Goal: Task Accomplishment & Management: Complete application form

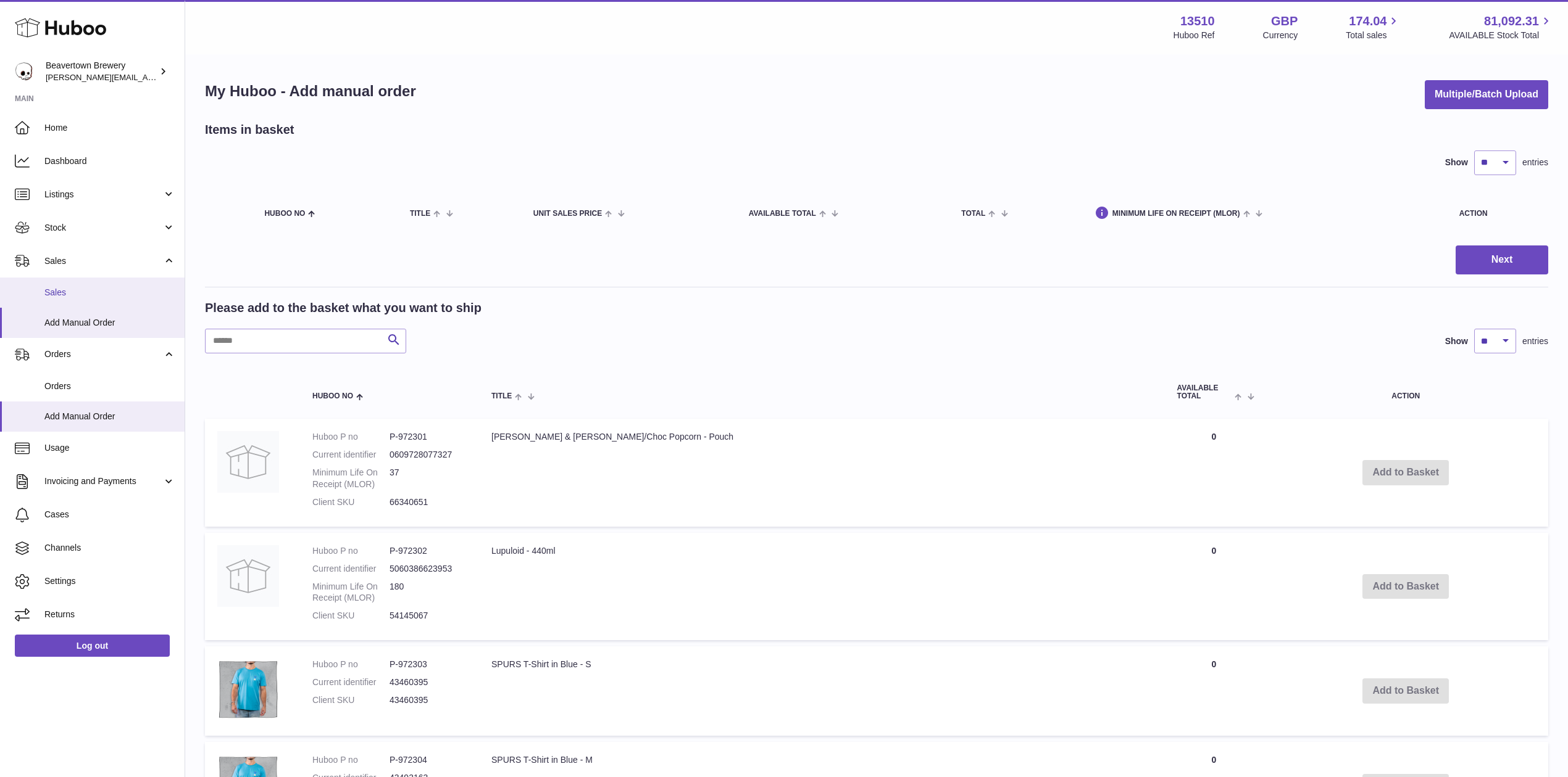
click at [91, 292] on span "Sales" at bounding box center [110, 293] width 131 height 12
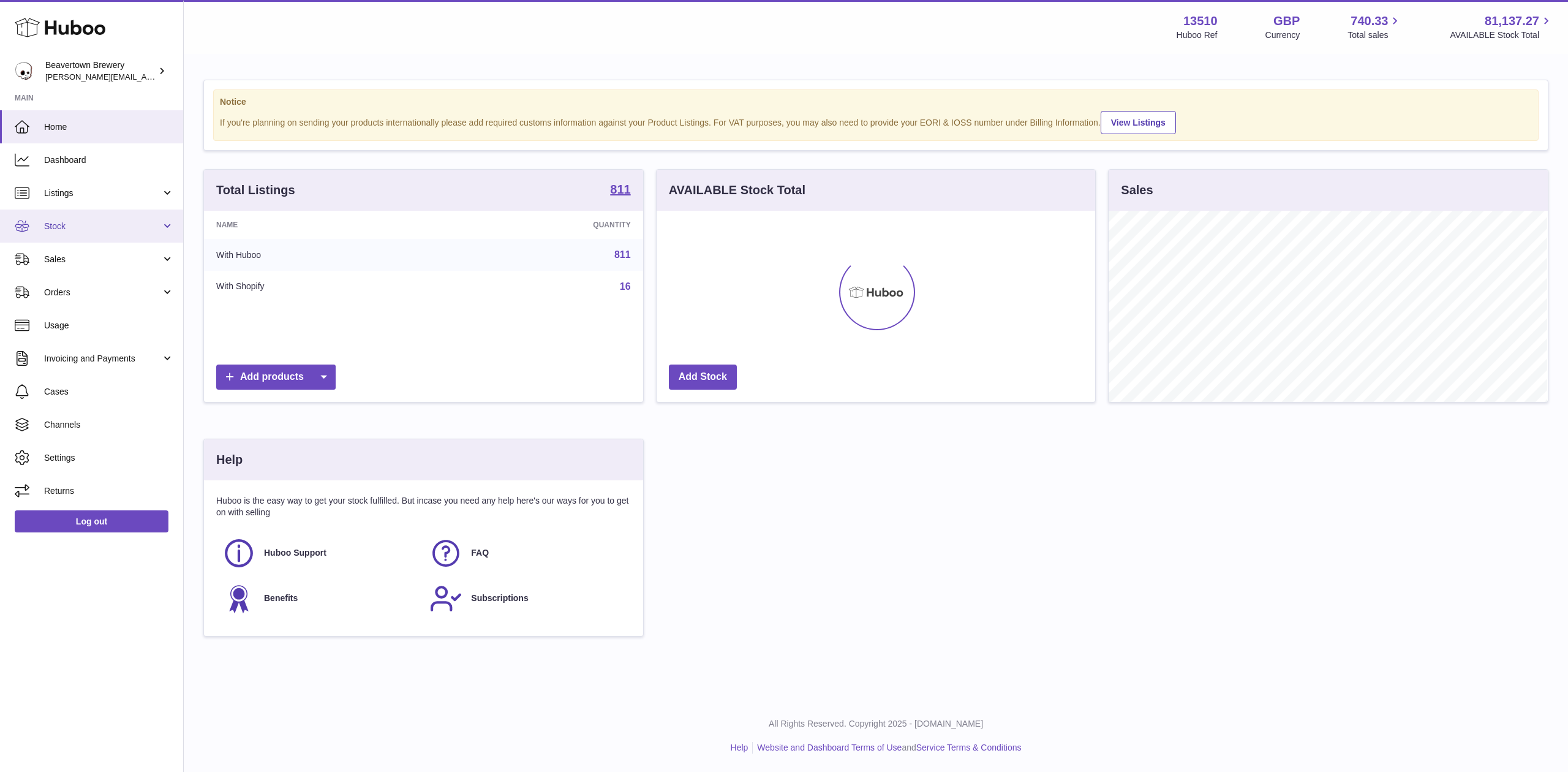
scroll to position [191, 438]
click at [125, 246] on link "Sales" at bounding box center [91, 259] width 183 height 33
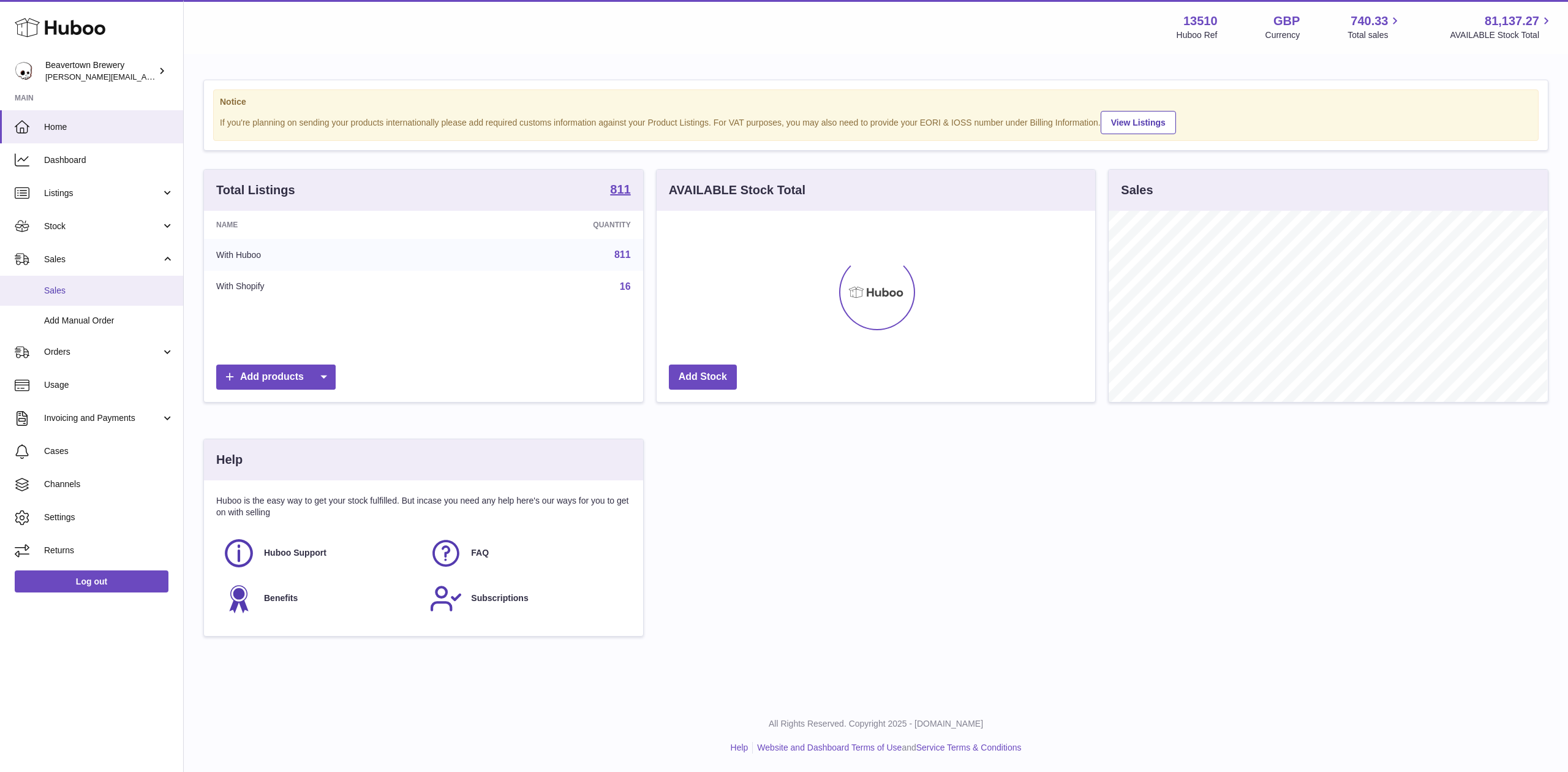
click at [115, 288] on span "Sales" at bounding box center [109, 291] width 130 height 12
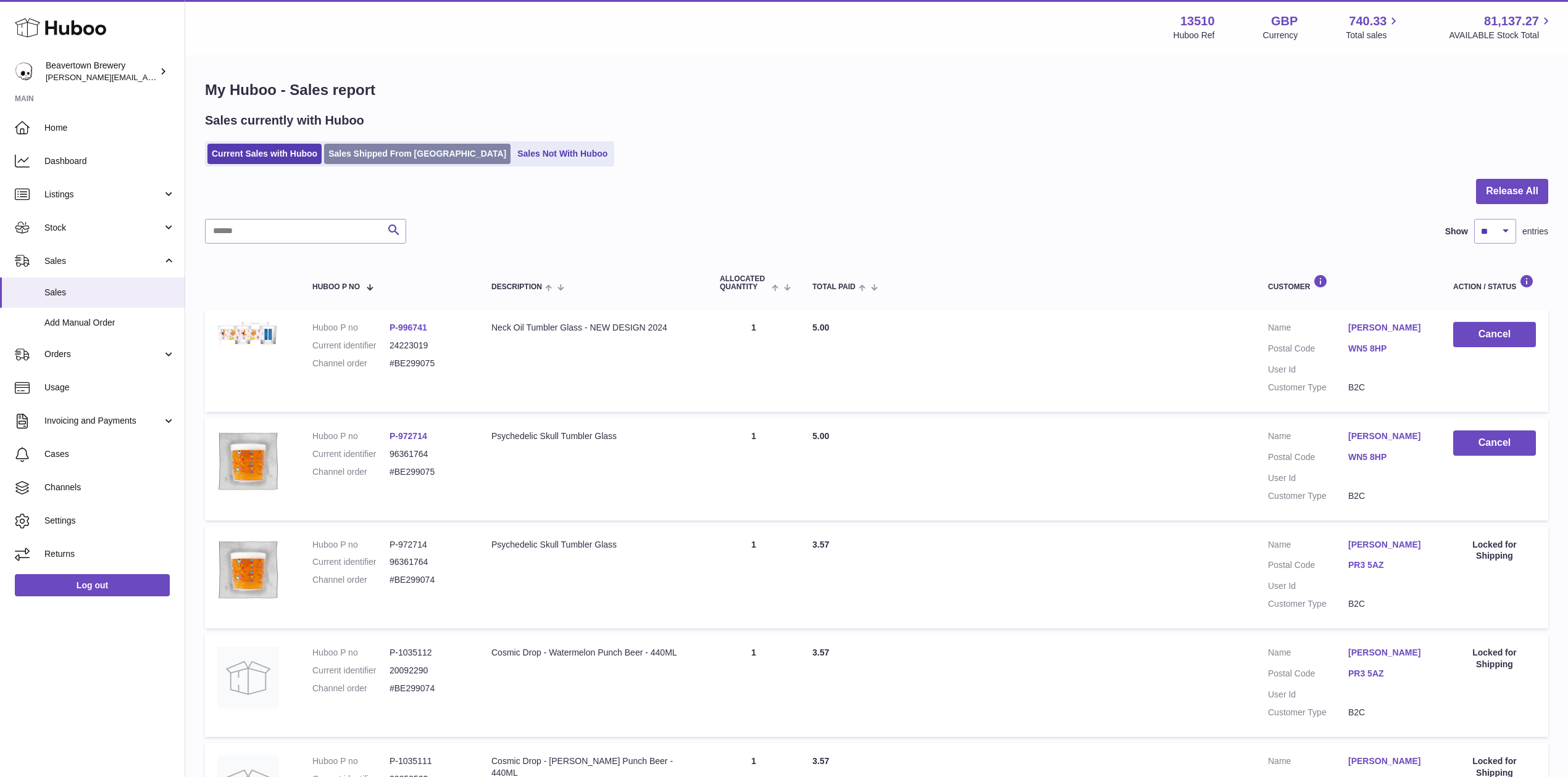
click at [344, 160] on link "Sales Shipped From [GEOGRAPHIC_DATA]" at bounding box center [417, 154] width 187 height 20
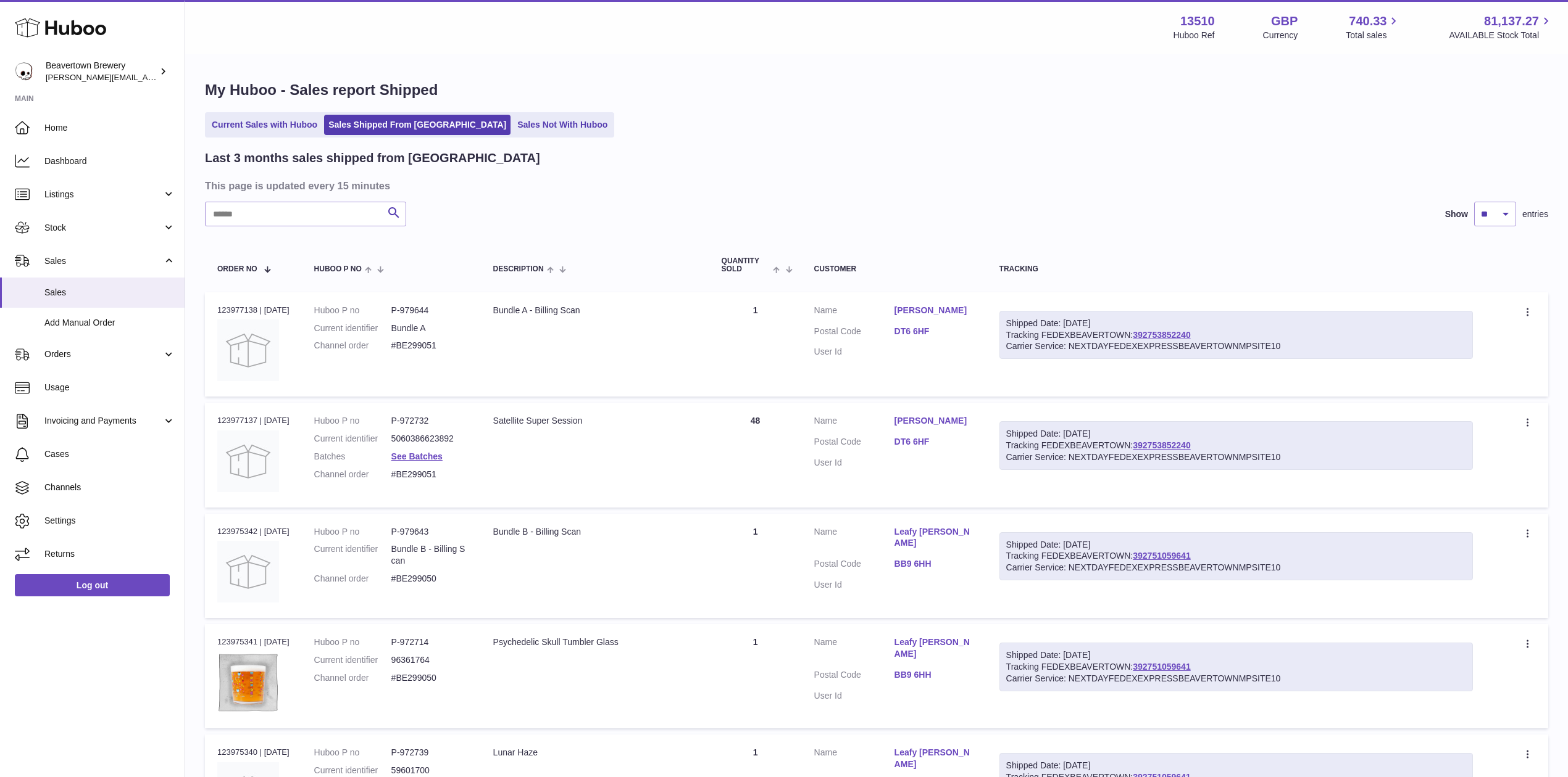
click at [506, 138] on div "My Huboo - Sales report Shipped Current Sales with Huboo Sales Shipped From Hub…" at bounding box center [877, 755] width 1383 height 1400
click at [513, 125] on link "Sales Not With Huboo" at bounding box center [562, 125] width 99 height 20
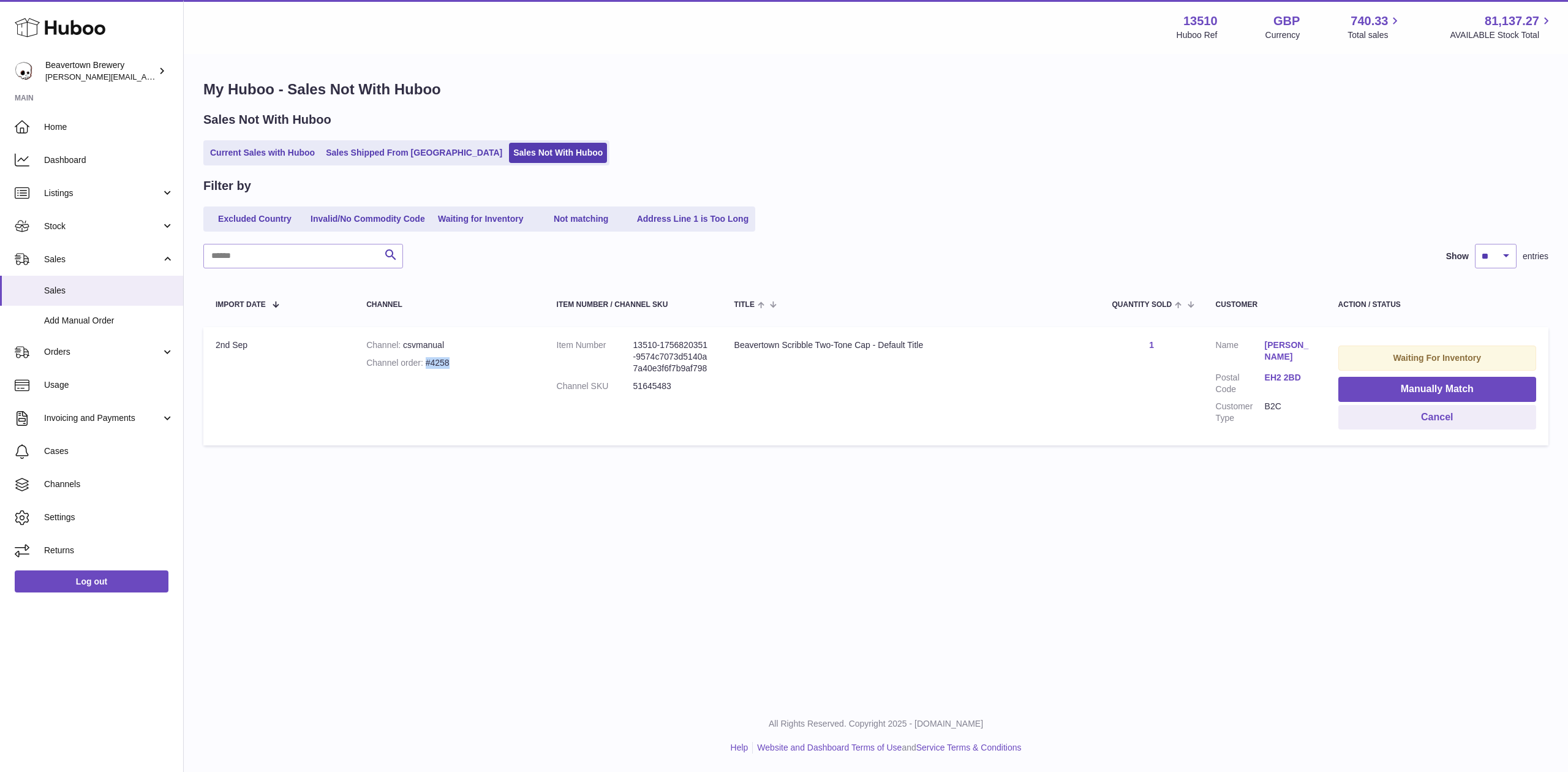
drag, startPoint x: 447, startPoint y: 362, endPoint x: 421, endPoint y: 364, distance: 26.1
click at [421, 364] on div "Channel order #4258" at bounding box center [449, 363] width 166 height 12
copy div "#4258"
drag, startPoint x: 939, startPoint y: 341, endPoint x: 729, endPoint y: 347, distance: 210.1
click at [734, 347] on div "Beavertown Scribble Two-Tone Cap - Default Title" at bounding box center [911, 345] width 354 height 12
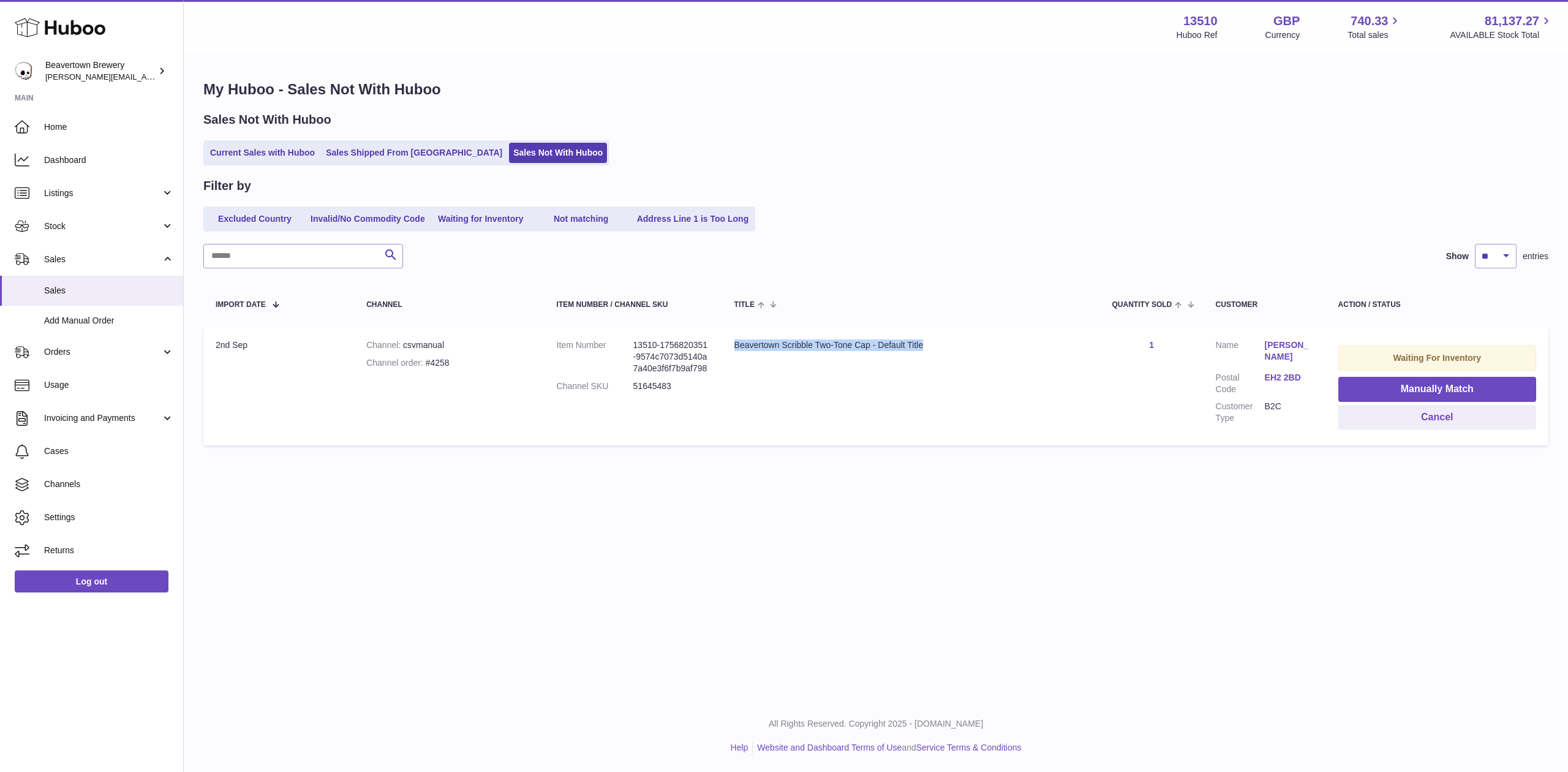
copy div "Beavertown Scribble Two-Tone Cap - Default Title"
drag, startPoint x: 445, startPoint y: 362, endPoint x: 419, endPoint y: 368, distance: 26.7
click at [419, 368] on div "Channel order #4258" at bounding box center [449, 363] width 166 height 12
copy div "#4258"
click at [358, 152] on link "Sales Shipped From [GEOGRAPHIC_DATA]" at bounding box center [414, 153] width 185 height 20
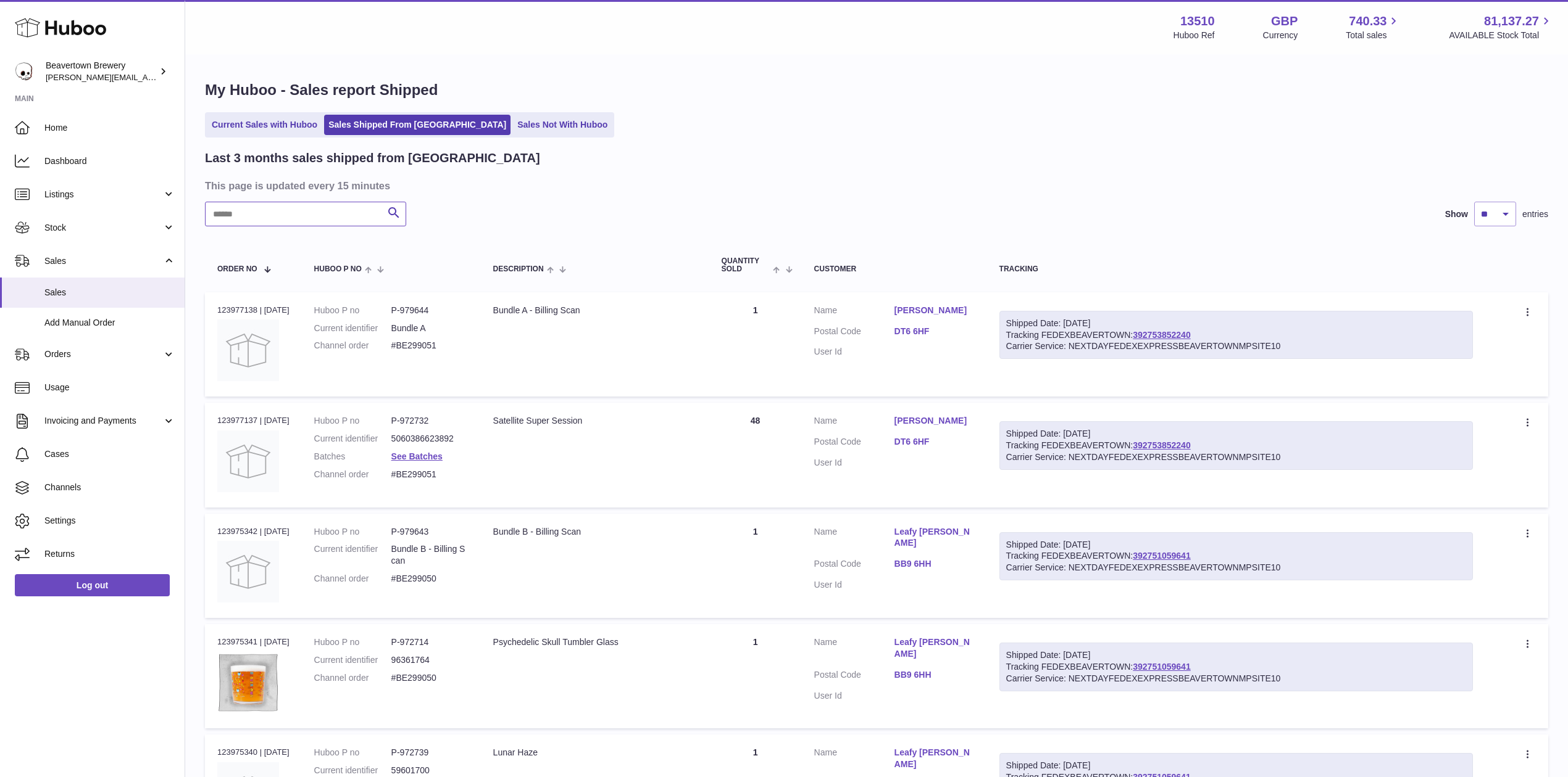
click at [302, 206] on input "text" at bounding box center [306, 214] width 201 height 25
paste input "*****"
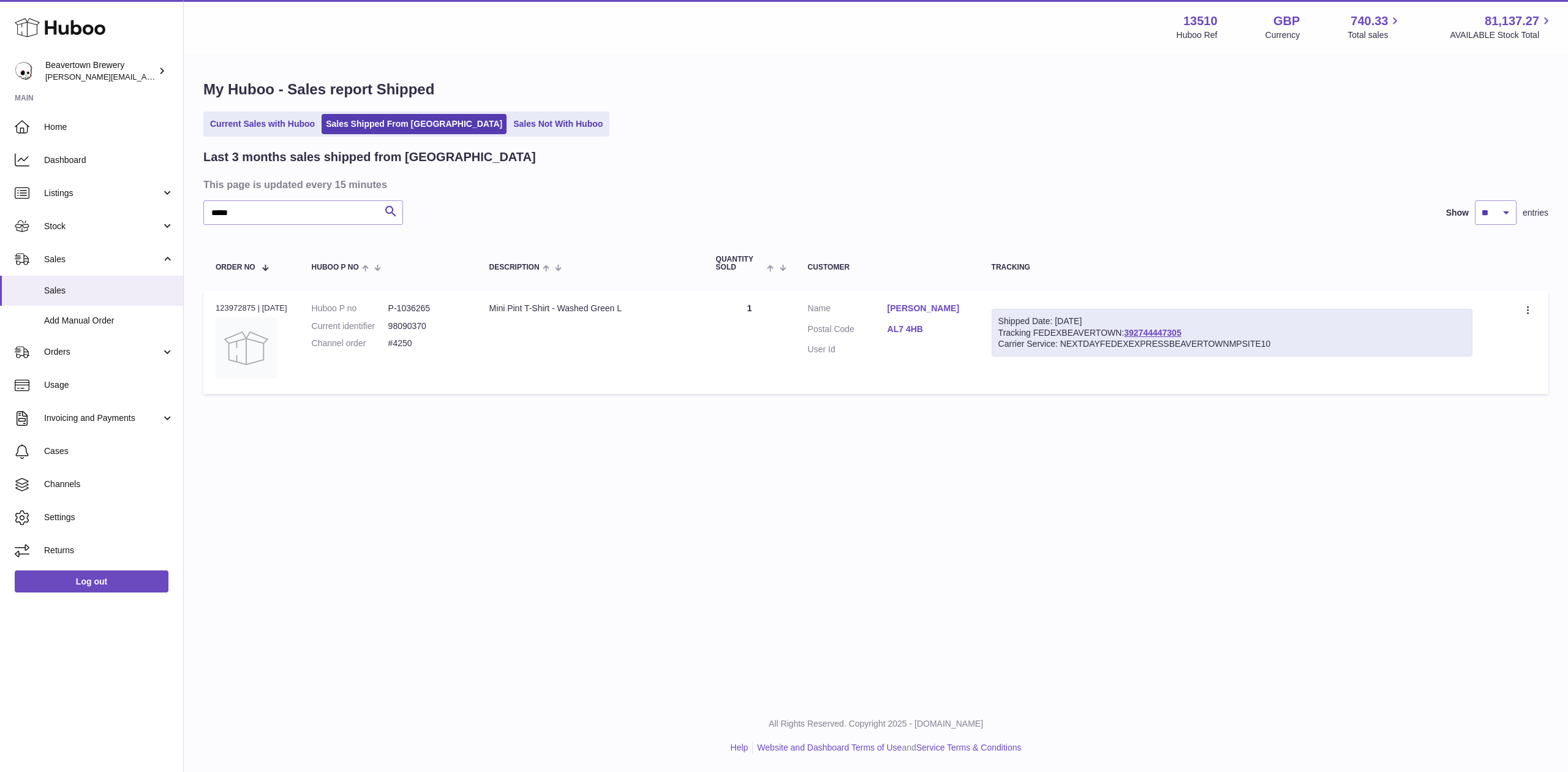
drag, startPoint x: 1182, startPoint y: 337, endPoint x: 1152, endPoint y: 301, distance: 46.9
click at [1152, 301] on td "Shipped Date: 2nd Sep 2025 Tracking FEDEXBEAVERTOWN: 392744447305 Carrier Servi…" at bounding box center [1232, 342] width 505 height 104
drag, startPoint x: 247, startPoint y: 217, endPoint x: 104, endPoint y: 211, distance: 143.1
click at [108, 211] on div "Huboo Beavertown Brewery Matthew.McCormack@beavertownbrewery.co.uk Main Home Da…" at bounding box center [784, 386] width 1568 height 772
paste input "text"
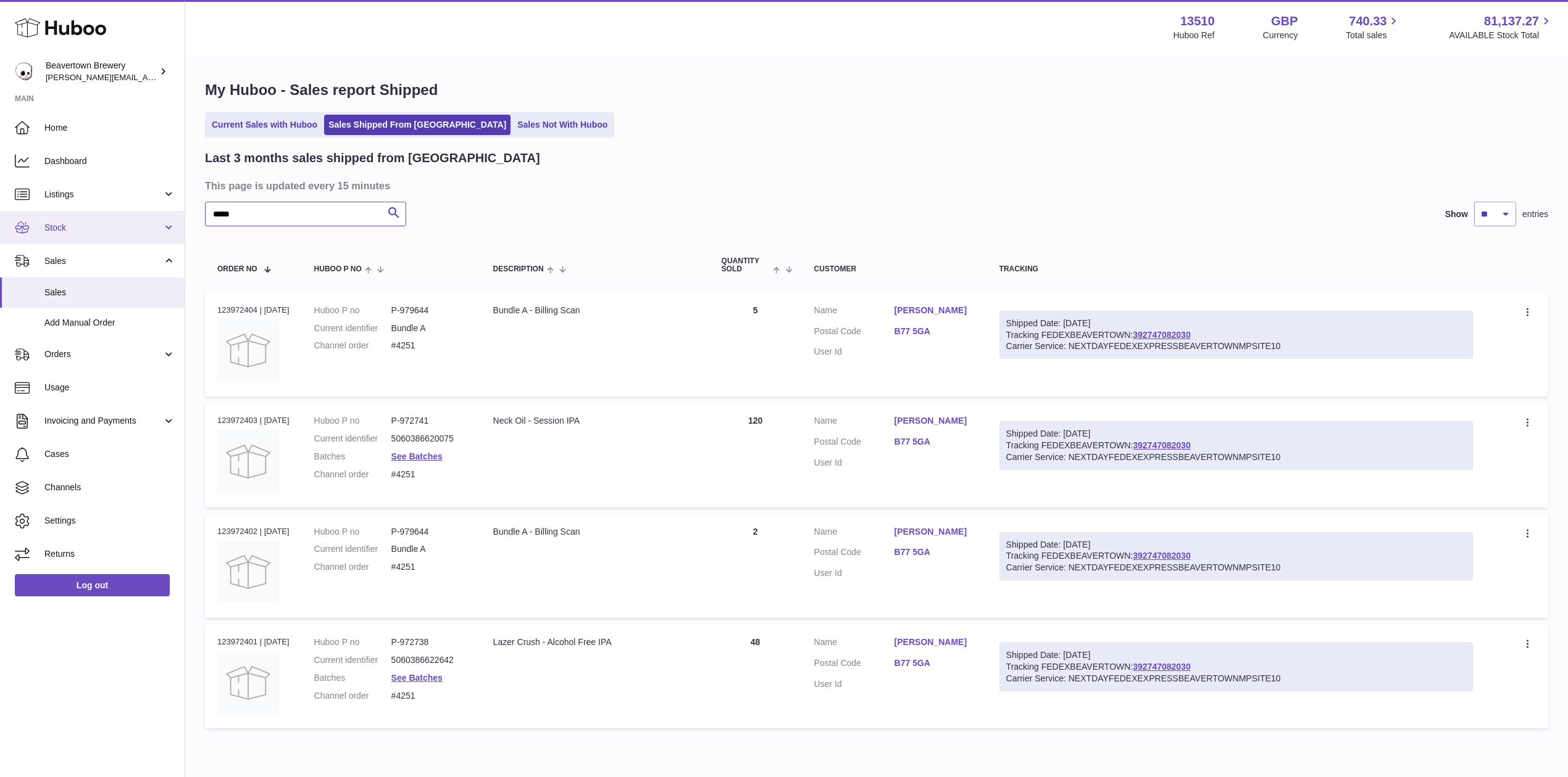
drag, startPoint x: 296, startPoint y: 220, endPoint x: 109, endPoint y: 219, distance: 187.0
click at [117, 219] on div "Huboo Beavertown Brewery Matthew.McCormack@beavertownbrewery.co.uk Main Home Da…" at bounding box center [784, 416] width 1568 height 832
paste input "text"
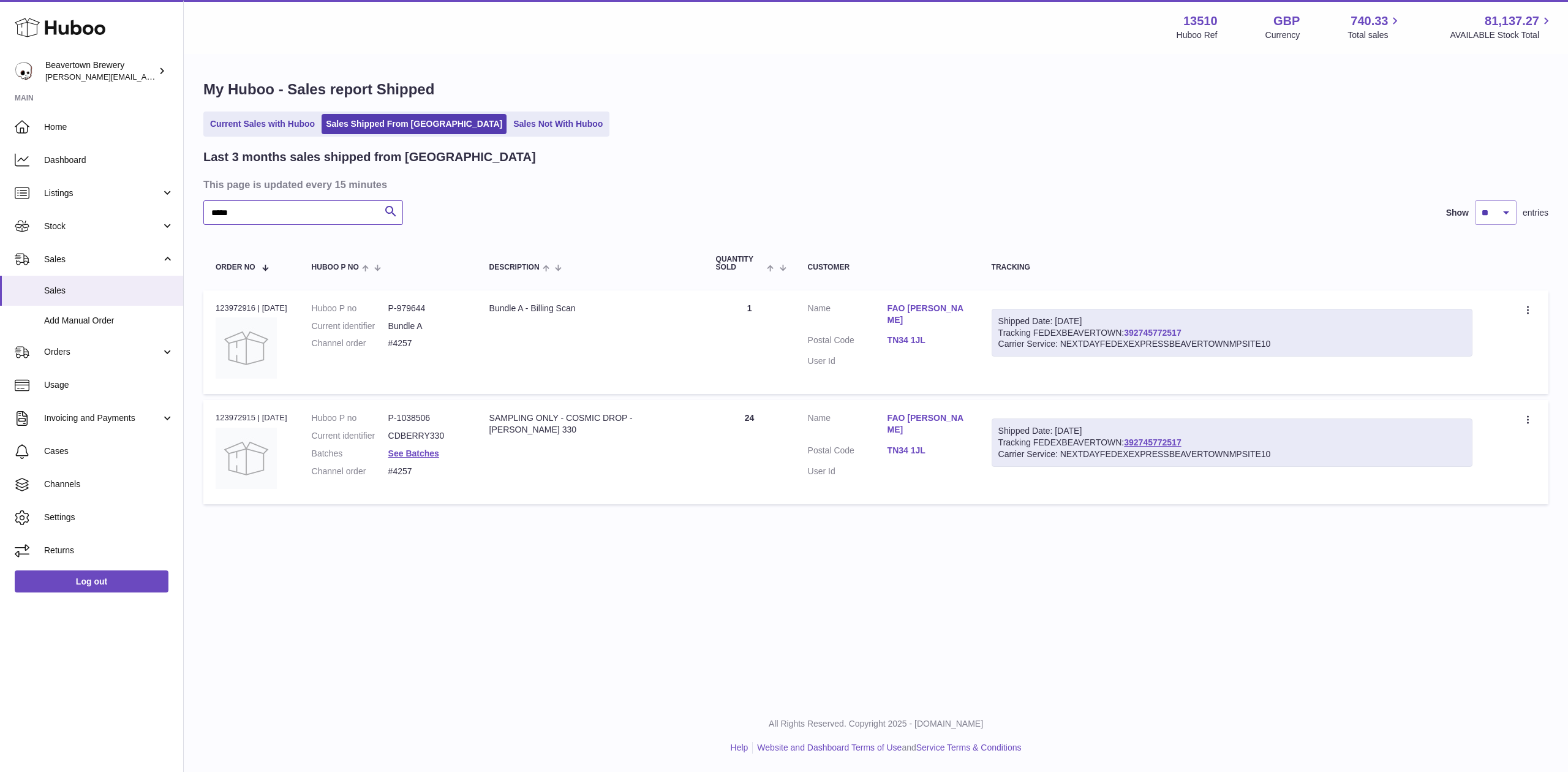
type input "*****"
click at [96, 322] on span "Add Manual Order" at bounding box center [109, 321] width 130 height 12
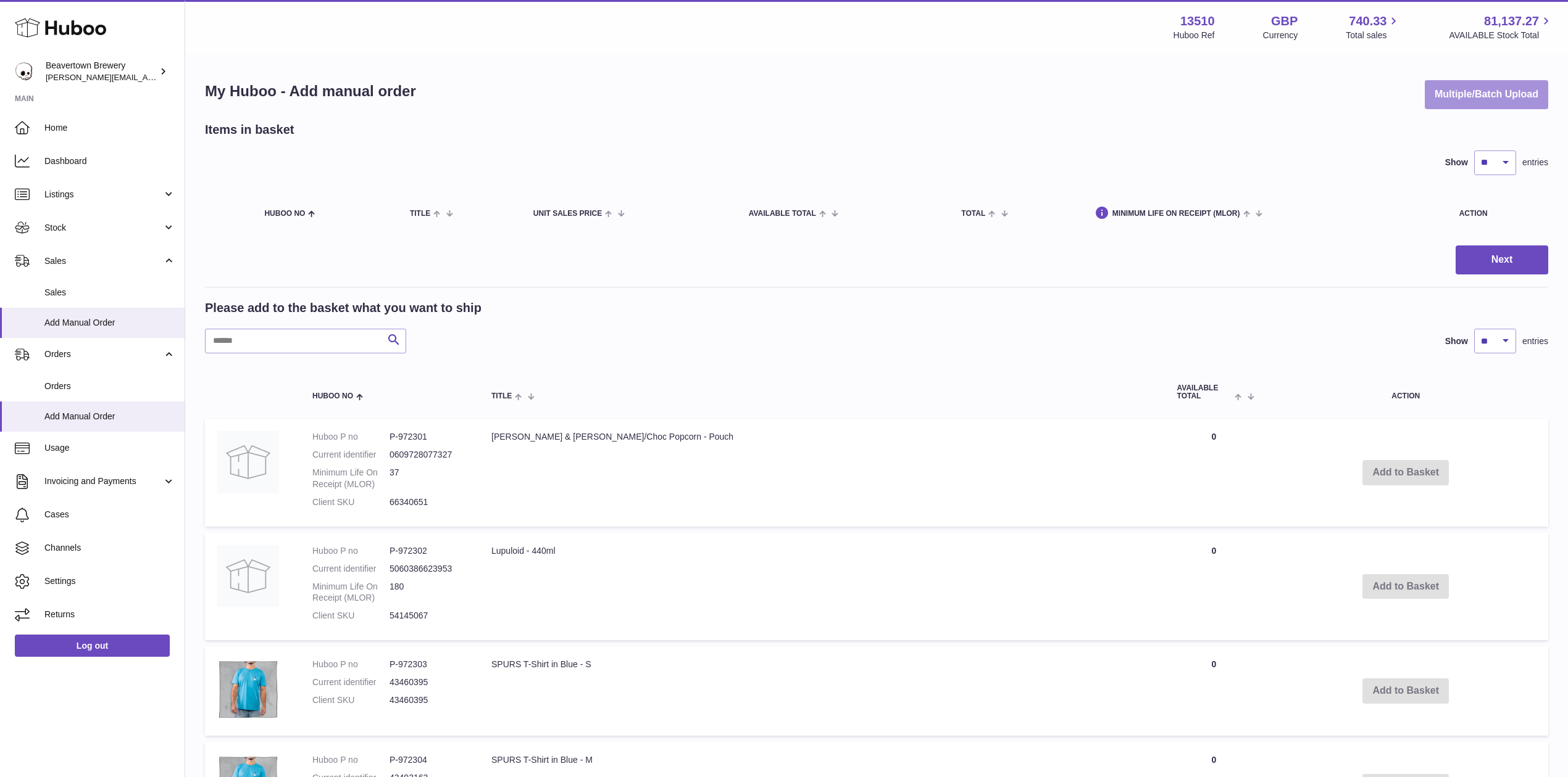
click at [1442, 102] on button "Multiple/Batch Upload" at bounding box center [1487, 95] width 124 height 29
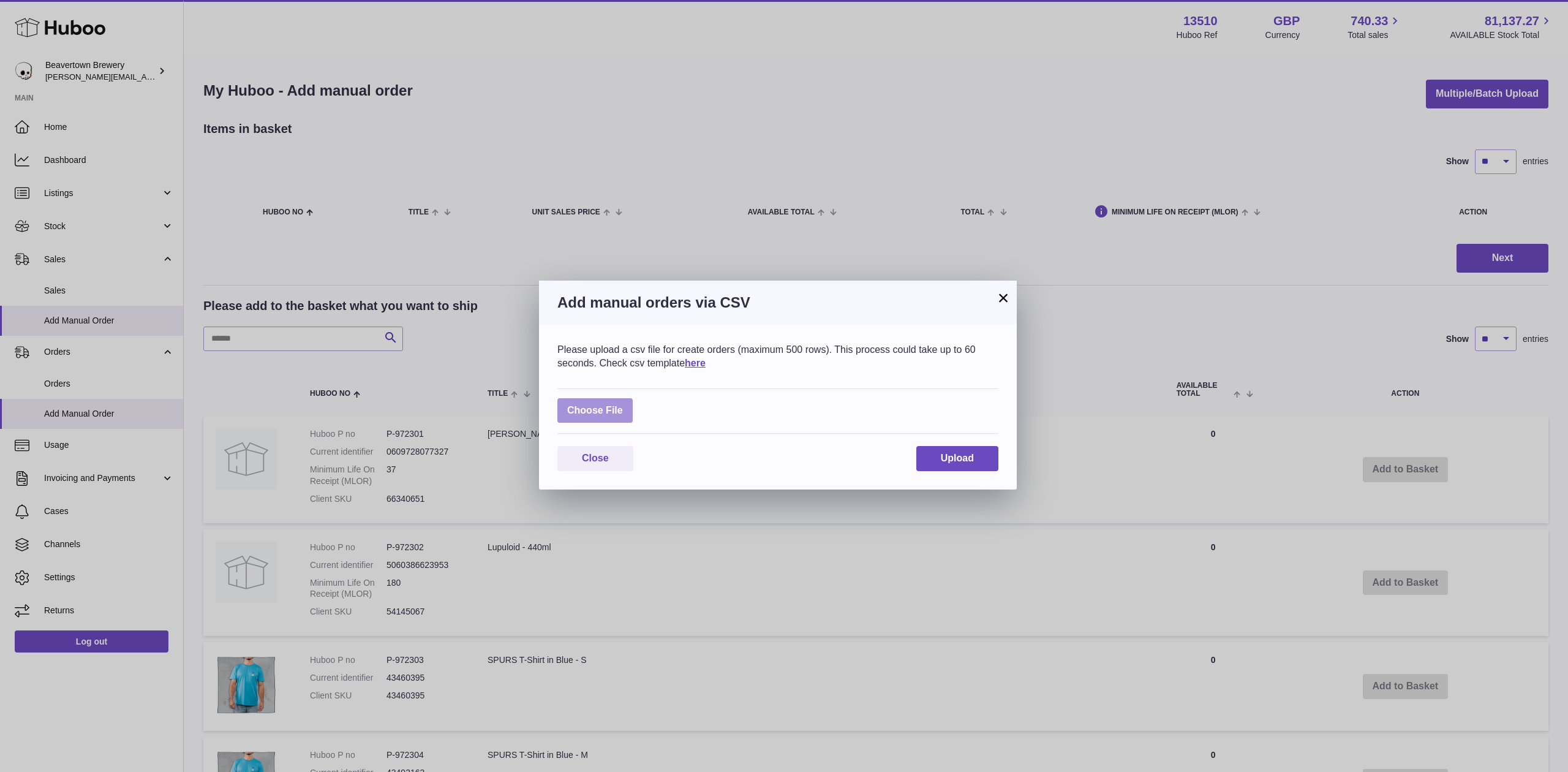
click at [626, 407] on label at bounding box center [596, 410] width 76 height 25
click at [624, 405] on input "file" at bounding box center [623, 405] width 1 height 1
type input "**********"
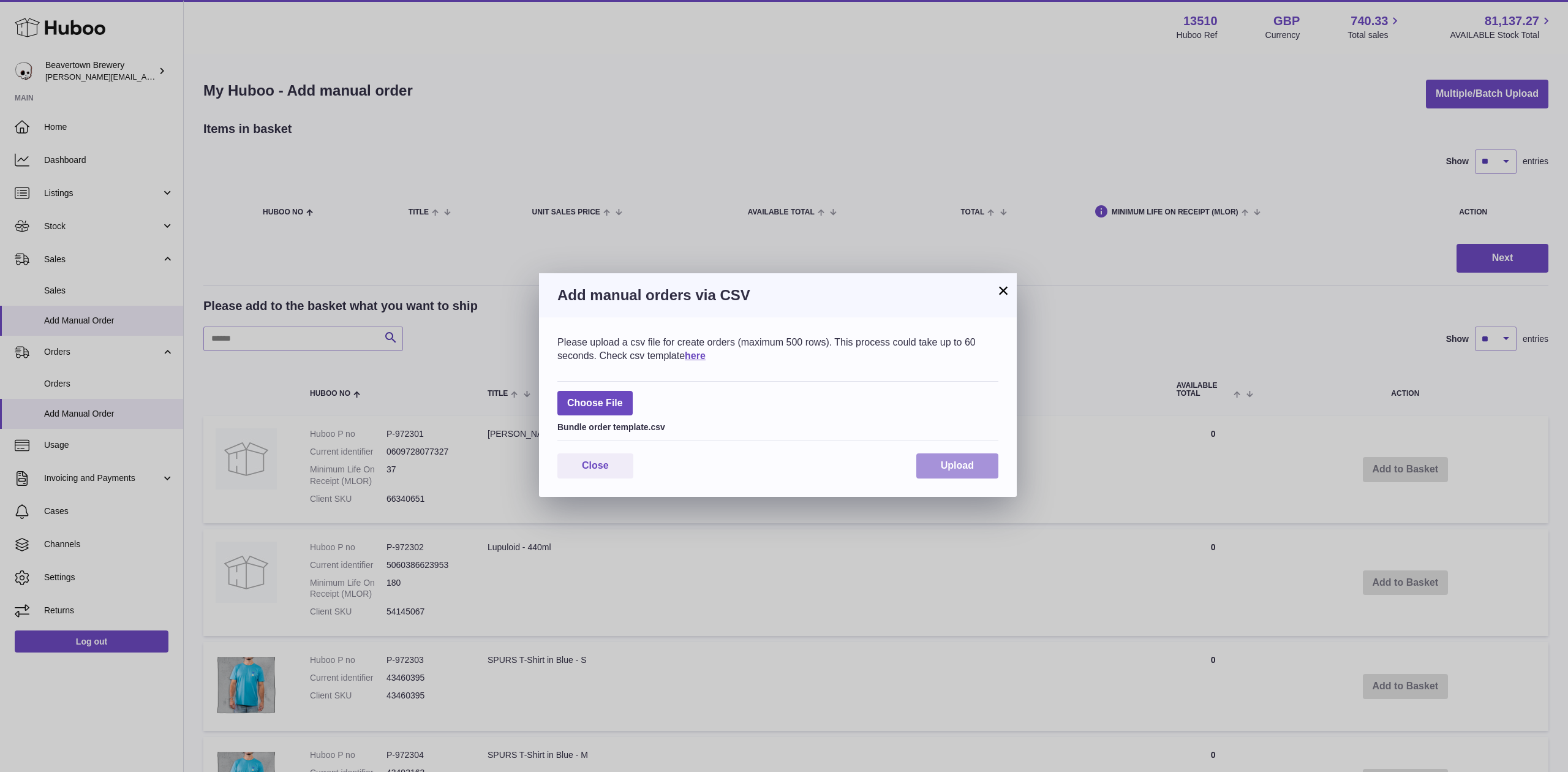
click at [973, 462] on span "Upload" at bounding box center [957, 465] width 33 height 10
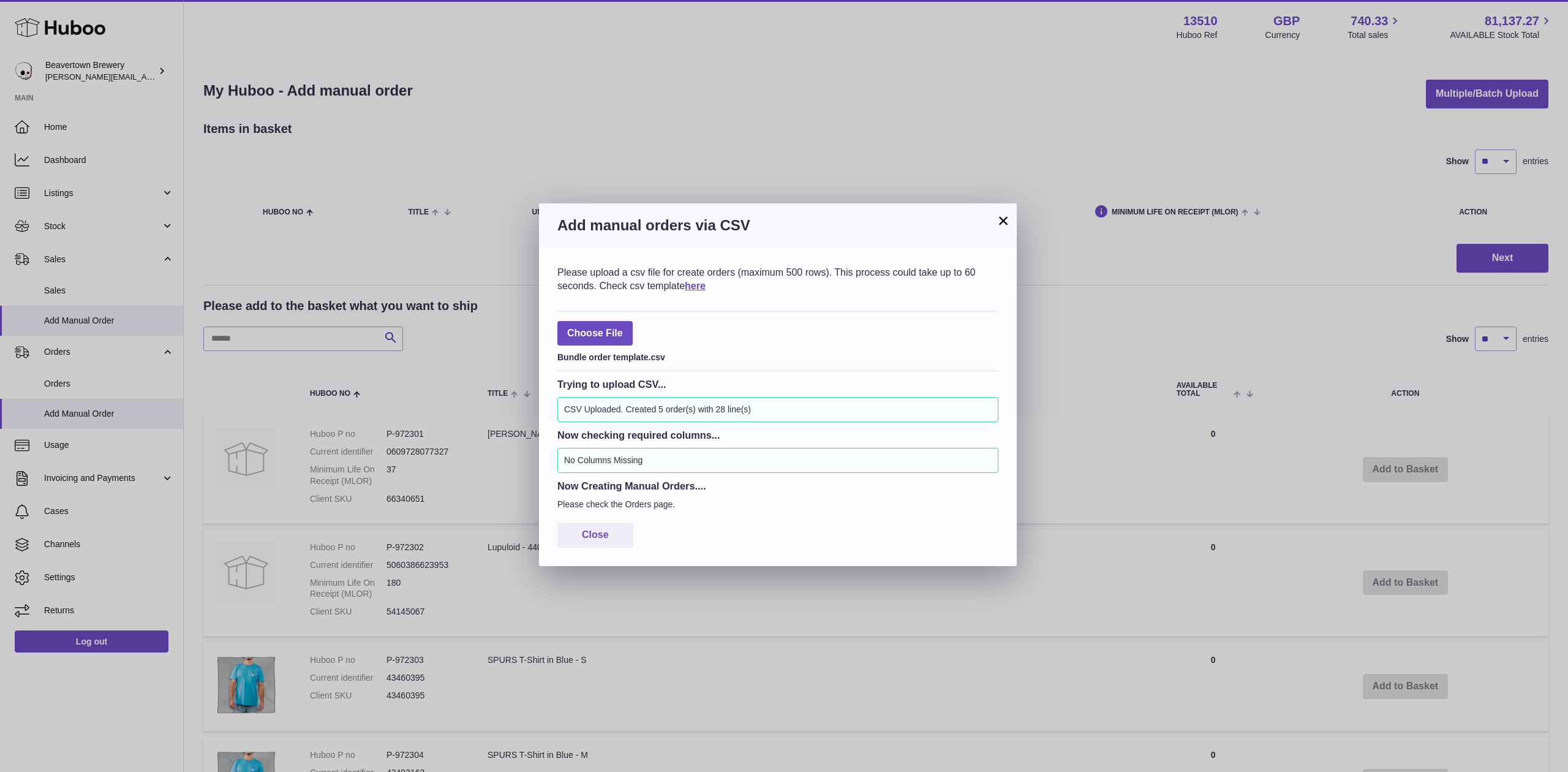
click at [997, 226] on button "×" at bounding box center [1003, 221] width 15 height 15
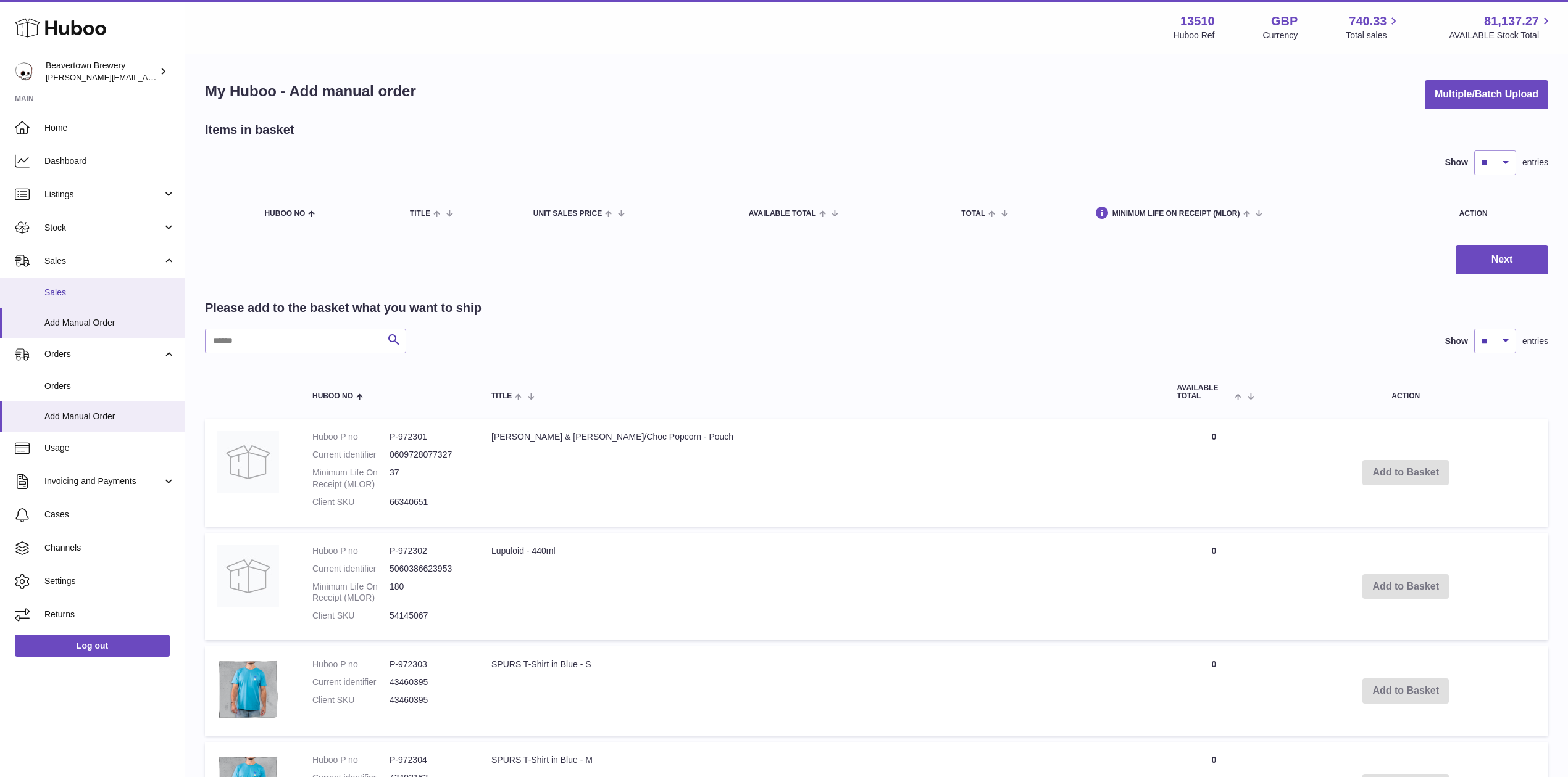
click at [106, 280] on link "Sales" at bounding box center [92, 293] width 185 height 30
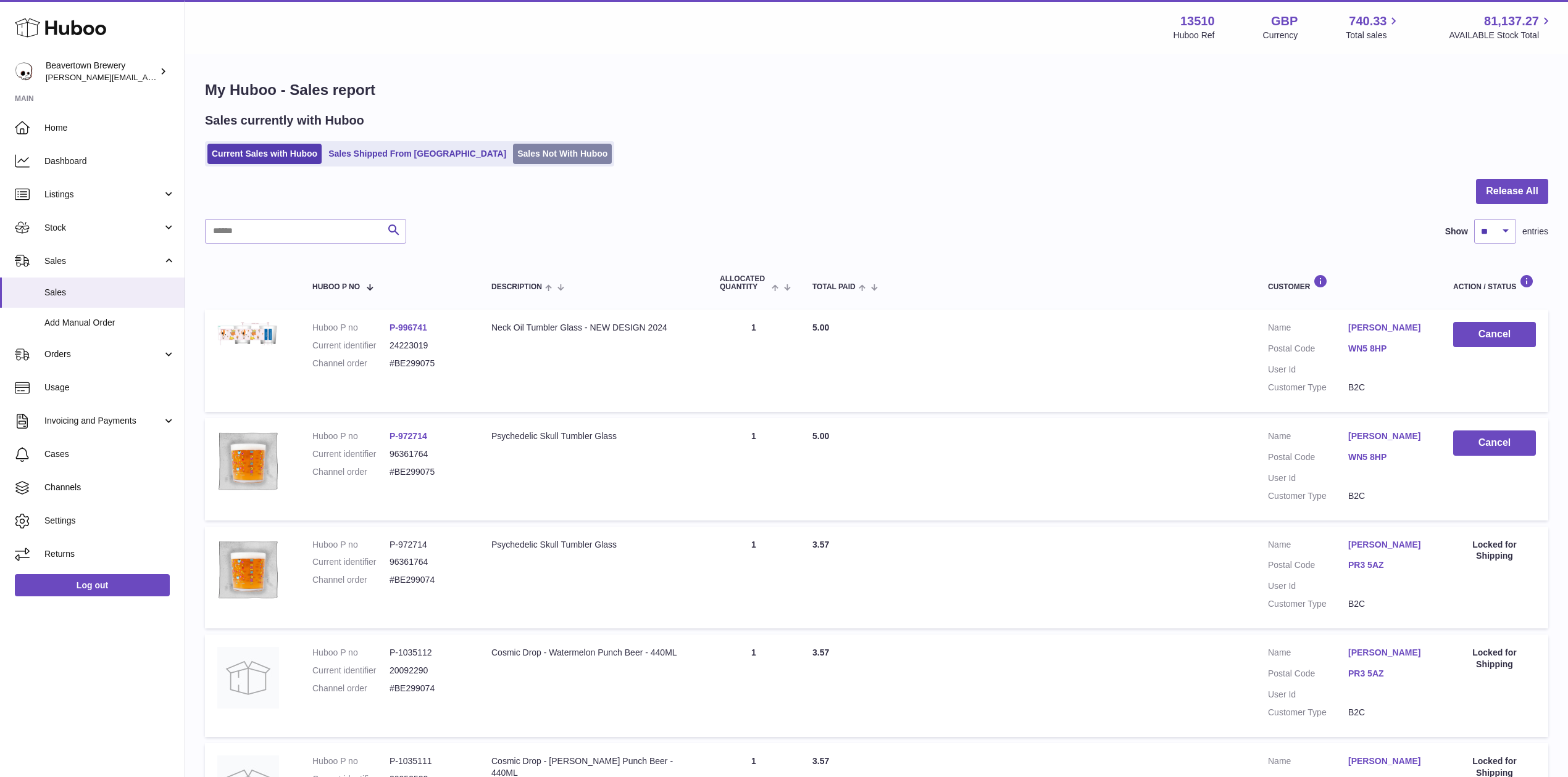
click at [513, 148] on link "Sales Not With Huboo" at bounding box center [562, 154] width 99 height 20
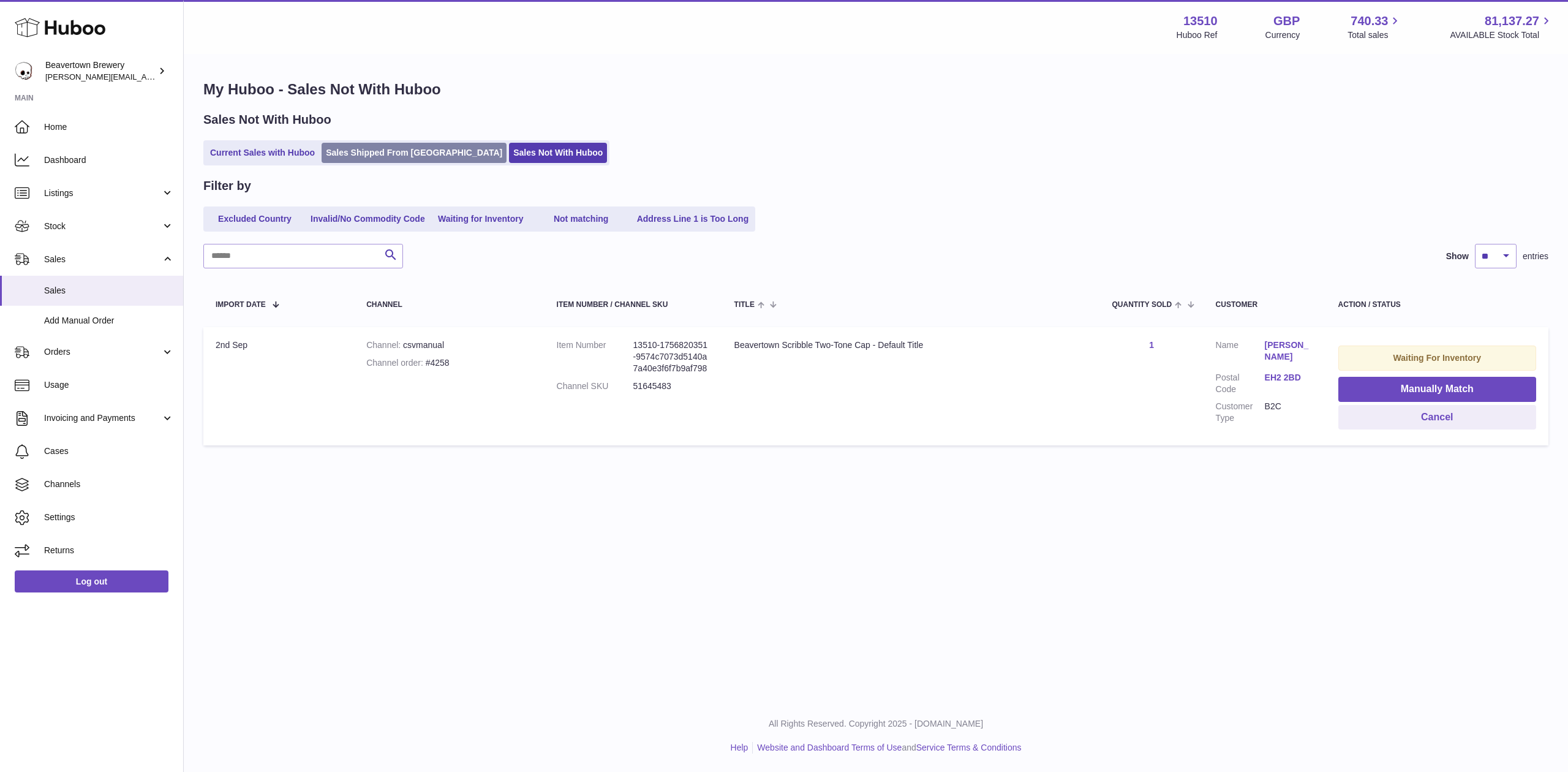
click at [415, 155] on link "Sales Shipped From [GEOGRAPHIC_DATA]" at bounding box center [414, 153] width 185 height 20
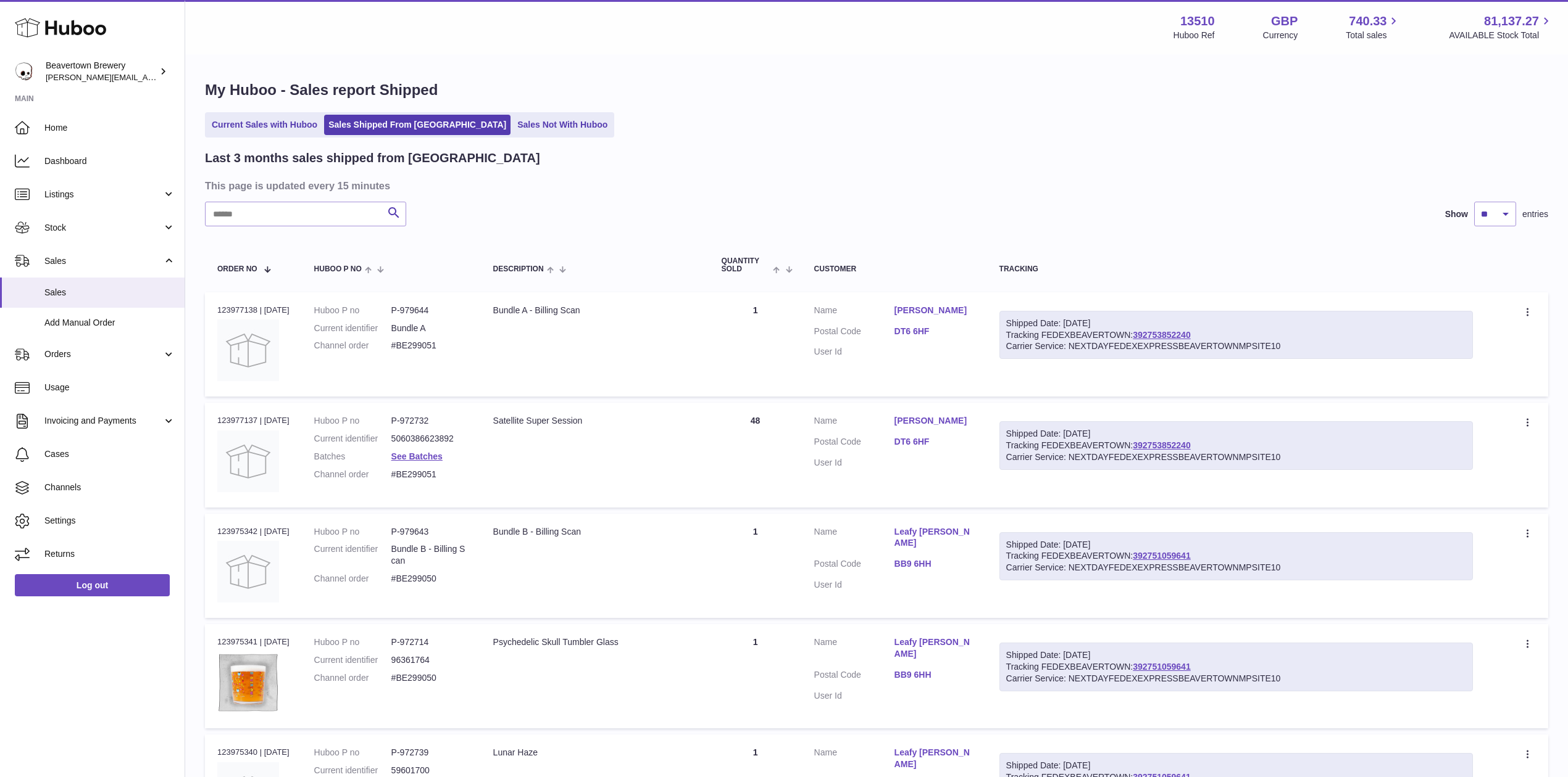
click at [289, 162] on h2 "Last 3 months sales shipped from Huboo" at bounding box center [373, 158] width 335 height 16
click at [257, 131] on link "Current Sales with Huboo" at bounding box center [265, 125] width 114 height 20
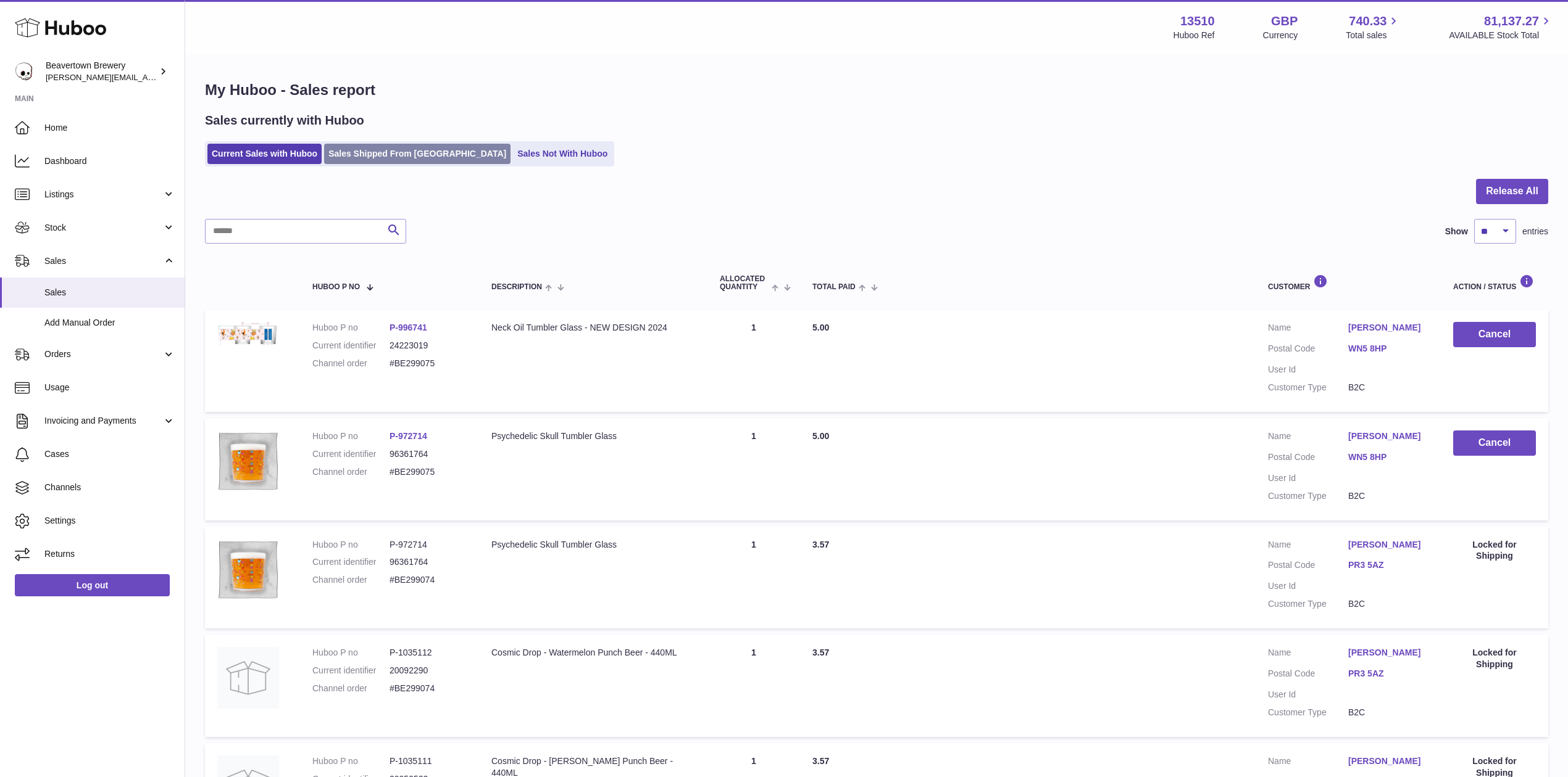
click at [363, 144] on link "Sales Shipped From [GEOGRAPHIC_DATA]" at bounding box center [417, 154] width 187 height 20
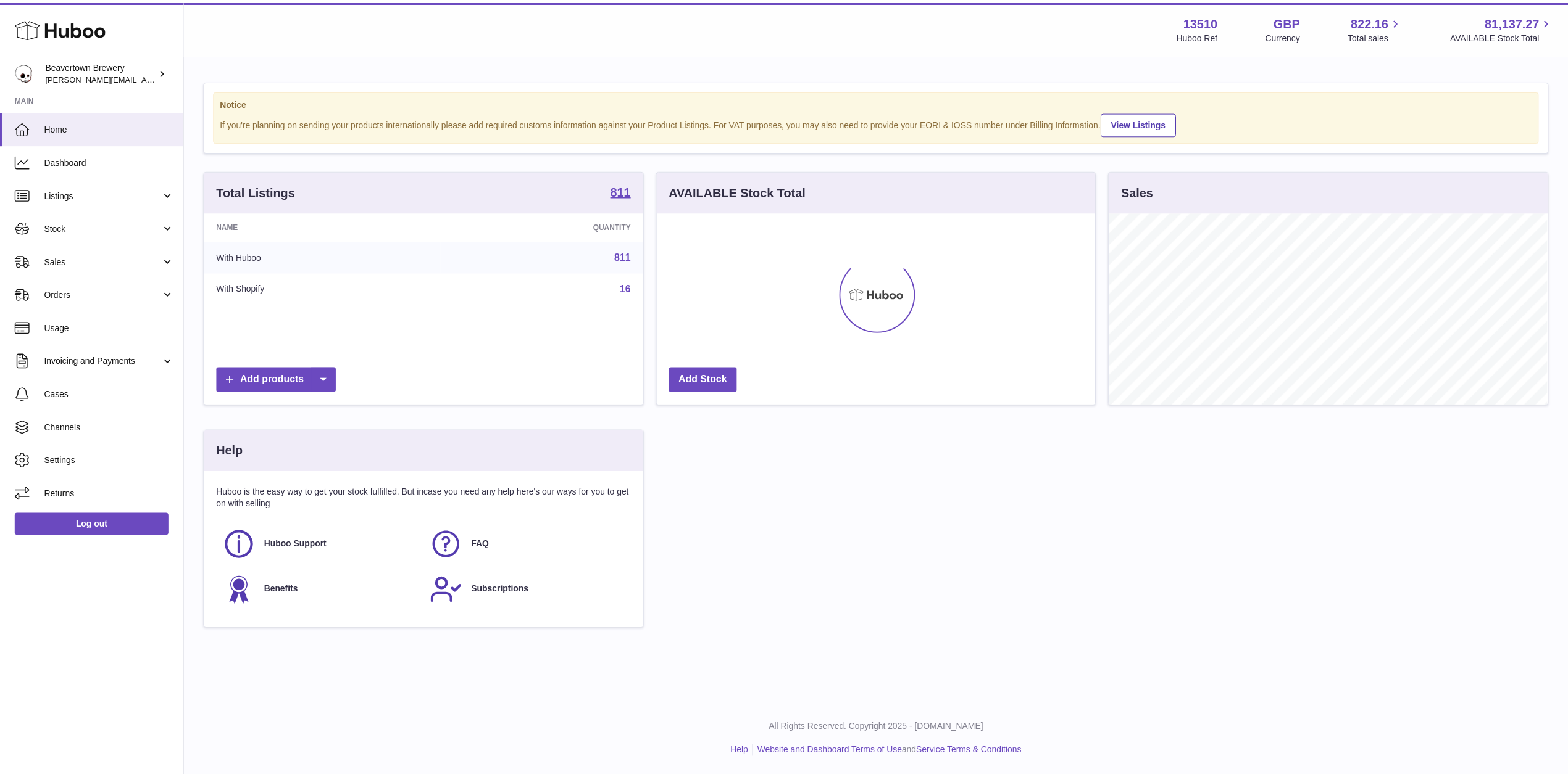
scroll to position [192, 442]
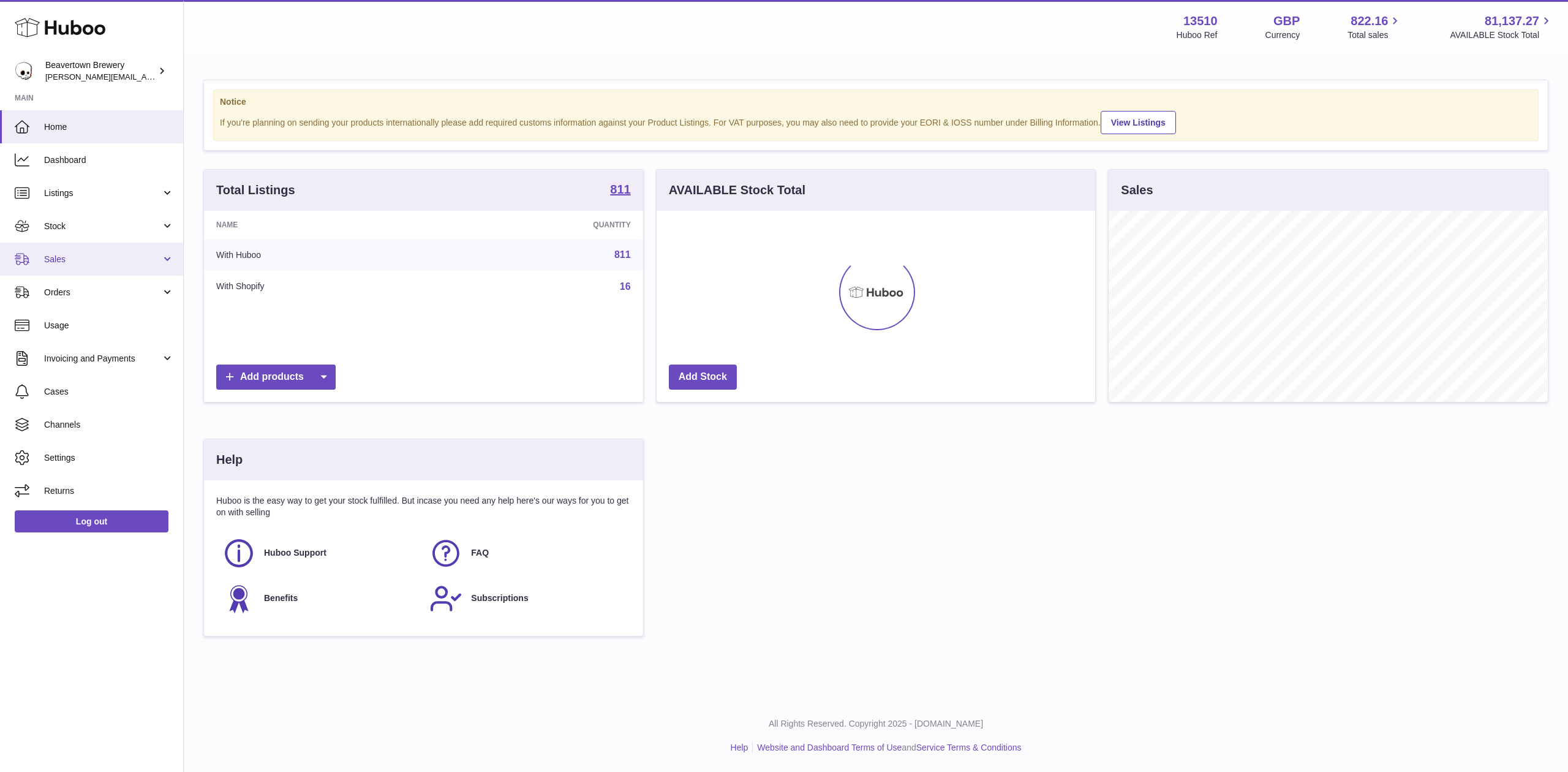
click at [74, 251] on link "Sales" at bounding box center [91, 259] width 183 height 33
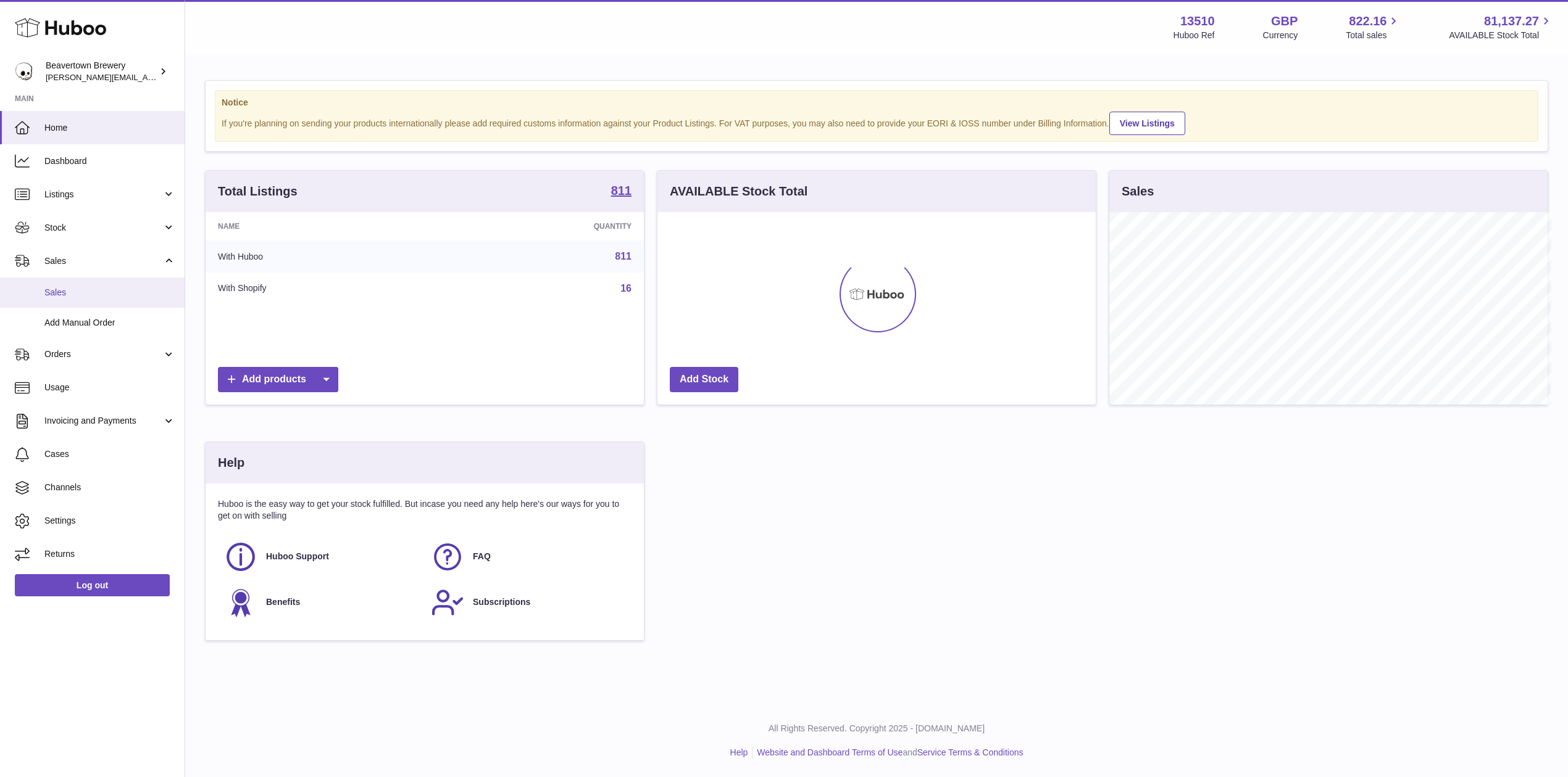
scroll to position [616684, 616779]
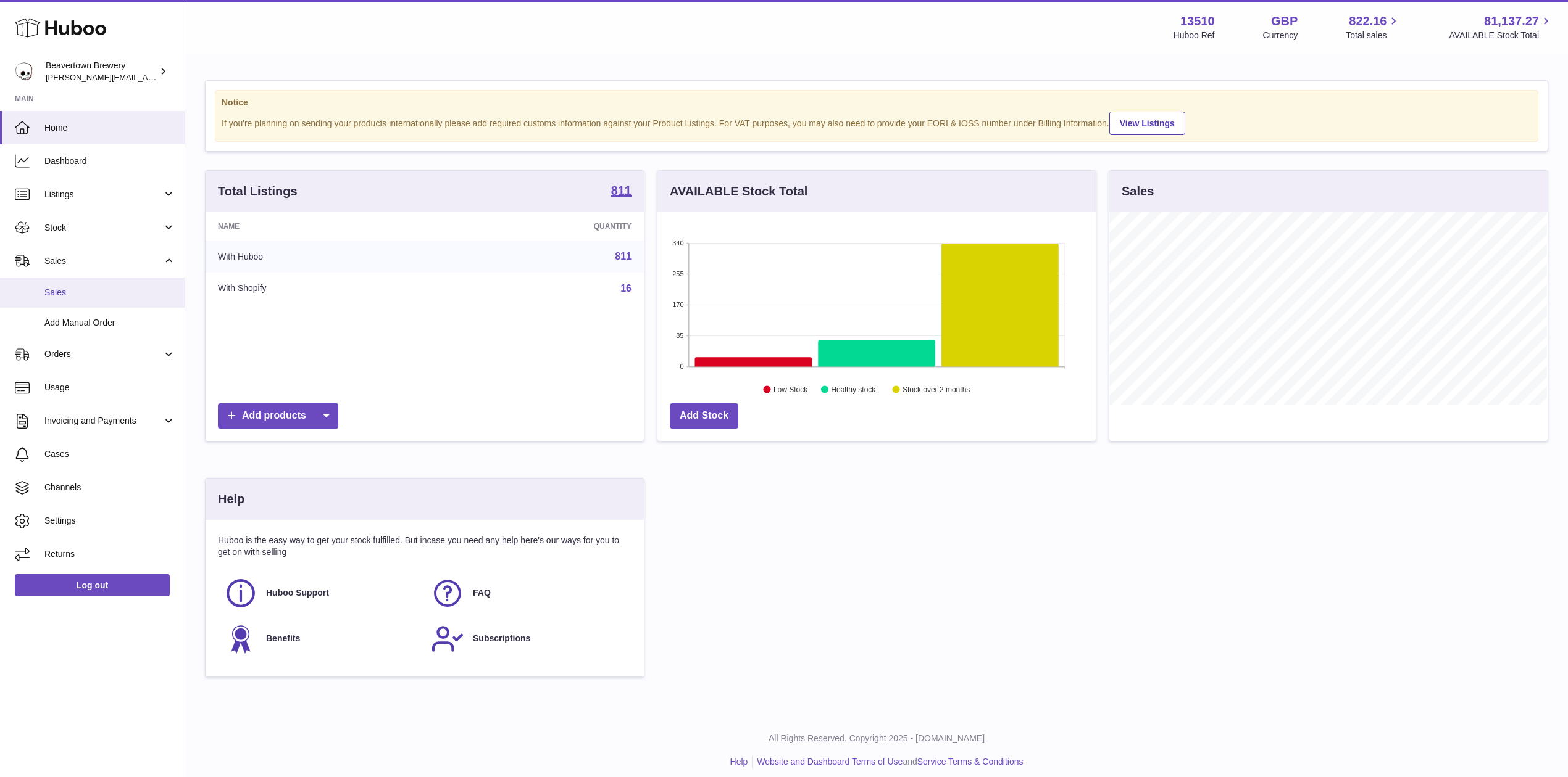
click at [92, 301] on link "Sales" at bounding box center [92, 293] width 185 height 30
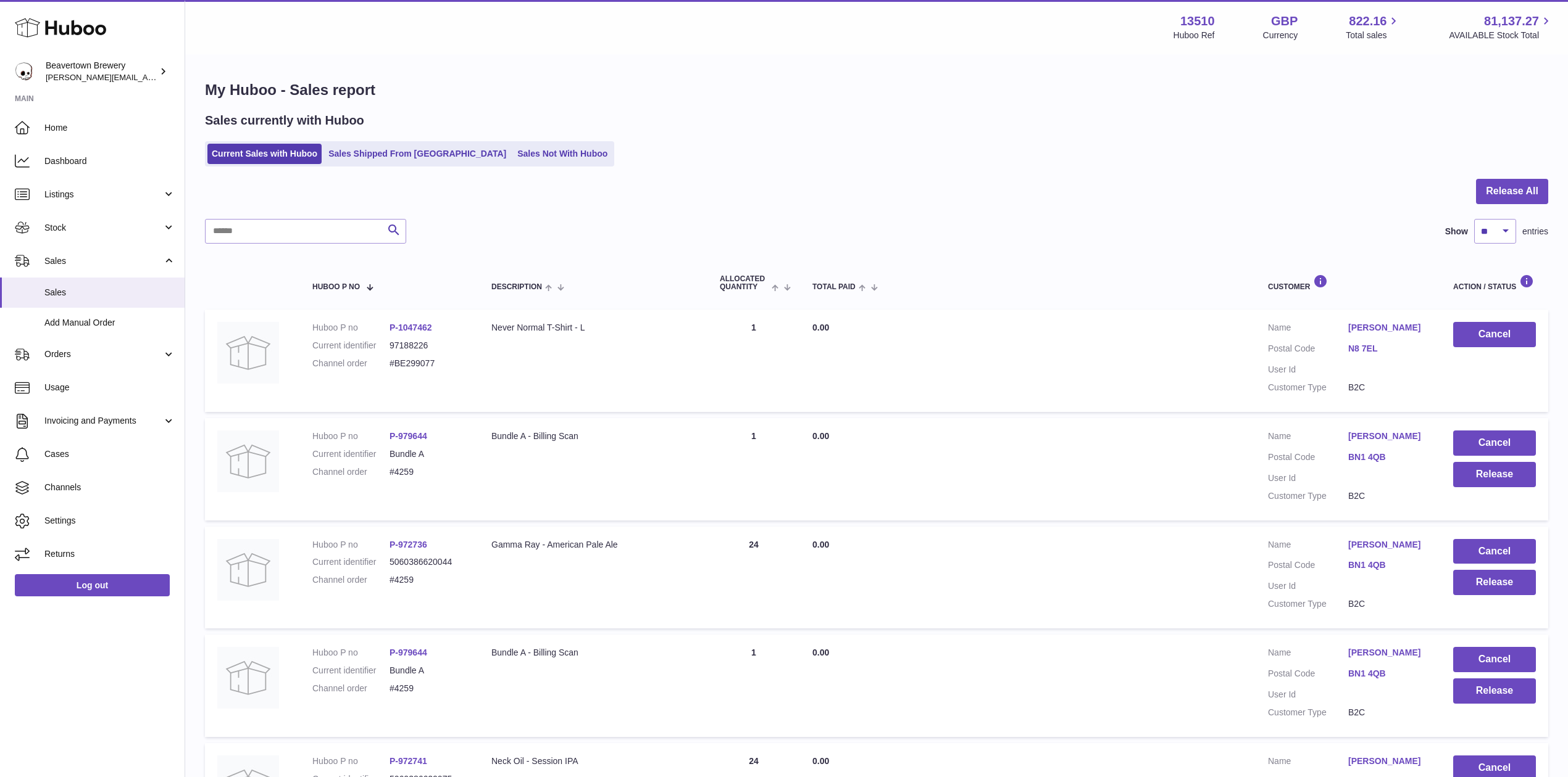
click at [394, 169] on div "My Huboo - Sales report Sales currently with Huboo Current Sales with Huboo Sal…" at bounding box center [877, 776] width 1383 height 1440
click at [393, 157] on link "Sales Shipped From [GEOGRAPHIC_DATA]" at bounding box center [417, 154] width 187 height 20
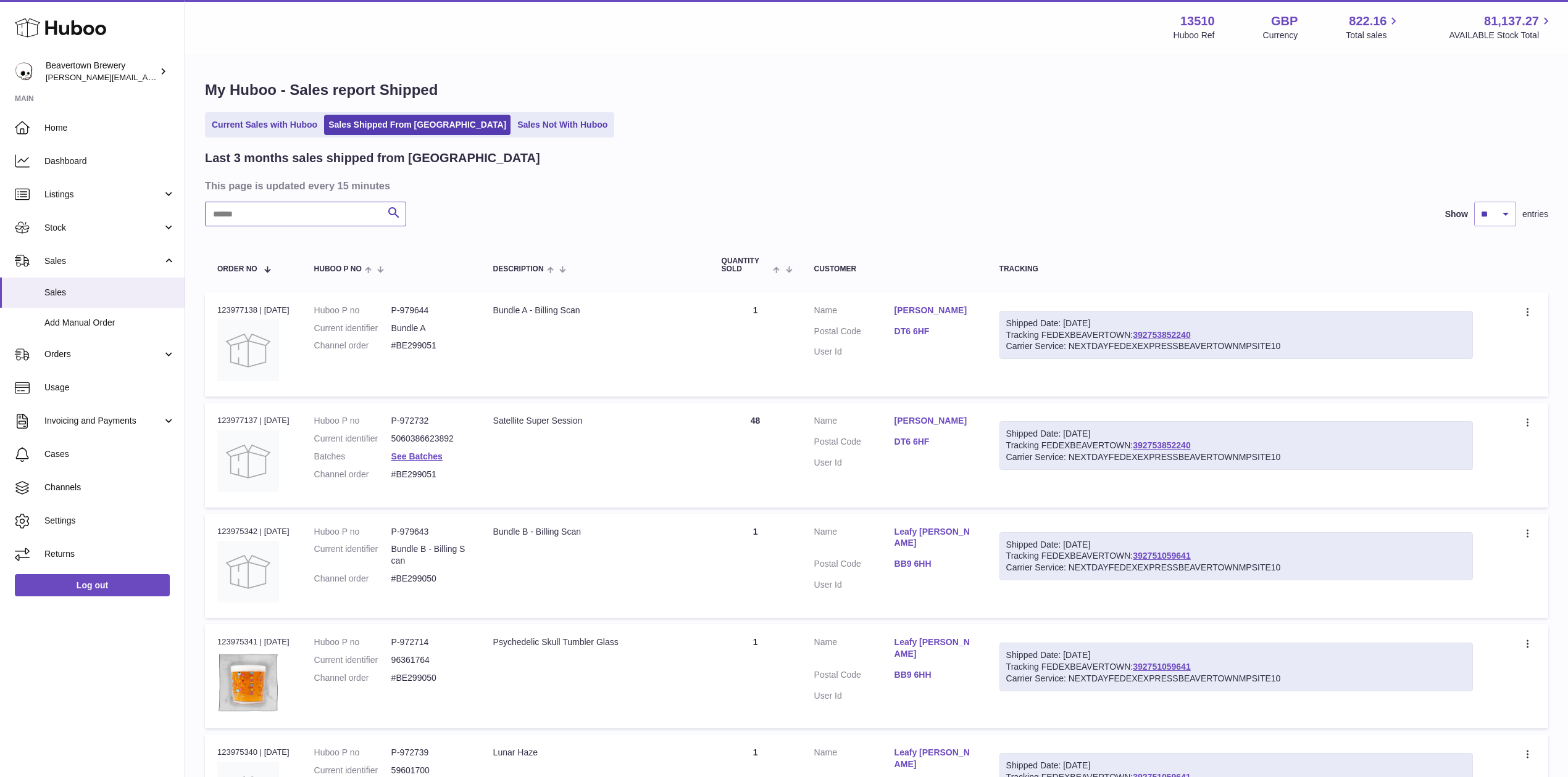
click at [297, 218] on input "text" at bounding box center [306, 214] width 201 height 25
paste input "*****"
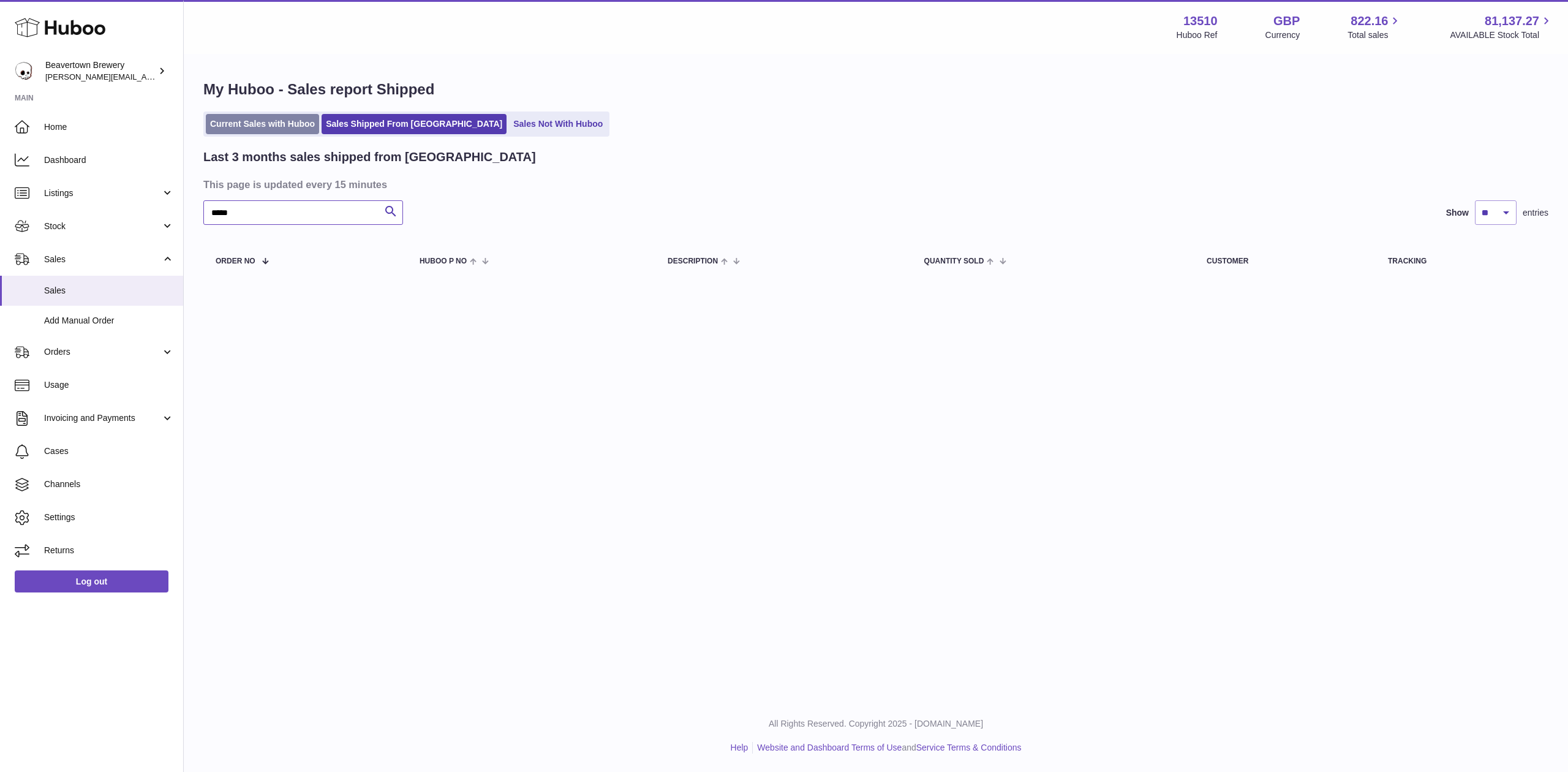
type input "*****"
click at [272, 120] on link "Current Sales with Huboo" at bounding box center [263, 124] width 113 height 20
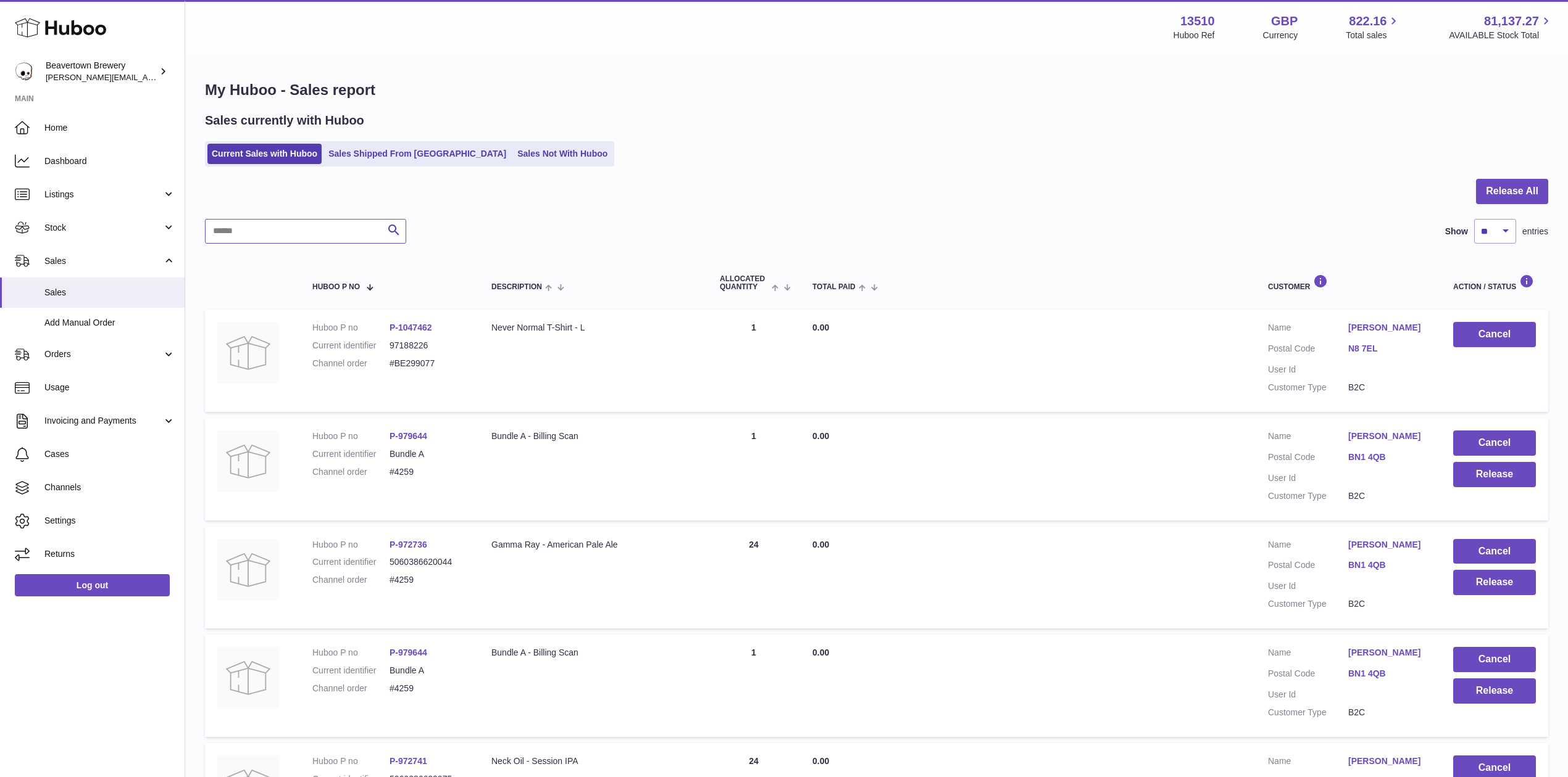
click at [291, 222] on input "text" at bounding box center [306, 231] width 201 height 25
paste input "*****"
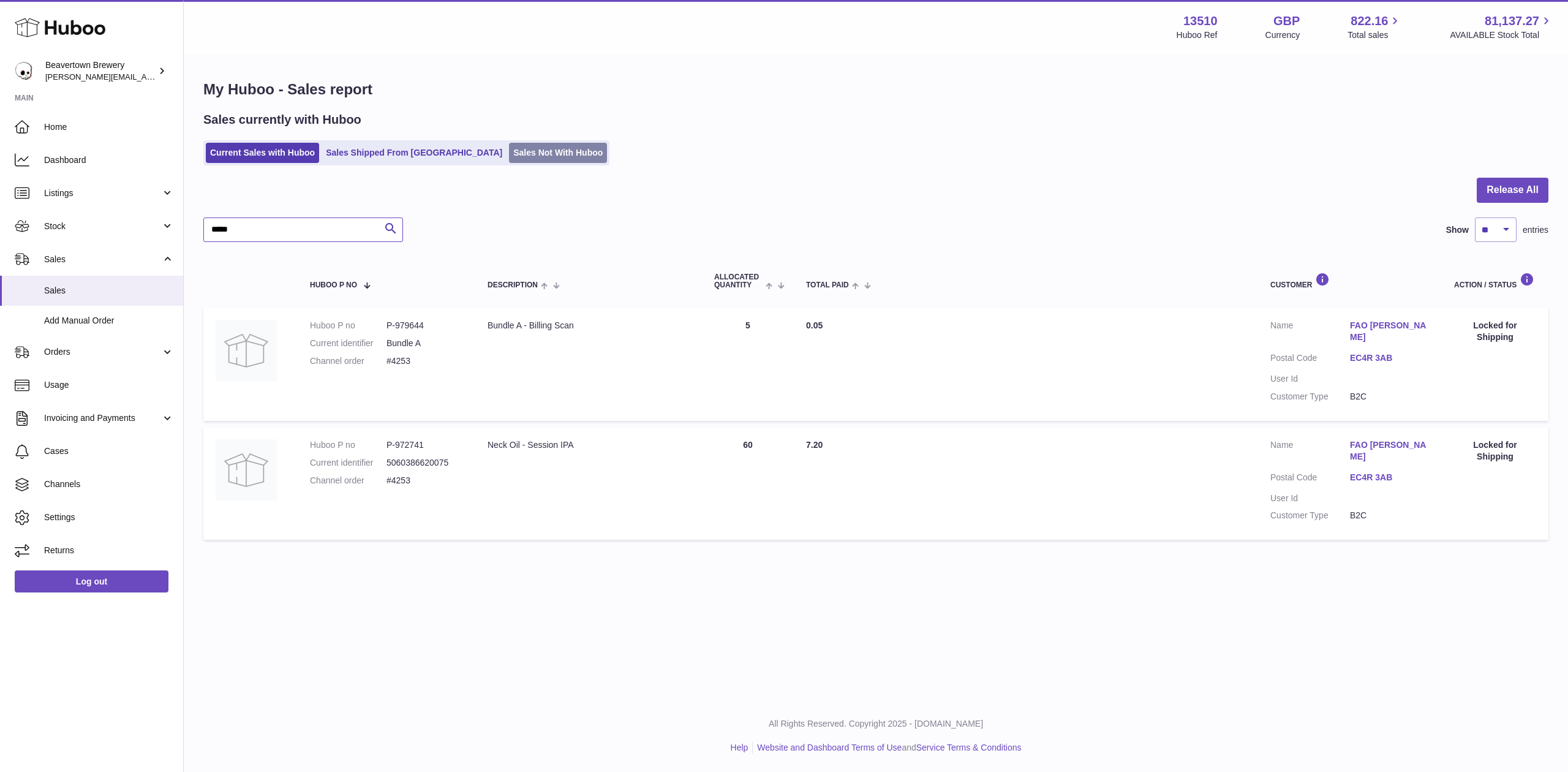
type input "*****"
click at [509, 161] on link "Sales Not With Huboo" at bounding box center [558, 153] width 98 height 20
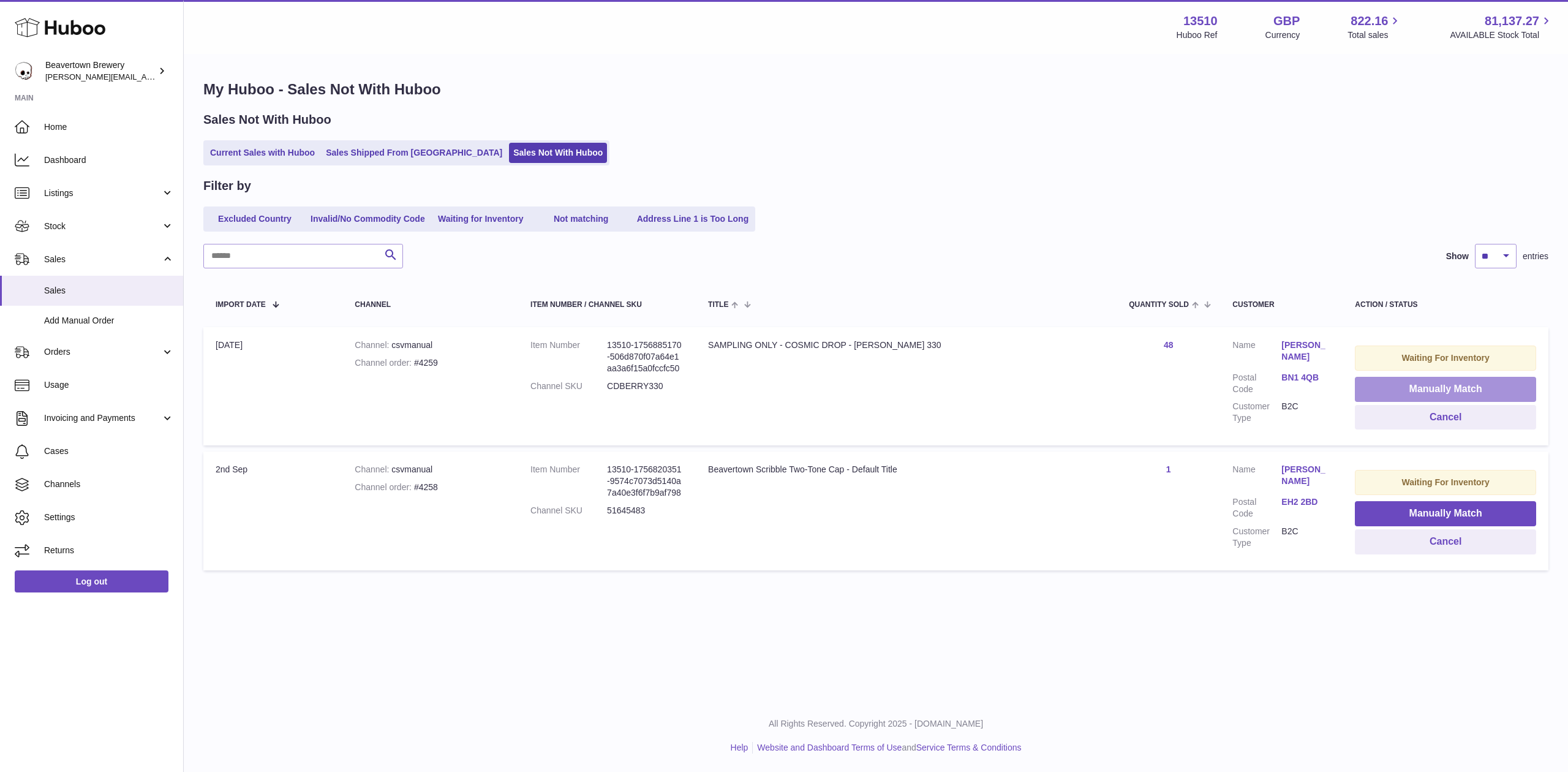
click at [1355, 380] on button "Manually Match" at bounding box center [1446, 390] width 181 height 25
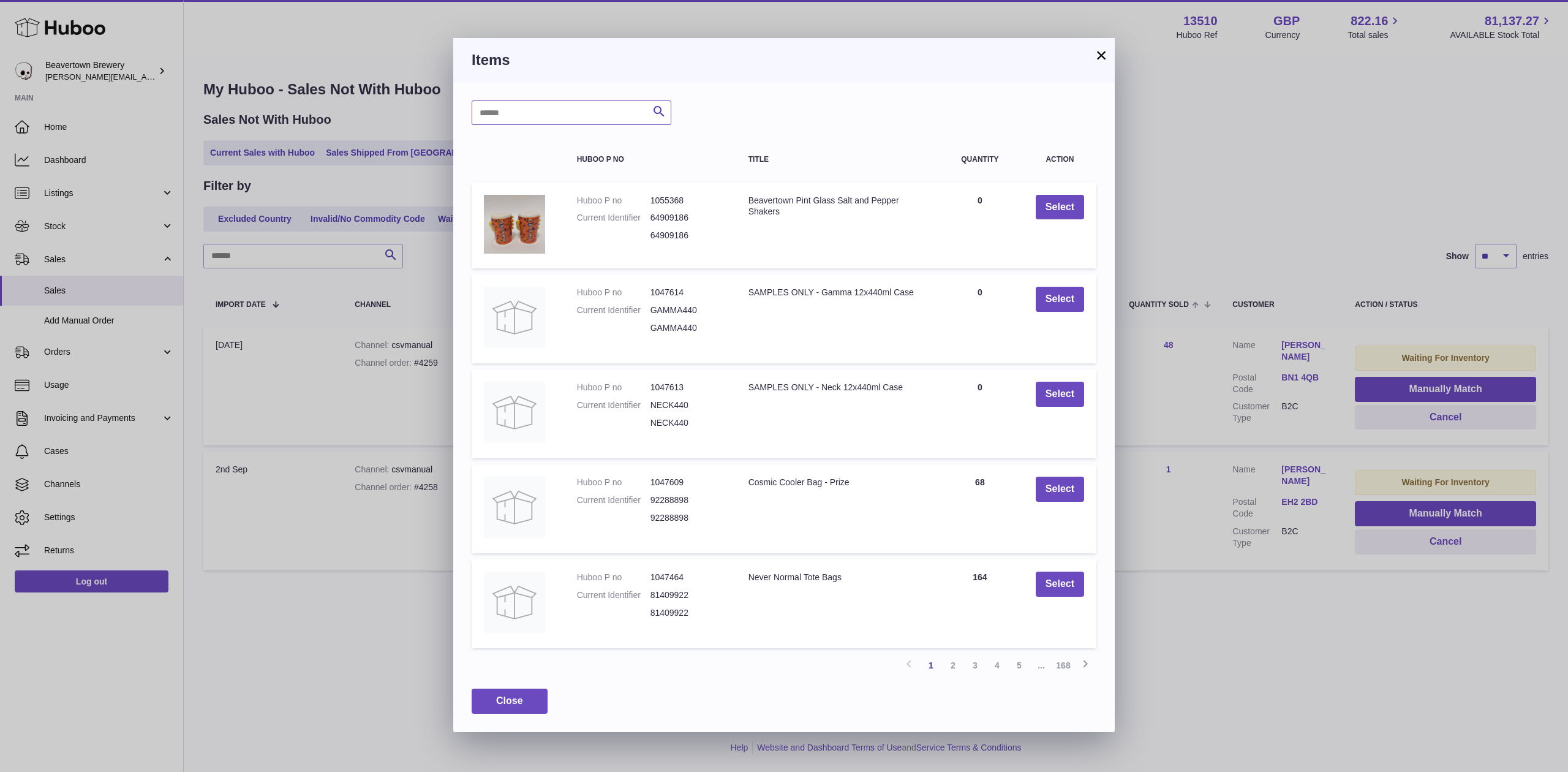
drag, startPoint x: 629, startPoint y: 103, endPoint x: 622, endPoint y: 109, distance: 9.2
click at [628, 104] on input "text" at bounding box center [571, 113] width 200 height 25
type input "**********"
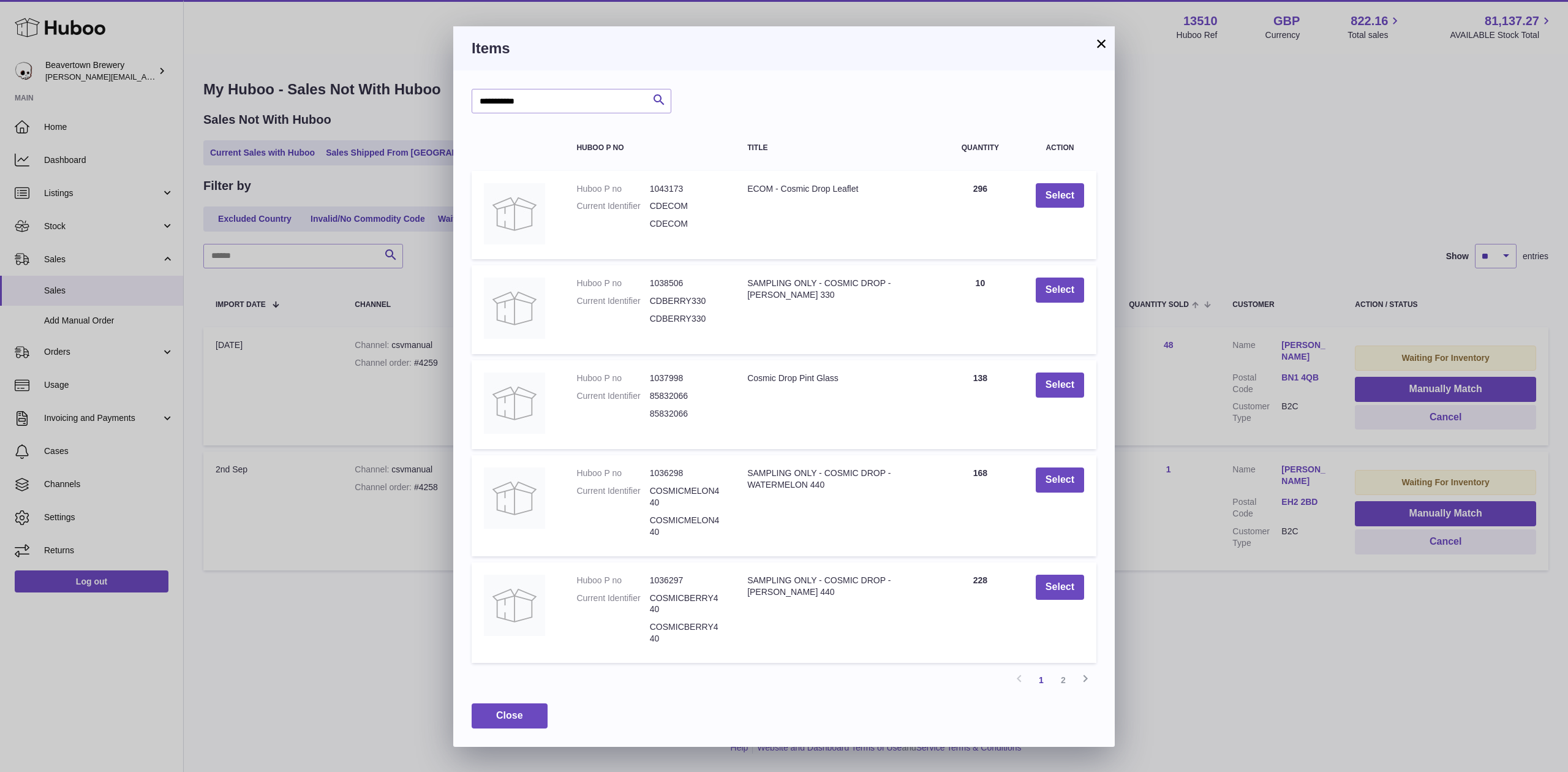
click at [1096, 39] on button "×" at bounding box center [1101, 43] width 15 height 15
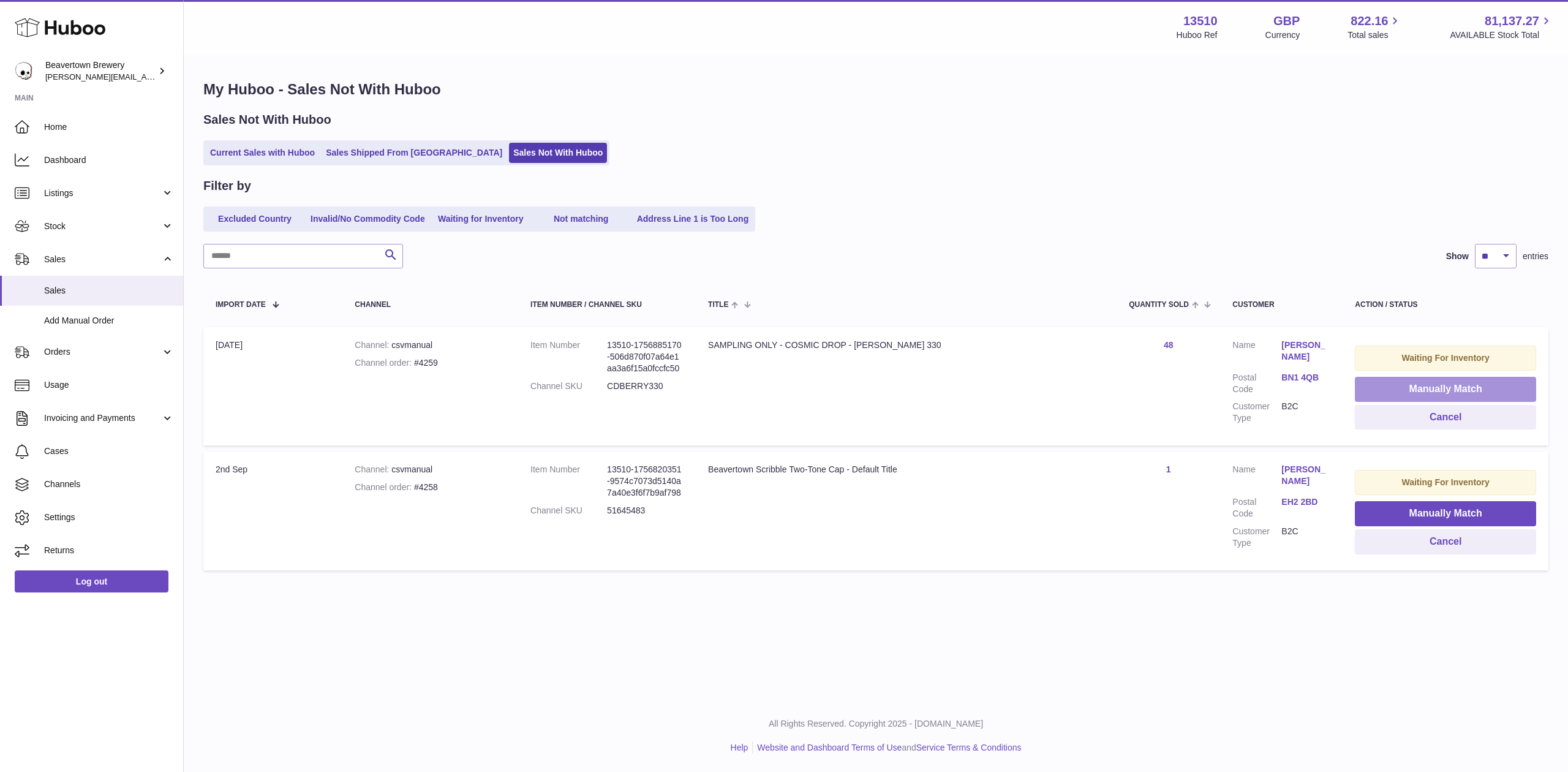
click at [1400, 383] on button "Manually Match" at bounding box center [1446, 390] width 181 height 25
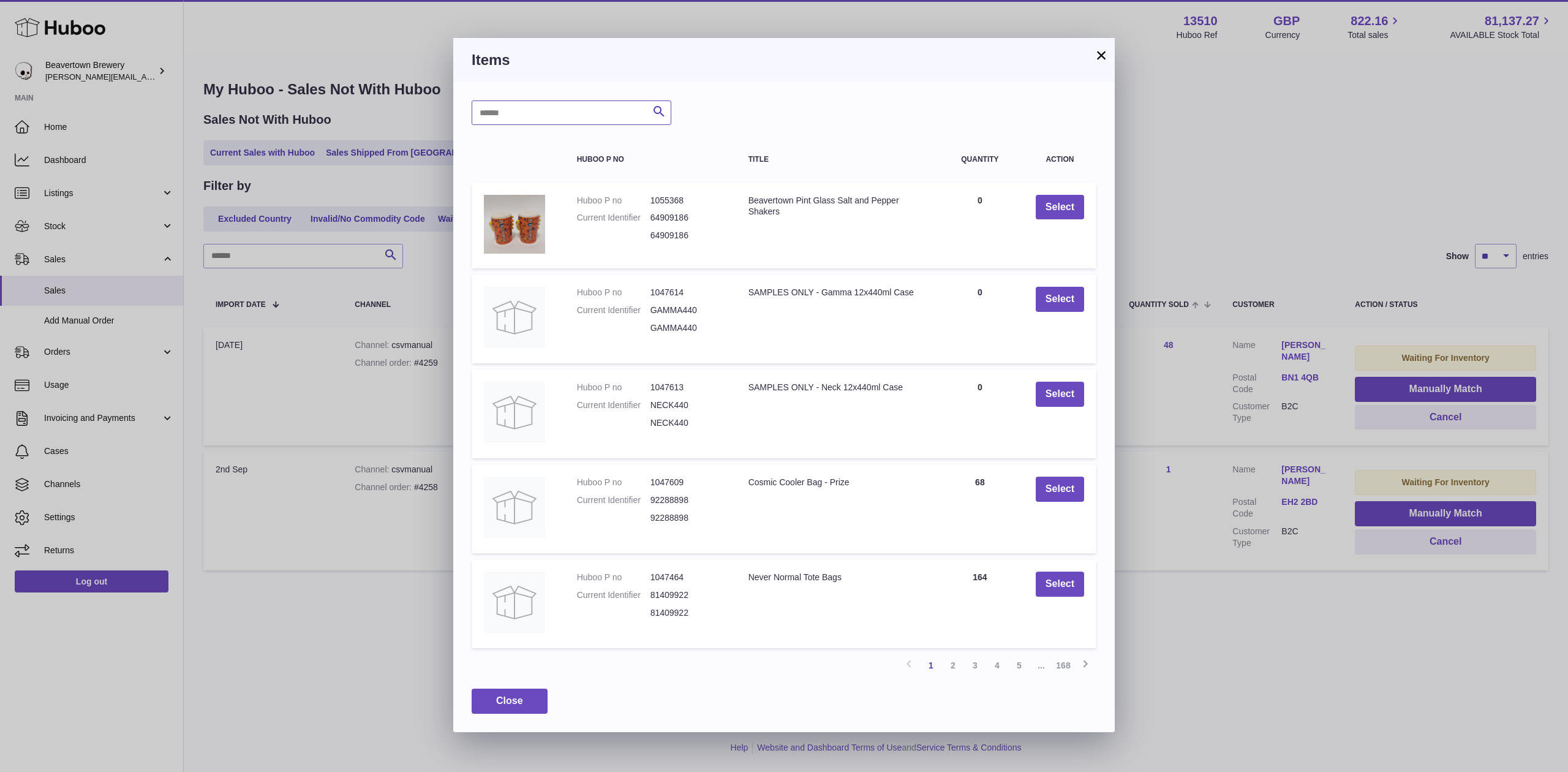
click at [513, 108] on input "text" at bounding box center [571, 113] width 200 height 25
type input "**********"
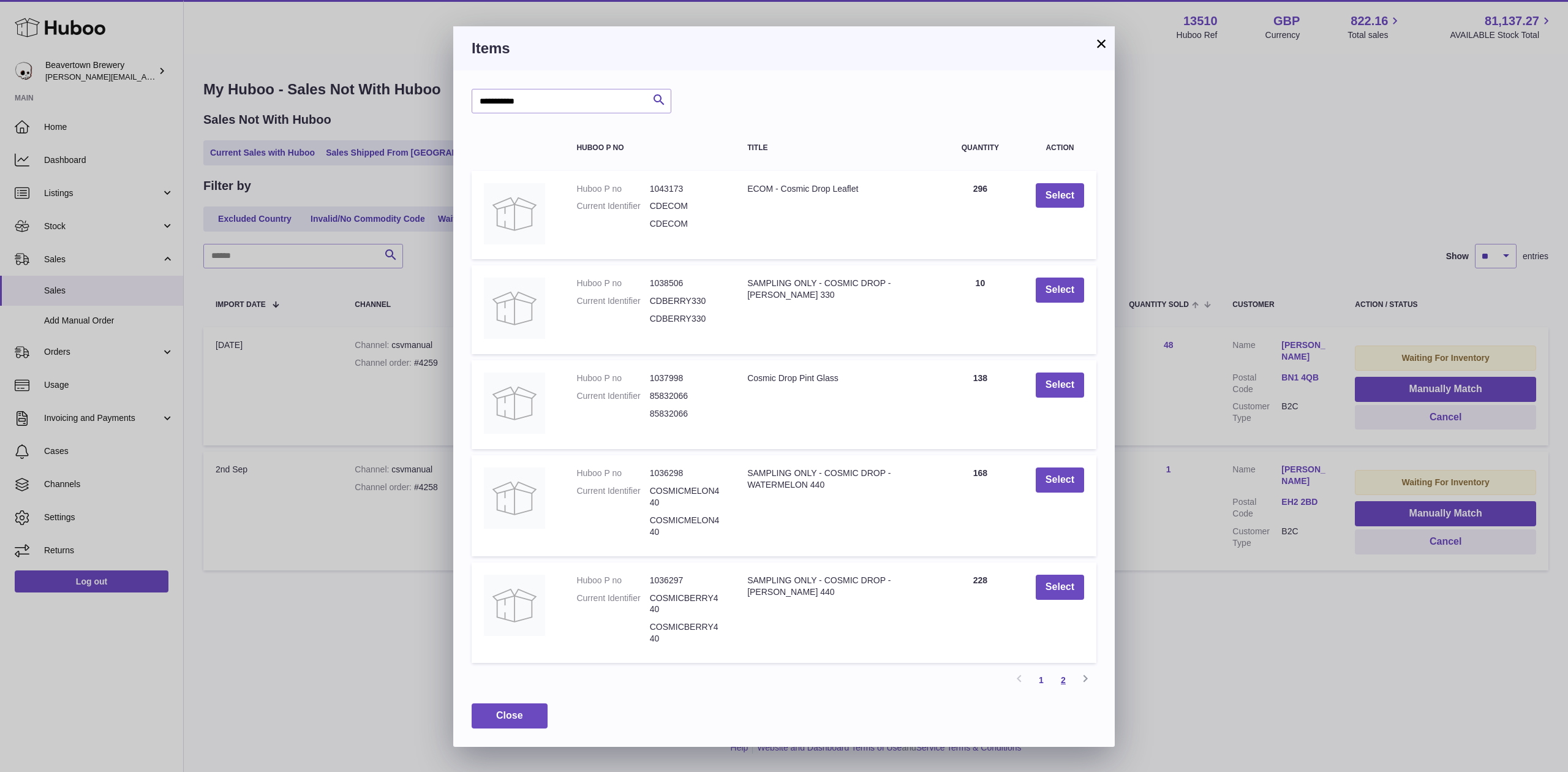
click at [1070, 680] on link "2" at bounding box center [1064, 681] width 22 height 22
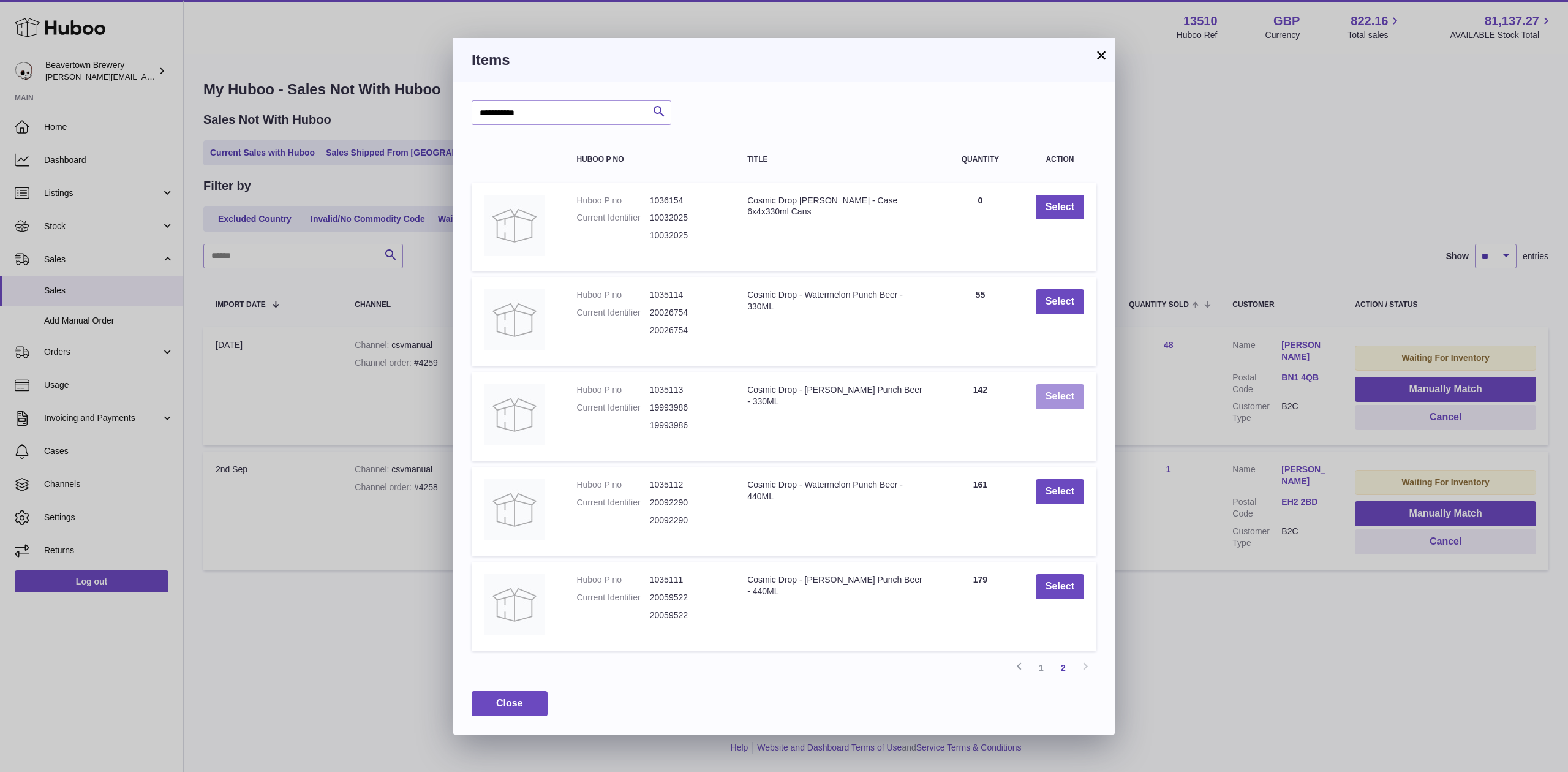
click at [1057, 397] on button "Select" at bounding box center [1060, 397] width 48 height 25
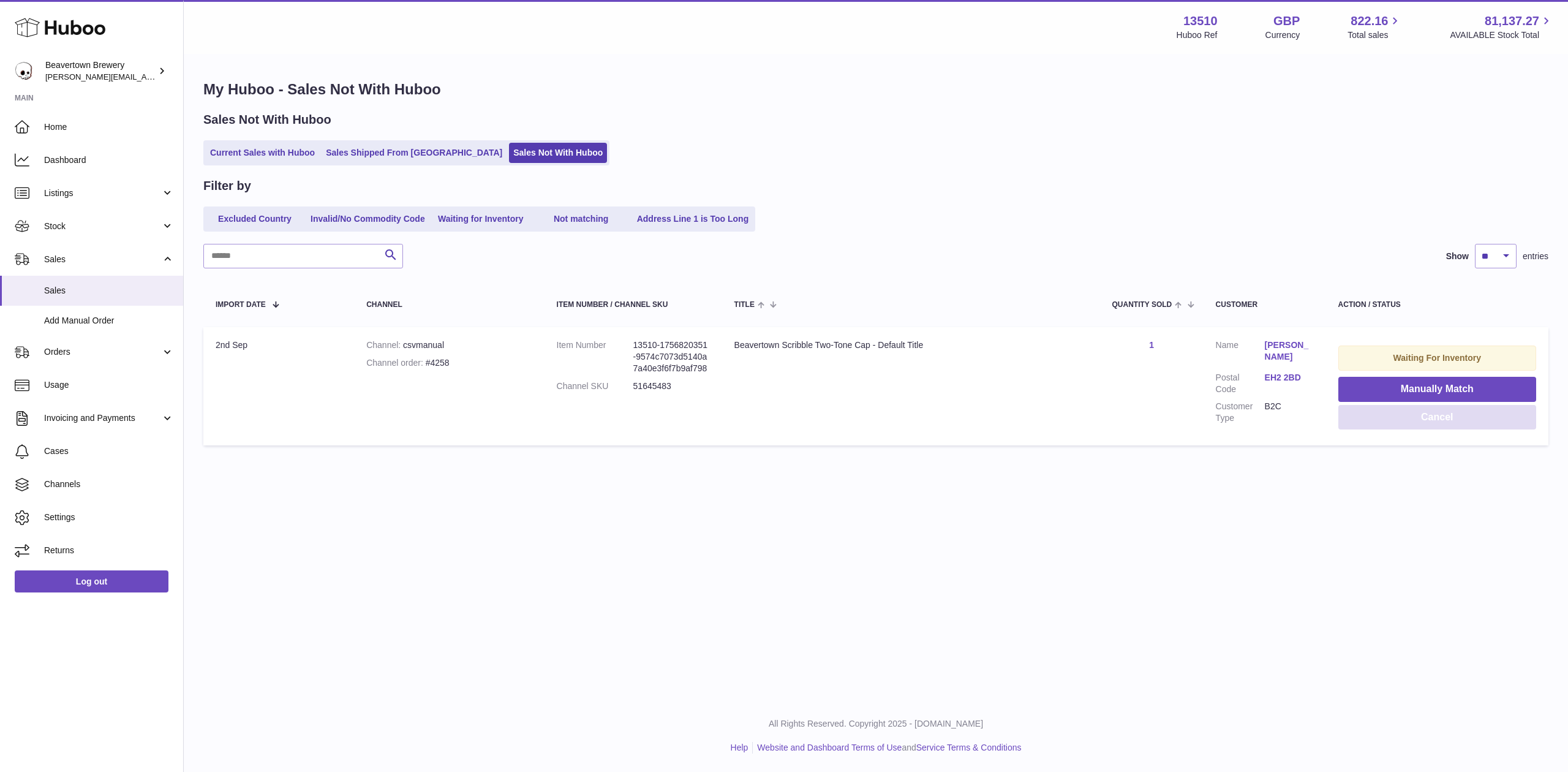
click at [1419, 407] on button "Cancel" at bounding box center [1437, 418] width 198 height 25
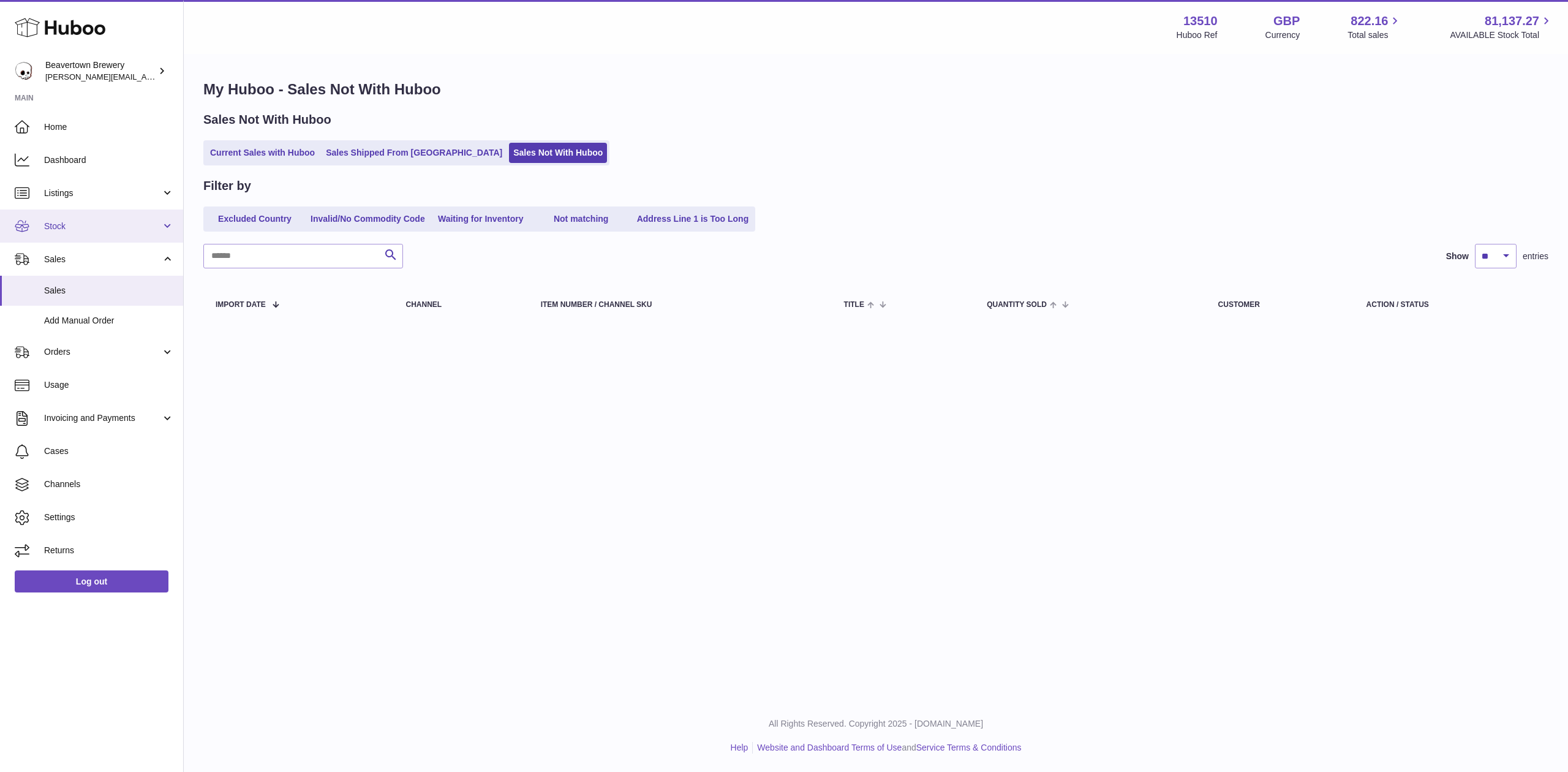
click at [76, 227] on span "Stock" at bounding box center [102, 226] width 117 height 12
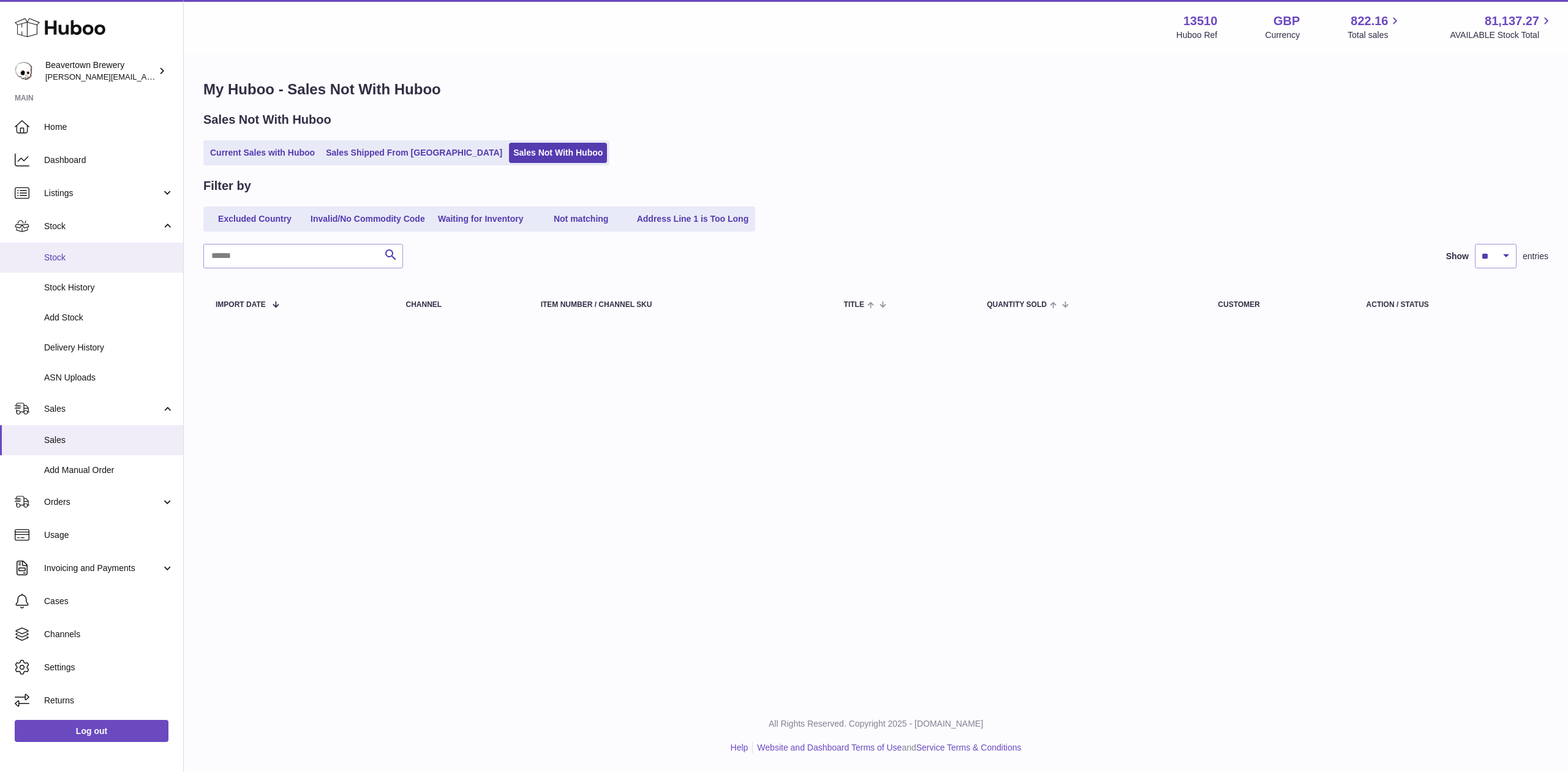
click at [81, 252] on span "Stock" at bounding box center [109, 258] width 130 height 12
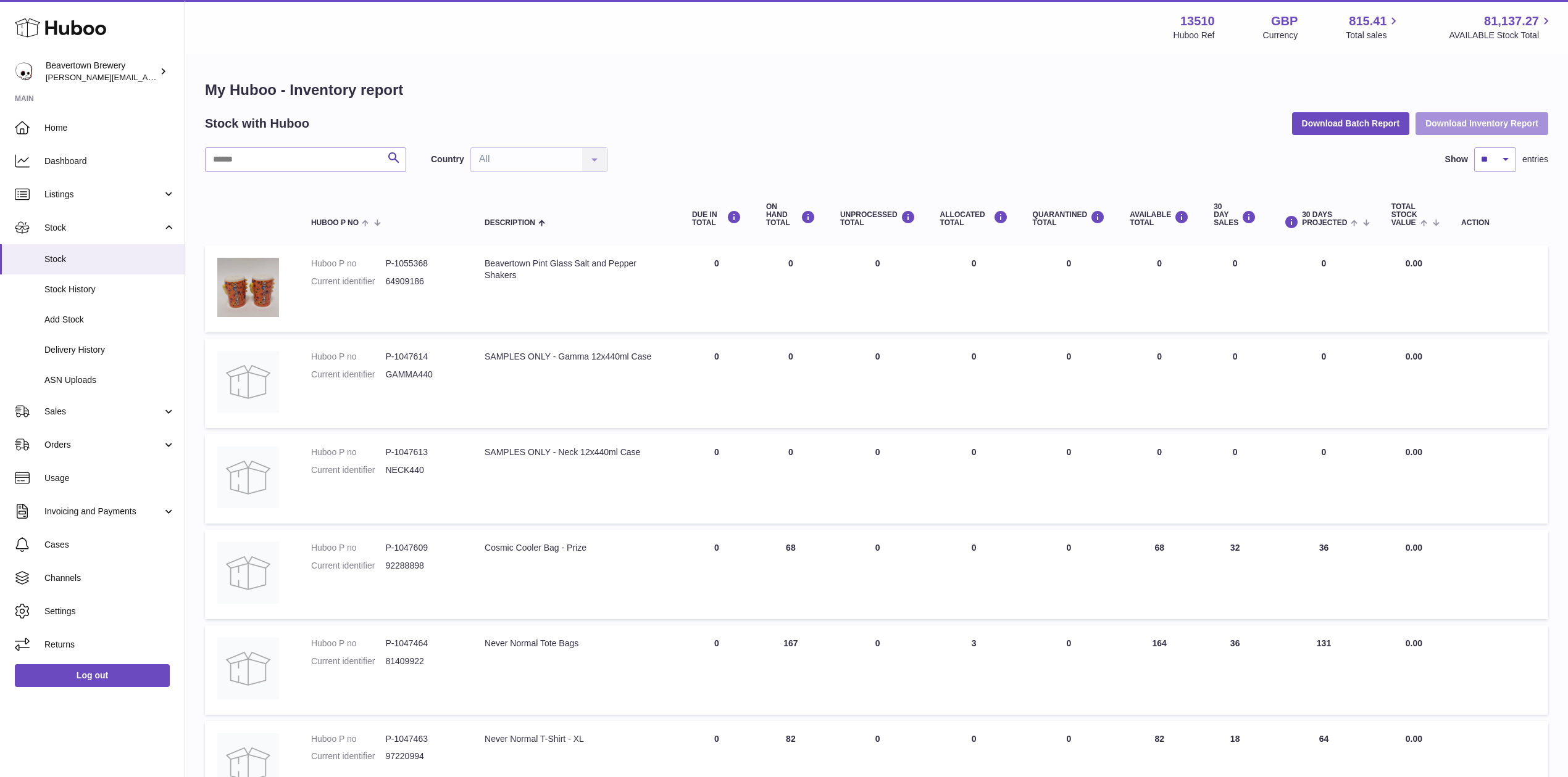
click at [1427, 133] on button "Download Inventory Report" at bounding box center [1482, 123] width 133 height 22
click at [1347, 123] on button "Download Batch Report" at bounding box center [1350, 123] width 118 height 22
click at [236, 164] on input "text" at bounding box center [306, 160] width 201 height 25
paste input "******"
type input "******"
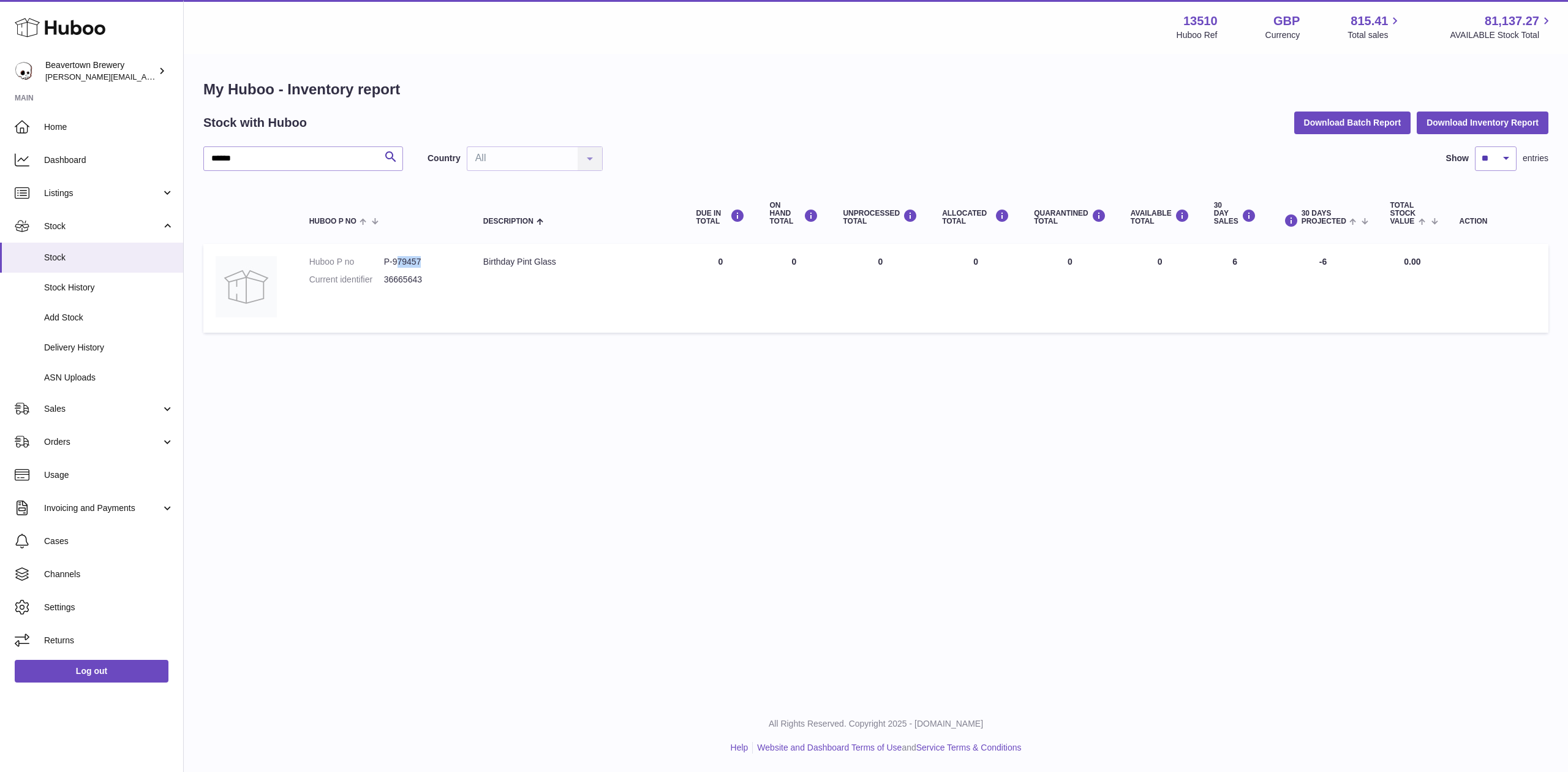
drag, startPoint x: 430, startPoint y: 256, endPoint x: 400, endPoint y: 258, distance: 30.1
click at [400, 258] on dd "P-979457" at bounding box center [421, 262] width 75 height 12
click at [438, 276] on dd "36665643" at bounding box center [421, 280] width 75 height 12
drag, startPoint x: 437, startPoint y: 260, endPoint x: 395, endPoint y: 267, distance: 42.6
click at [395, 267] on dl "Huboo P no P-979457 Current identifier 36665643" at bounding box center [384, 274] width 149 height 35
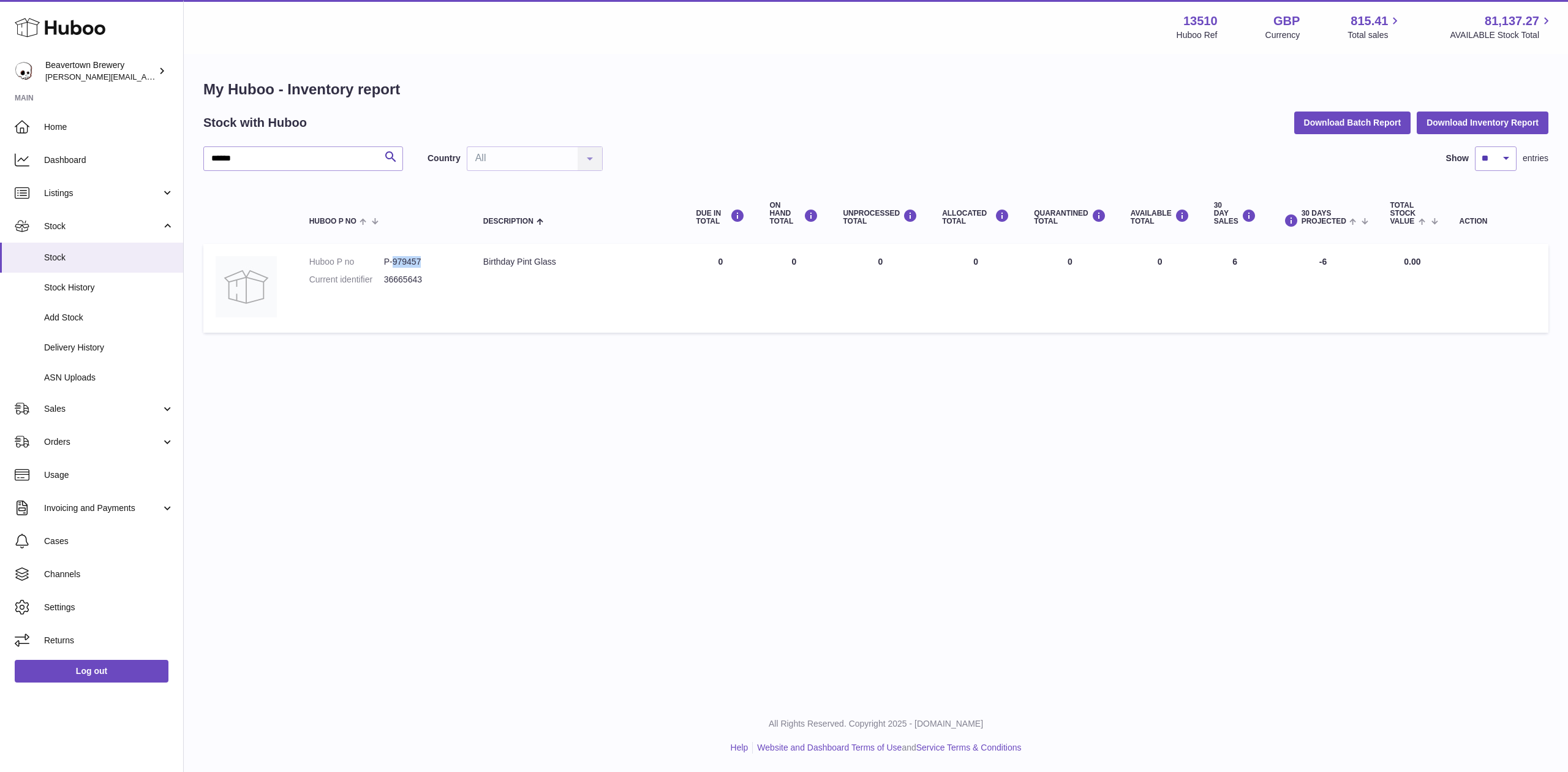
copy dd "979457"
drag, startPoint x: 577, startPoint y: 258, endPoint x: 486, endPoint y: 258, distance: 91.0
click at [486, 258] on td "Description Birthday Pint Glass" at bounding box center [577, 288] width 213 height 89
copy div "Birthday Pint Glass"
click at [85, 232] on link "Stock" at bounding box center [91, 226] width 183 height 33
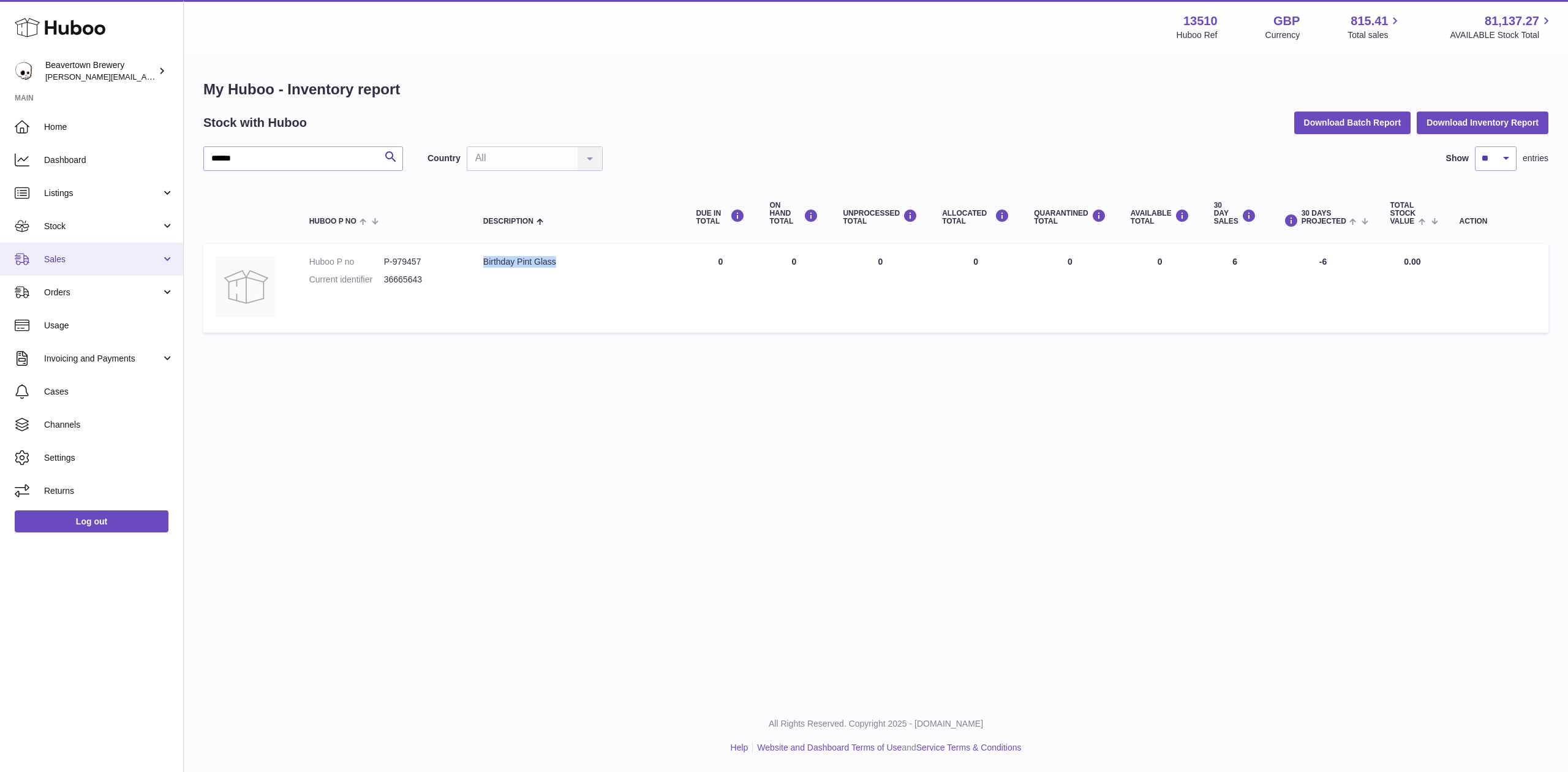
click at [82, 270] on link "Sales" at bounding box center [91, 259] width 183 height 33
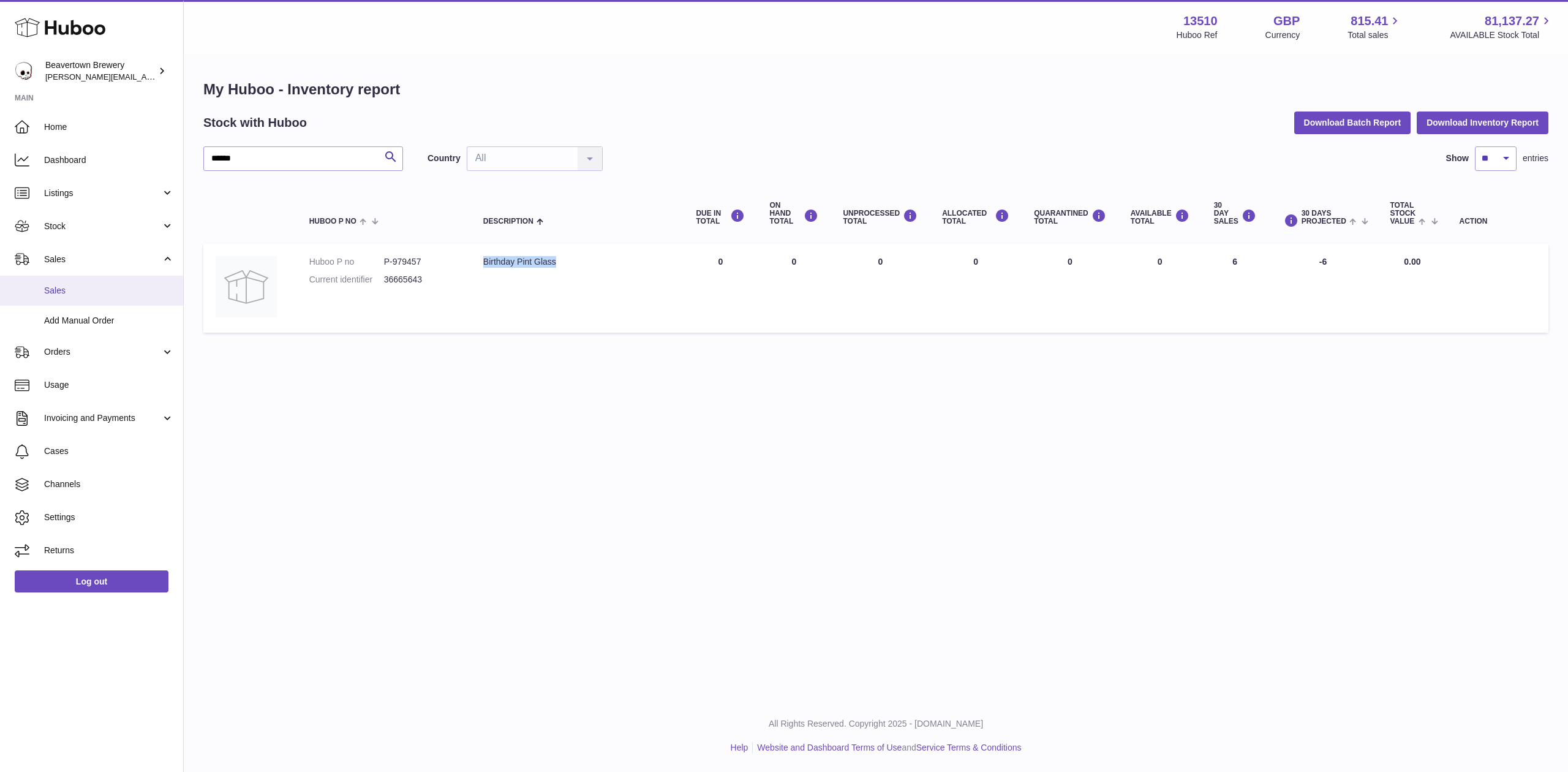
click at [87, 292] on span "Sales" at bounding box center [109, 291] width 130 height 12
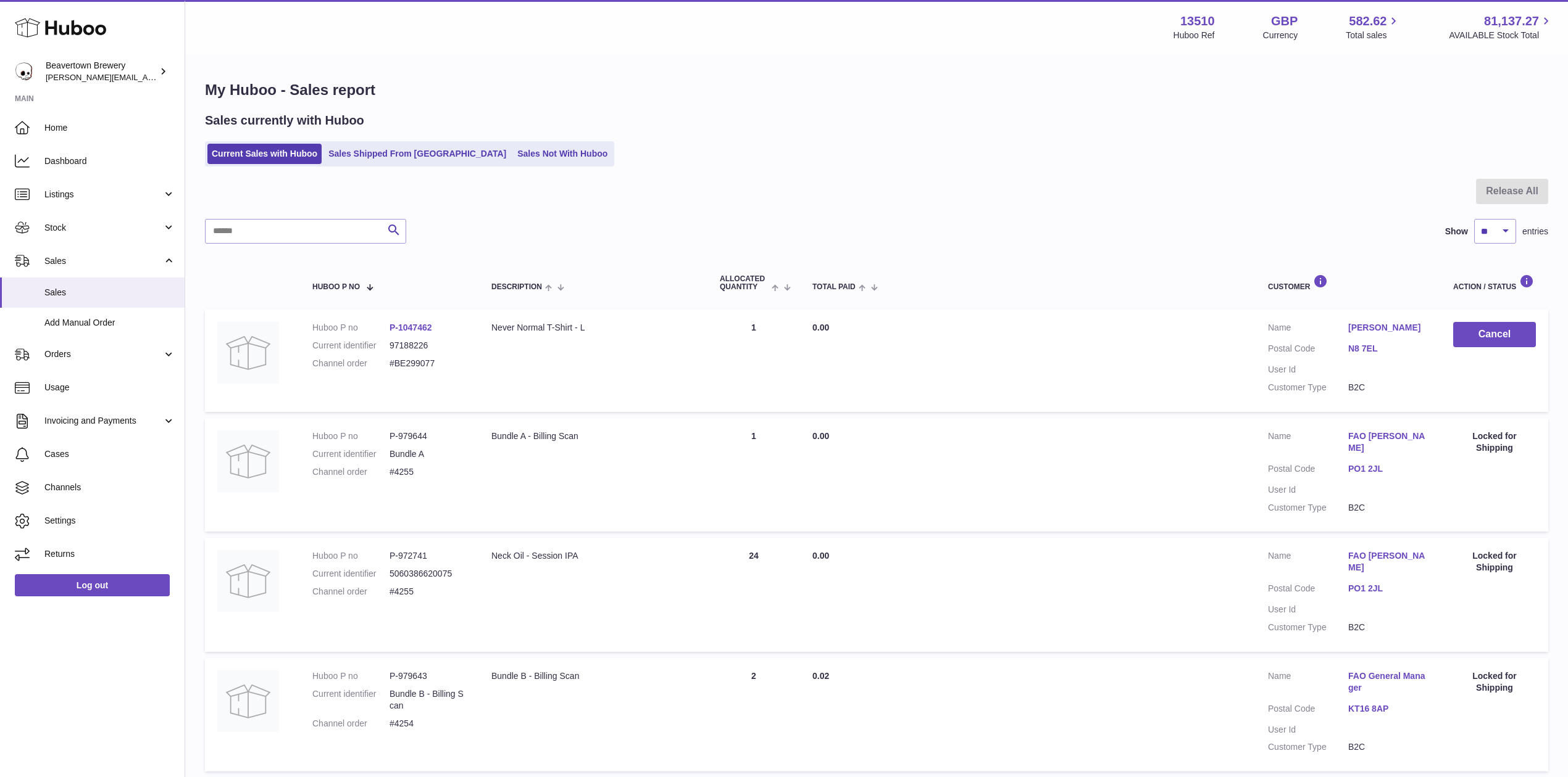
click at [506, 136] on div "Sales currently with Huboo Current Sales with Huboo Sales Shipped From [GEOGRAP…" at bounding box center [877, 139] width 1343 height 55
click at [519, 144] on link "Sales Not With Huboo" at bounding box center [562, 154] width 99 height 20
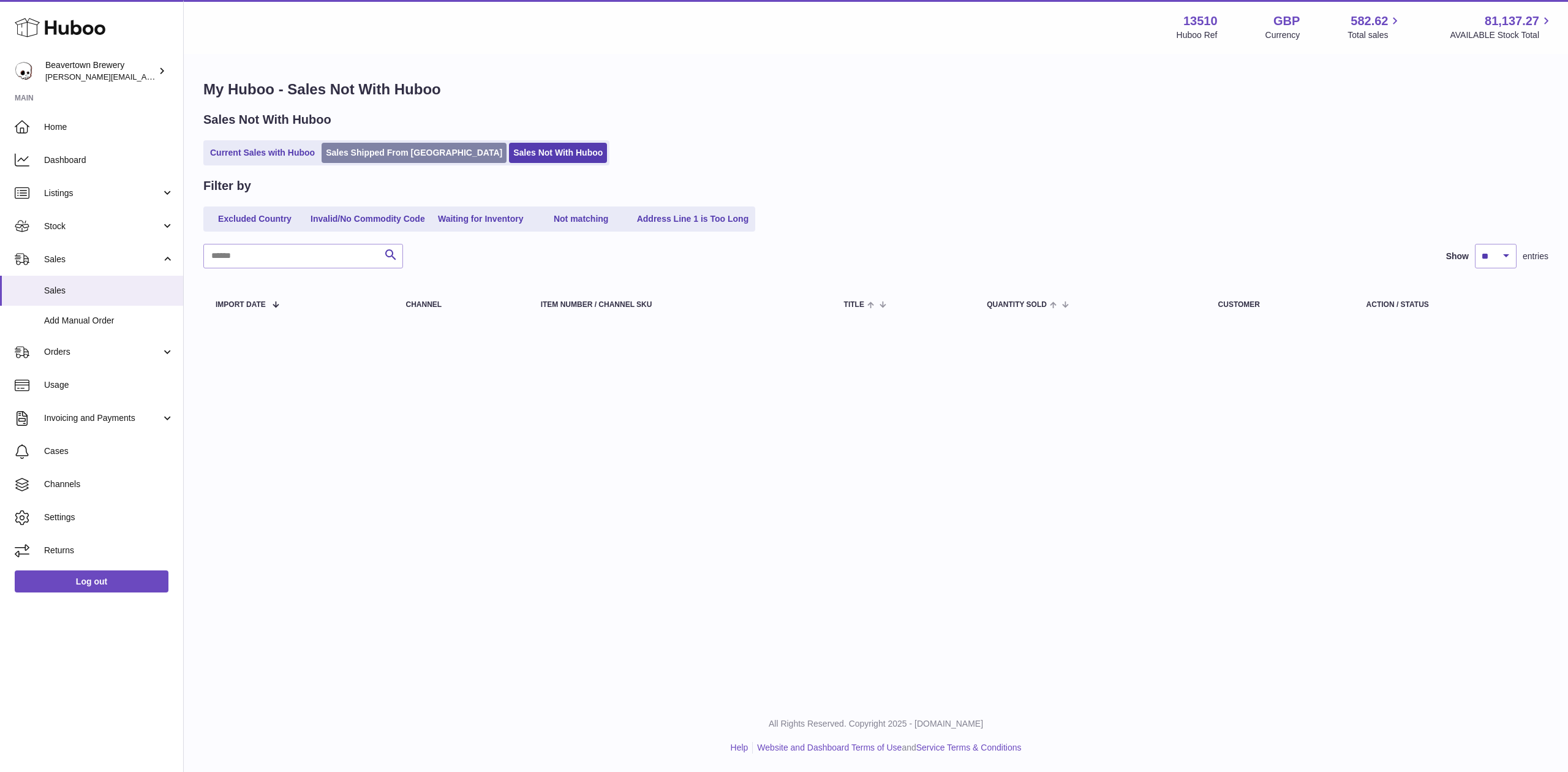
drag, startPoint x: 451, startPoint y: 166, endPoint x: 432, endPoint y: 159, distance: 20.2
click at [449, 166] on div "My Huboo - Sales Not With Huboo Sales Not With Huboo Current Sales with Huboo S…" at bounding box center [876, 204] width 1385 height 297
click at [427, 156] on link "Sales Shipped From [GEOGRAPHIC_DATA]" at bounding box center [414, 153] width 185 height 20
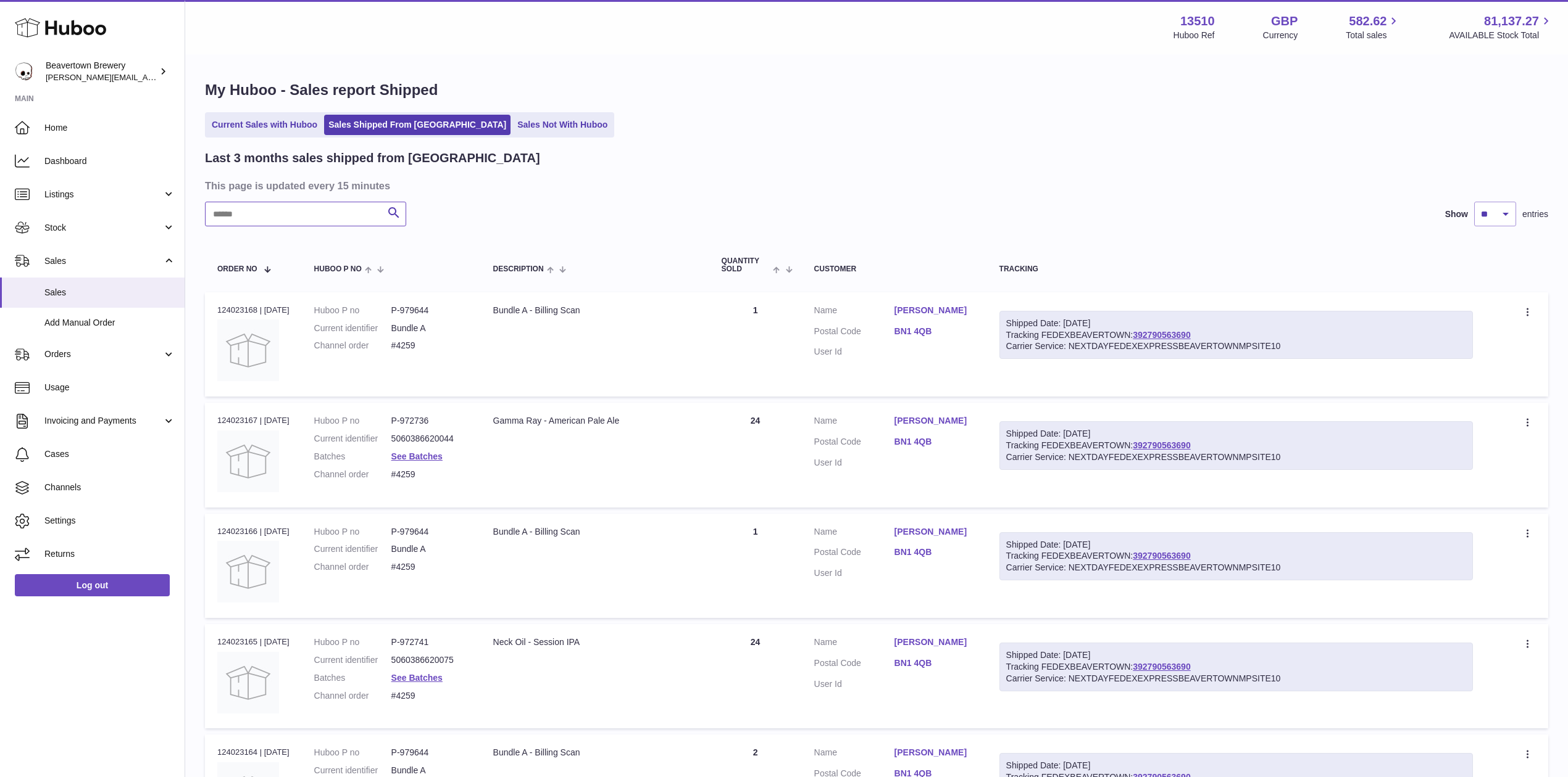
drag, startPoint x: 272, startPoint y: 213, endPoint x: 264, endPoint y: 216, distance: 8.5
click at [270, 215] on input "text" at bounding box center [306, 214] width 201 height 25
paste input "*****"
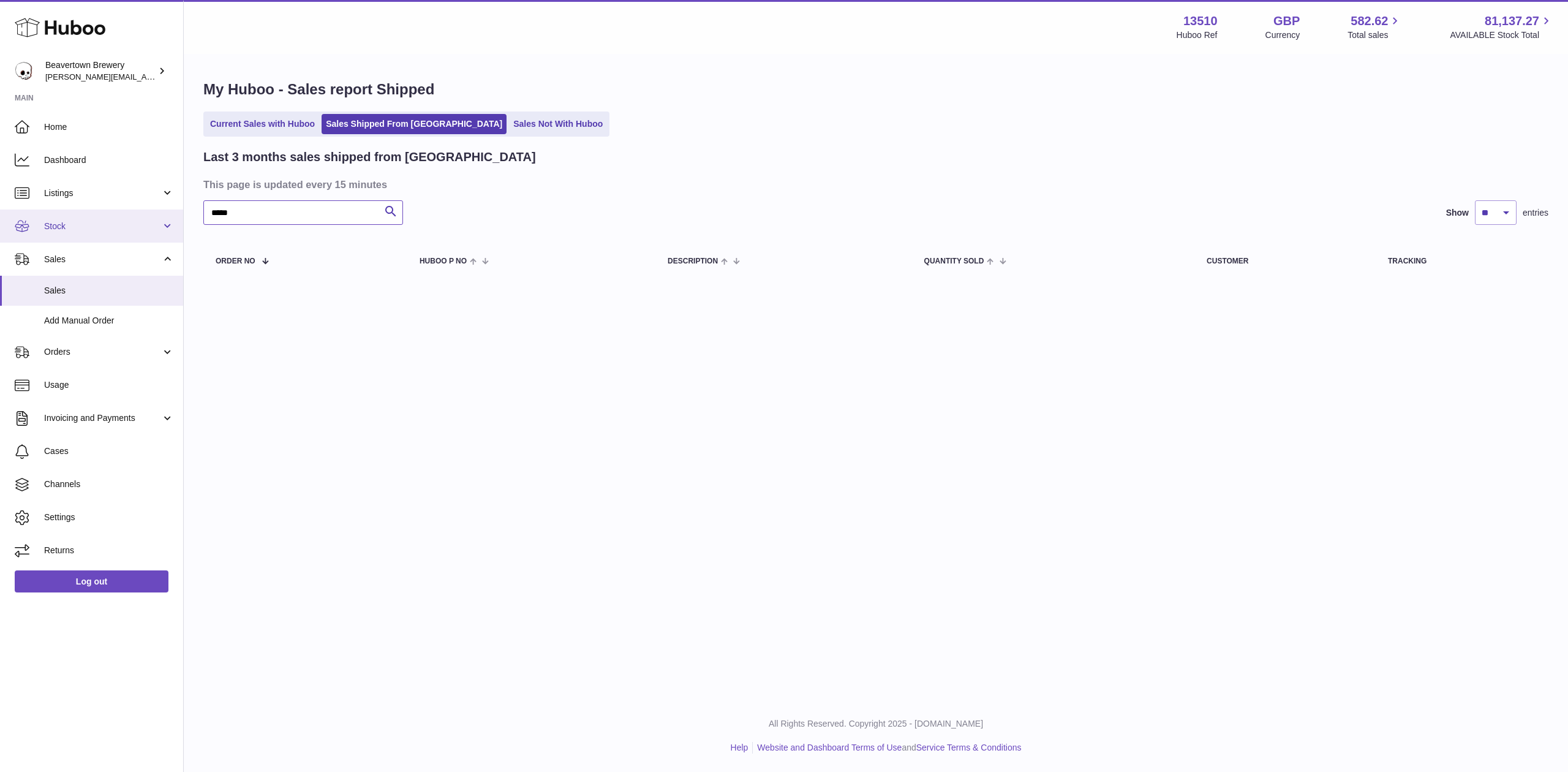
drag, startPoint x: 247, startPoint y: 224, endPoint x: 157, endPoint y: 214, distance: 90.6
click at [157, 214] on div "Huboo Beavertown Brewery Matthew.McCormack@beavertownbrewery.co.uk Main Home Da…" at bounding box center [784, 386] width 1568 height 772
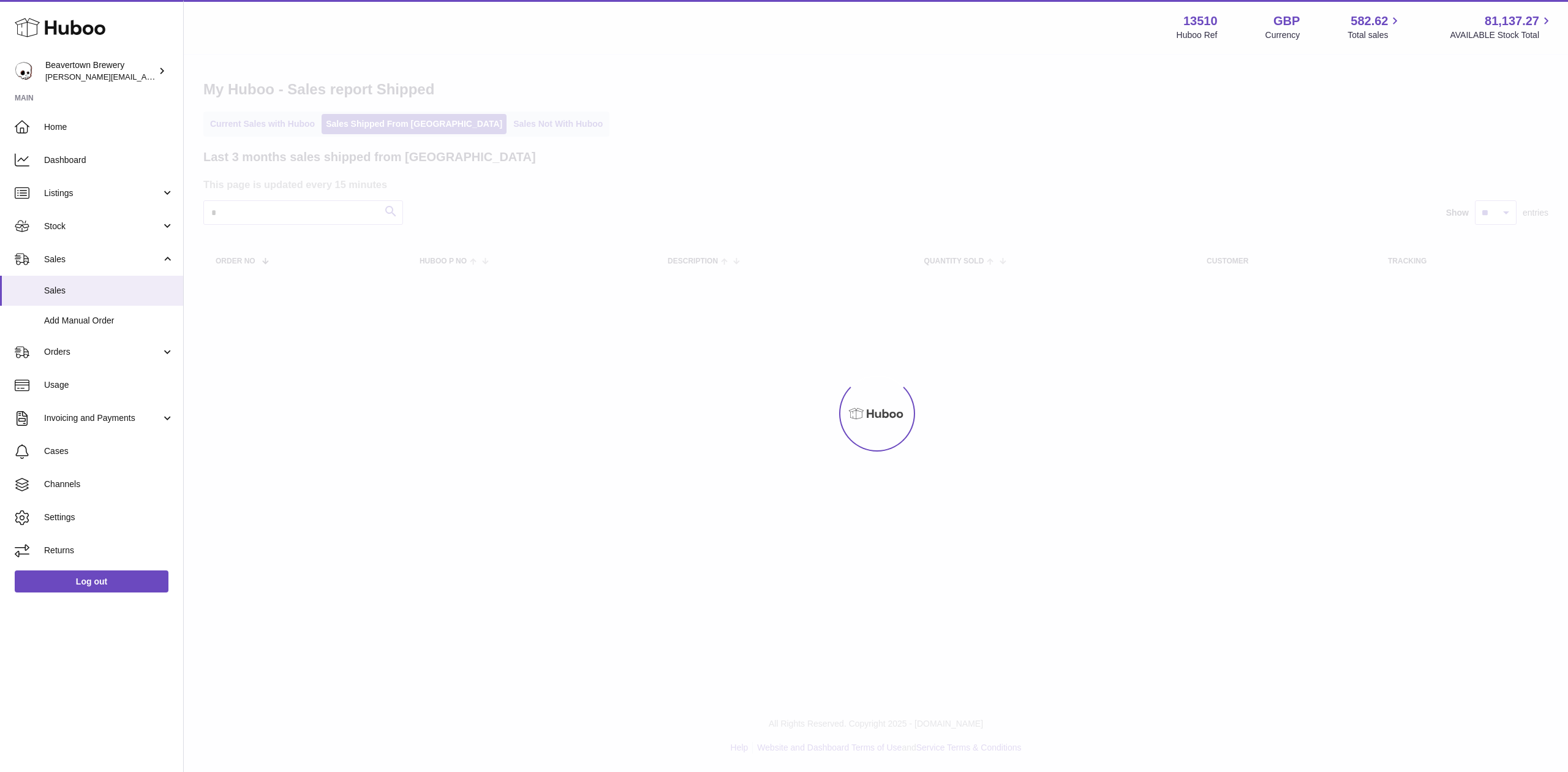
drag, startPoint x: 261, startPoint y: 213, endPoint x: 207, endPoint y: 206, distance: 54.5
click at [207, 206] on div at bounding box center [876, 414] width 1385 height 717
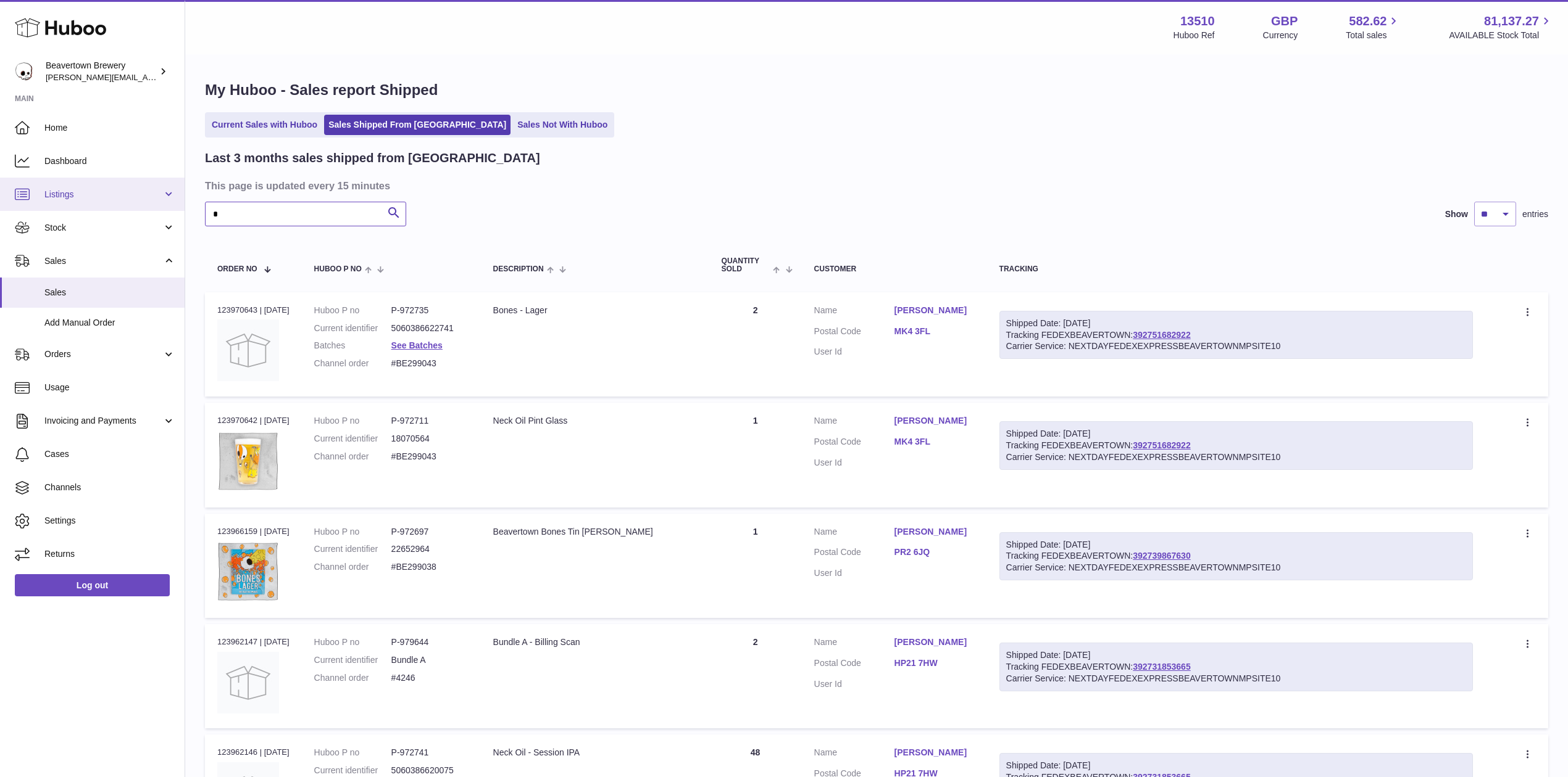
drag, startPoint x: 258, startPoint y: 213, endPoint x: 143, endPoint y: 208, distance: 115.1
click at [143, 208] on div "Huboo Beavertown Brewery Matthew.McCormack@beavertownbrewery.co.uk Main Home Da…" at bounding box center [784, 764] width 1568 height 1528
paste input "****"
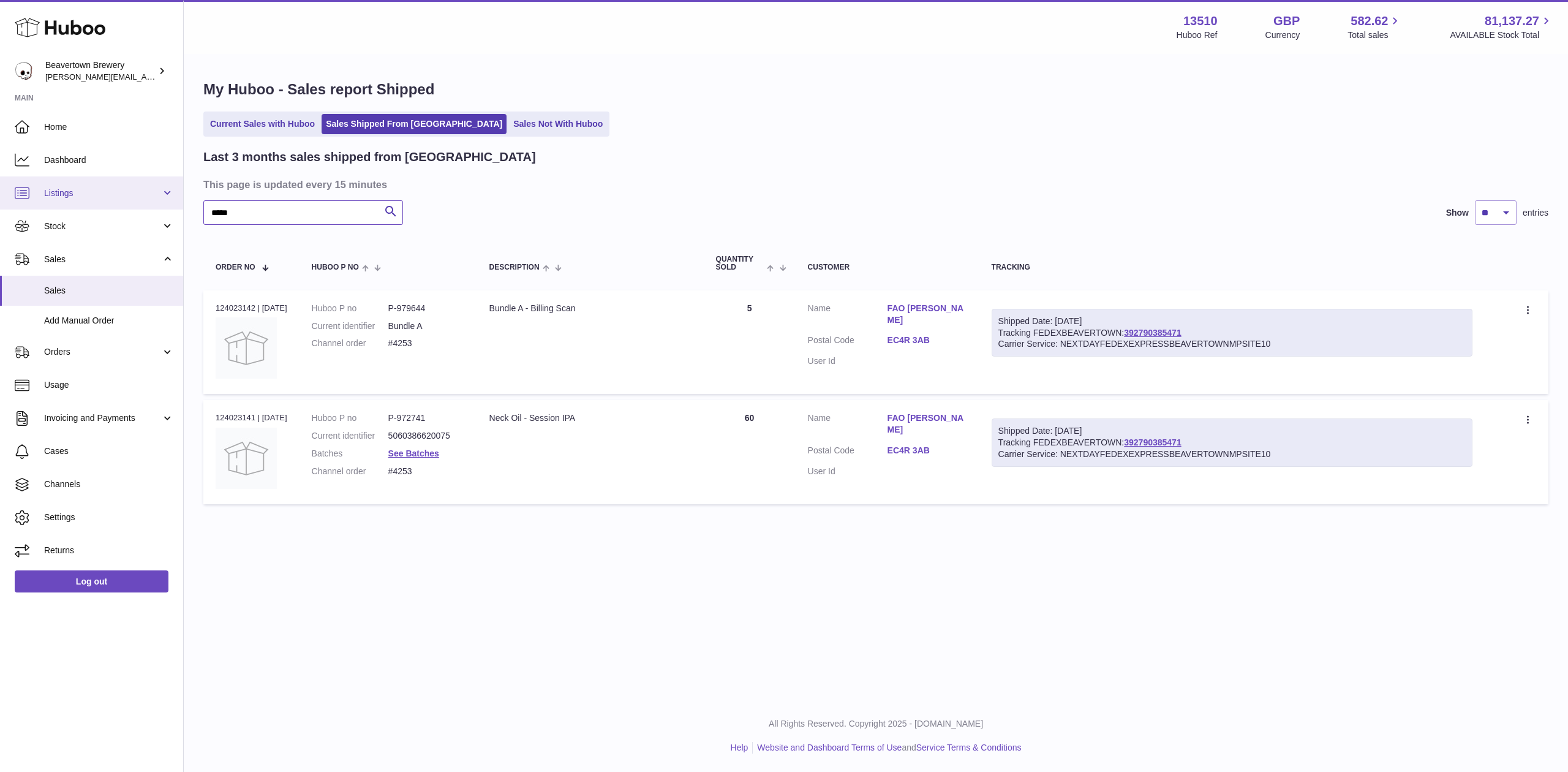
drag, startPoint x: 250, startPoint y: 209, endPoint x: 150, endPoint y: 204, distance: 100.1
click at [157, 205] on div "Huboo Beavertown Brewery Matthew.McCormack@beavertownbrewery.co.uk Main Home Da…" at bounding box center [784, 386] width 1568 height 772
paste input "text"
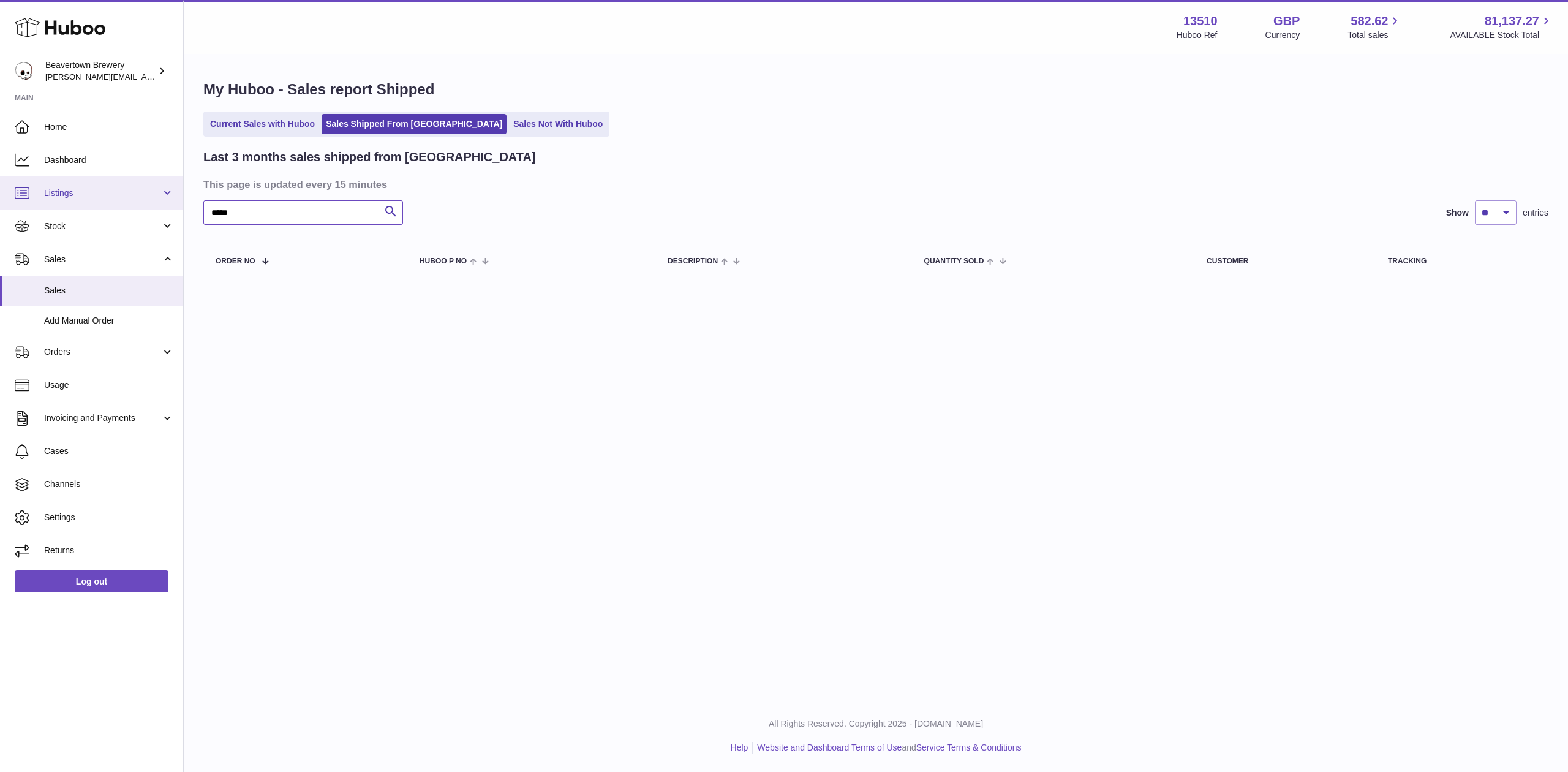
drag, startPoint x: 266, startPoint y: 209, endPoint x: 150, endPoint y: 187, distance: 118.1
click at [160, 189] on div "Huboo Beavertown Brewery Matthew.McCormack@beavertownbrewery.co.uk Main Home Da…" at bounding box center [784, 386] width 1568 height 772
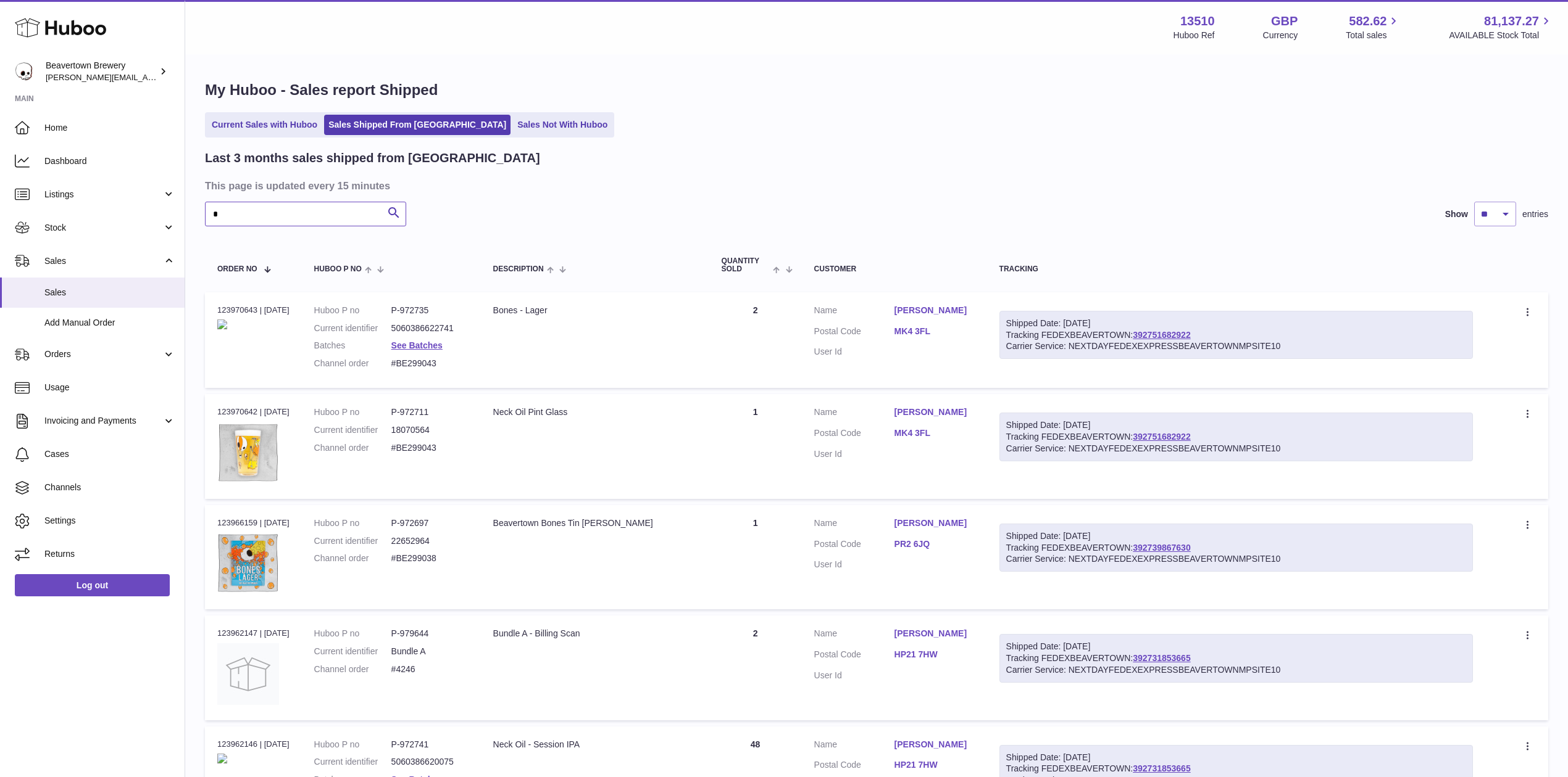
click at [248, 212] on input "*" at bounding box center [306, 214] width 201 height 25
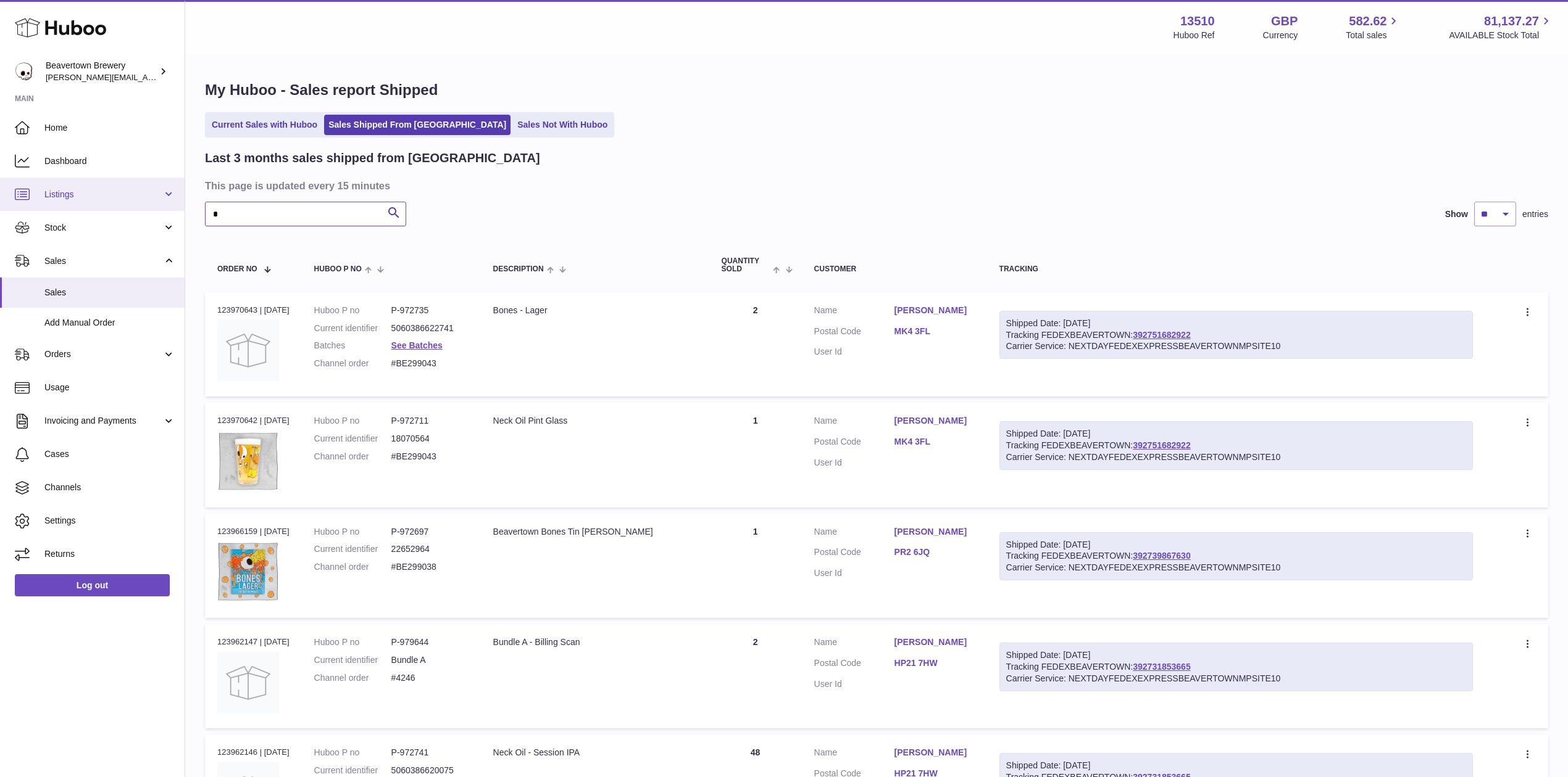
drag, startPoint x: 253, startPoint y: 218, endPoint x: 162, endPoint y: 204, distance: 92.1
click at [163, 205] on div "Huboo Beavertown Brewery Matthew.McCormack@beavertownbrewery.co.uk Main Home Da…" at bounding box center [784, 764] width 1568 height 1528
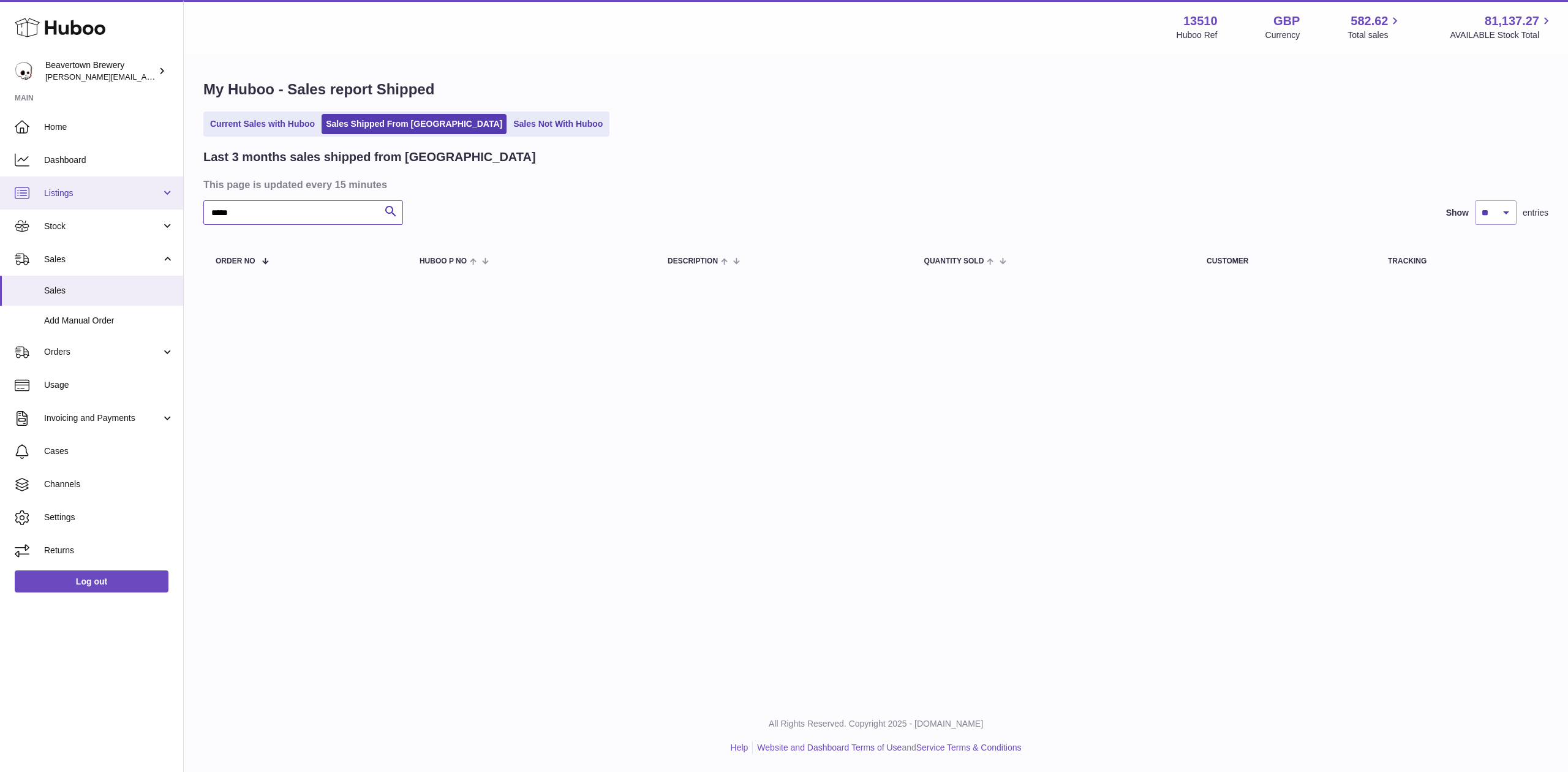
drag, startPoint x: 277, startPoint y: 209, endPoint x: 137, endPoint y: 191, distance: 141.2
click at [140, 192] on div "Huboo Beavertown Brewery Matthew.McCormack@beavertownbrewery.co.uk Main Home Da…" at bounding box center [784, 386] width 1568 height 772
paste input "text"
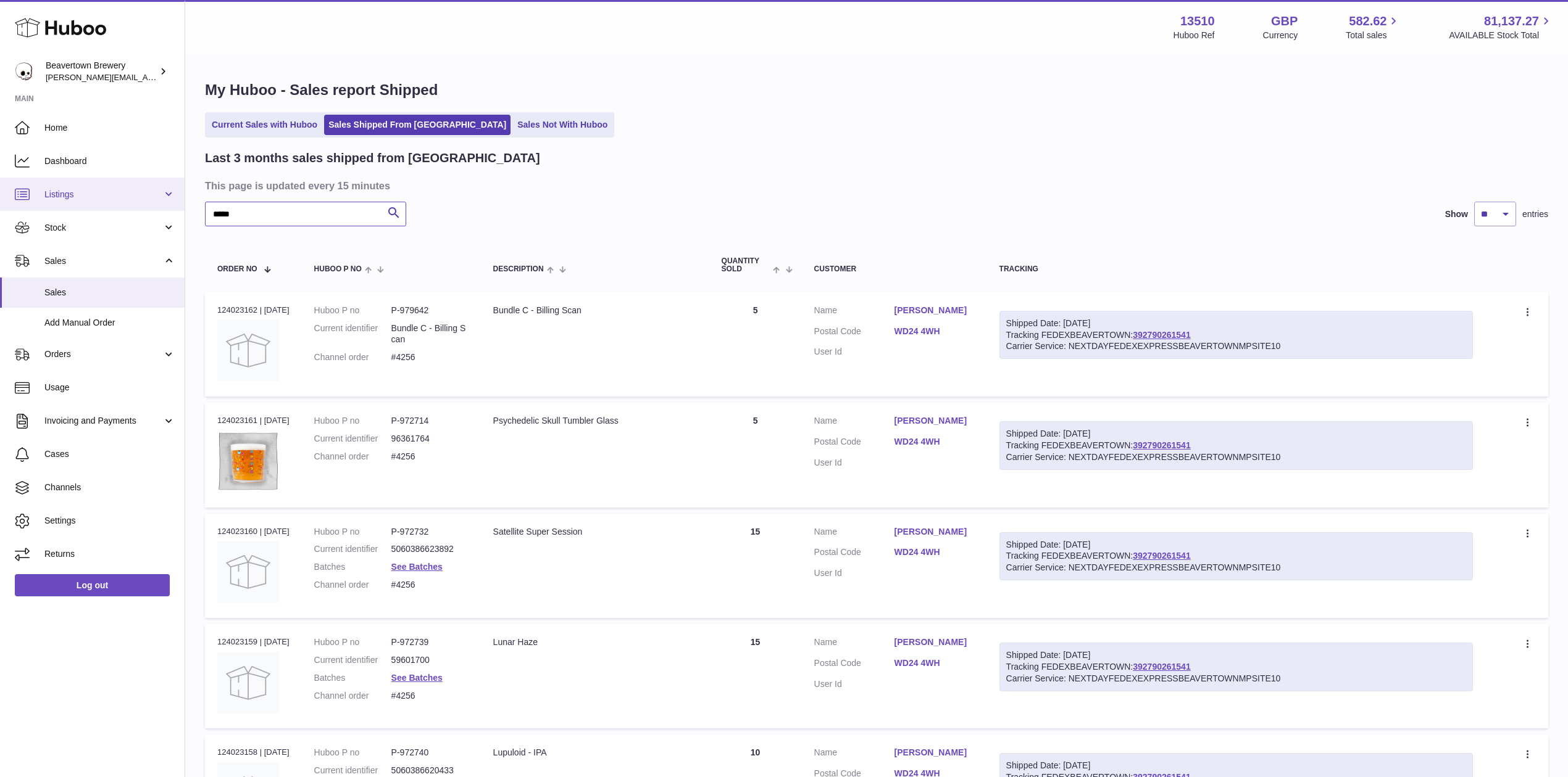
drag, startPoint x: 298, startPoint y: 208, endPoint x: 121, endPoint y: 183, distance: 178.8
click at [125, 185] on div "Huboo Beavertown Brewery Matthew.McCormack@beavertownbrewery.co.uk Main Home Da…" at bounding box center [784, 692] width 1568 height 1385
paste input "text"
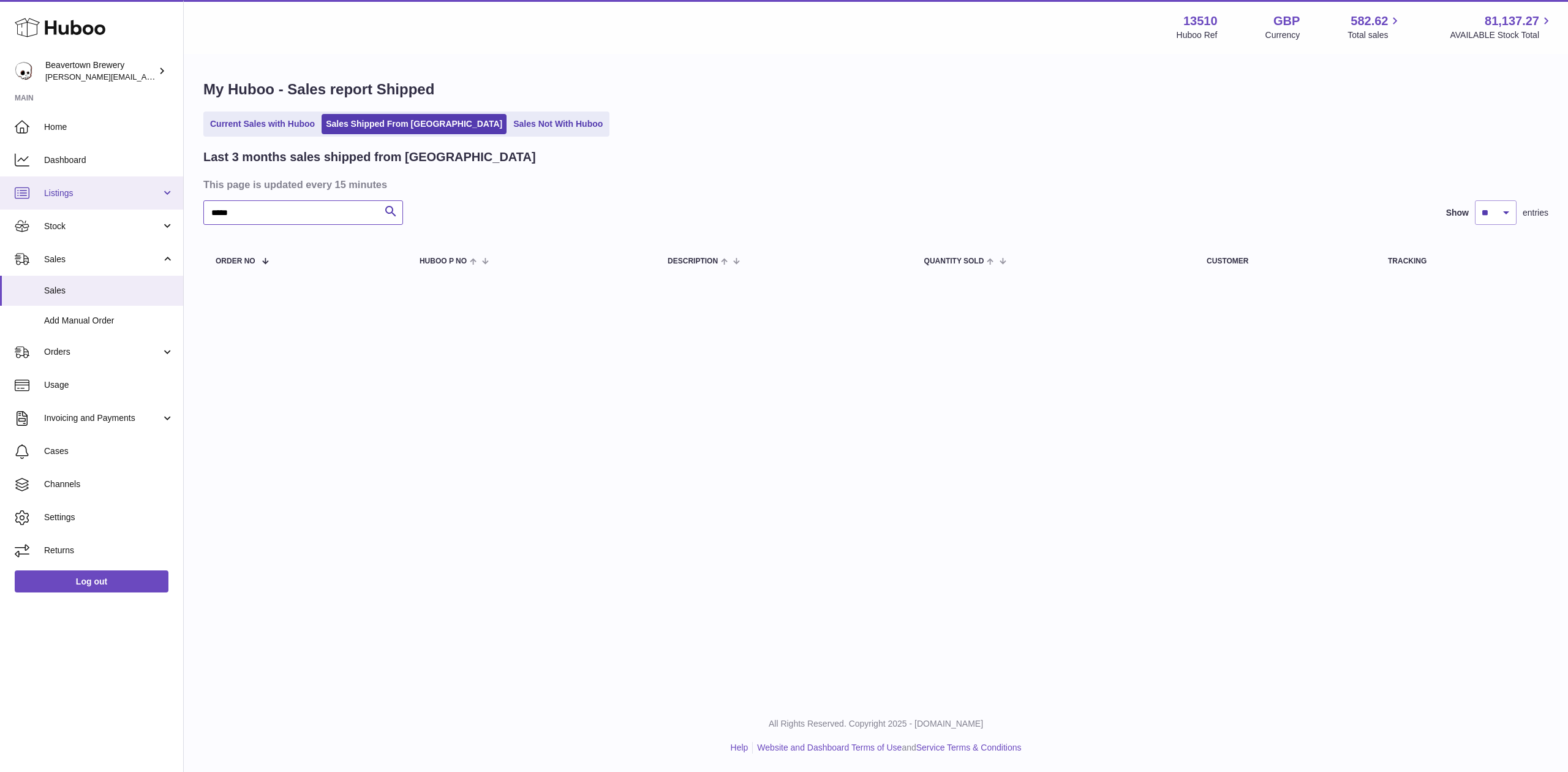
drag, startPoint x: 338, startPoint y: 204, endPoint x: 125, endPoint y: 199, distance: 213.1
click at [126, 199] on div "Huboo Beavertown Brewery Matthew.McCormack@beavertownbrewery.co.uk Main Home Da…" at bounding box center [784, 386] width 1568 height 772
paste input "text"
drag, startPoint x: 299, startPoint y: 213, endPoint x: 21, endPoint y: 201, distance: 278.3
click at [25, 201] on div "Huboo Beavertown Brewery Matthew.McCormack@beavertownbrewery.co.uk Main Home Da…" at bounding box center [784, 386] width 1568 height 772
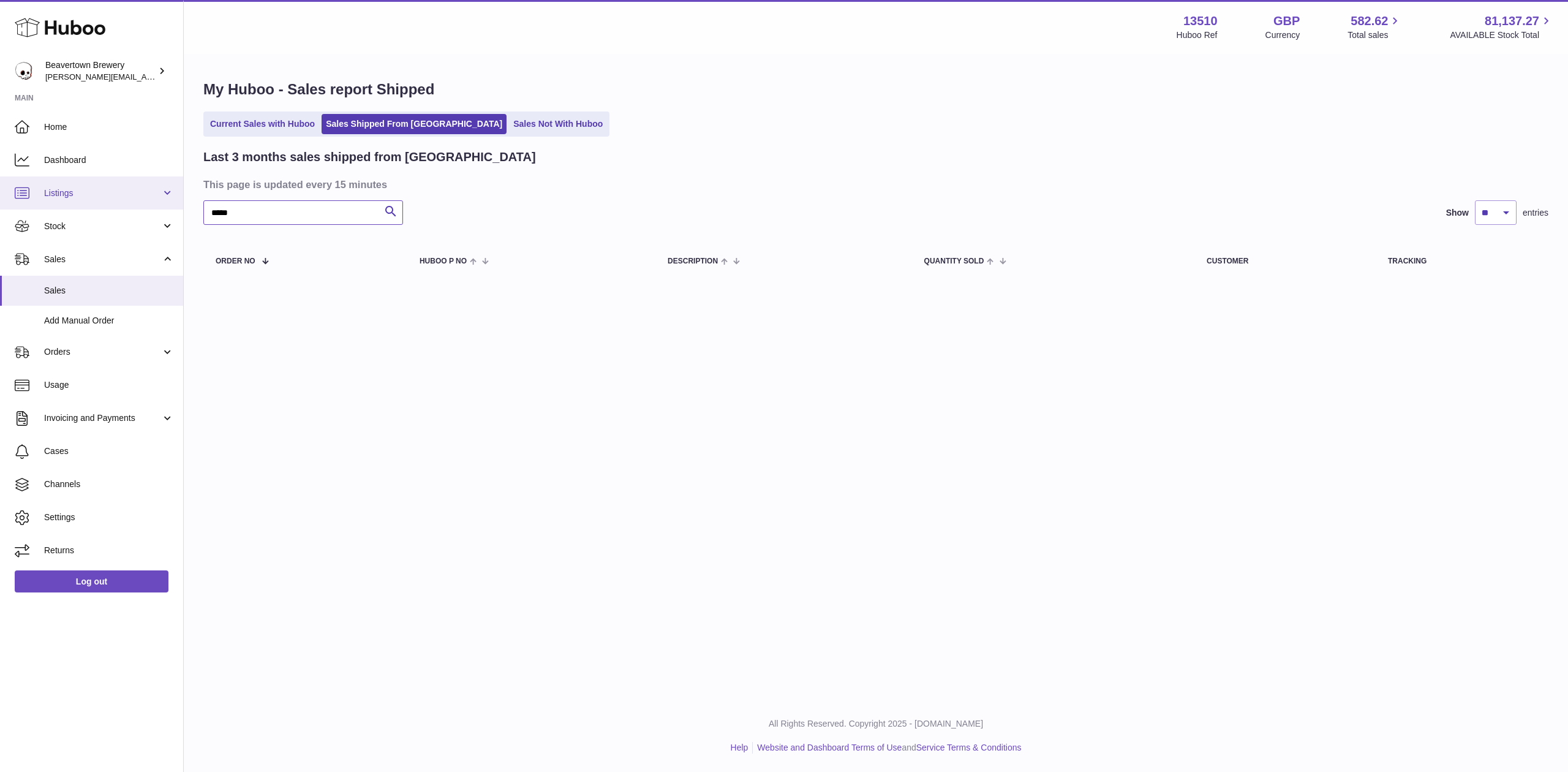
paste input "text"
type input "*****"
click at [82, 311] on link "Add Manual Order" at bounding box center [91, 321] width 183 height 30
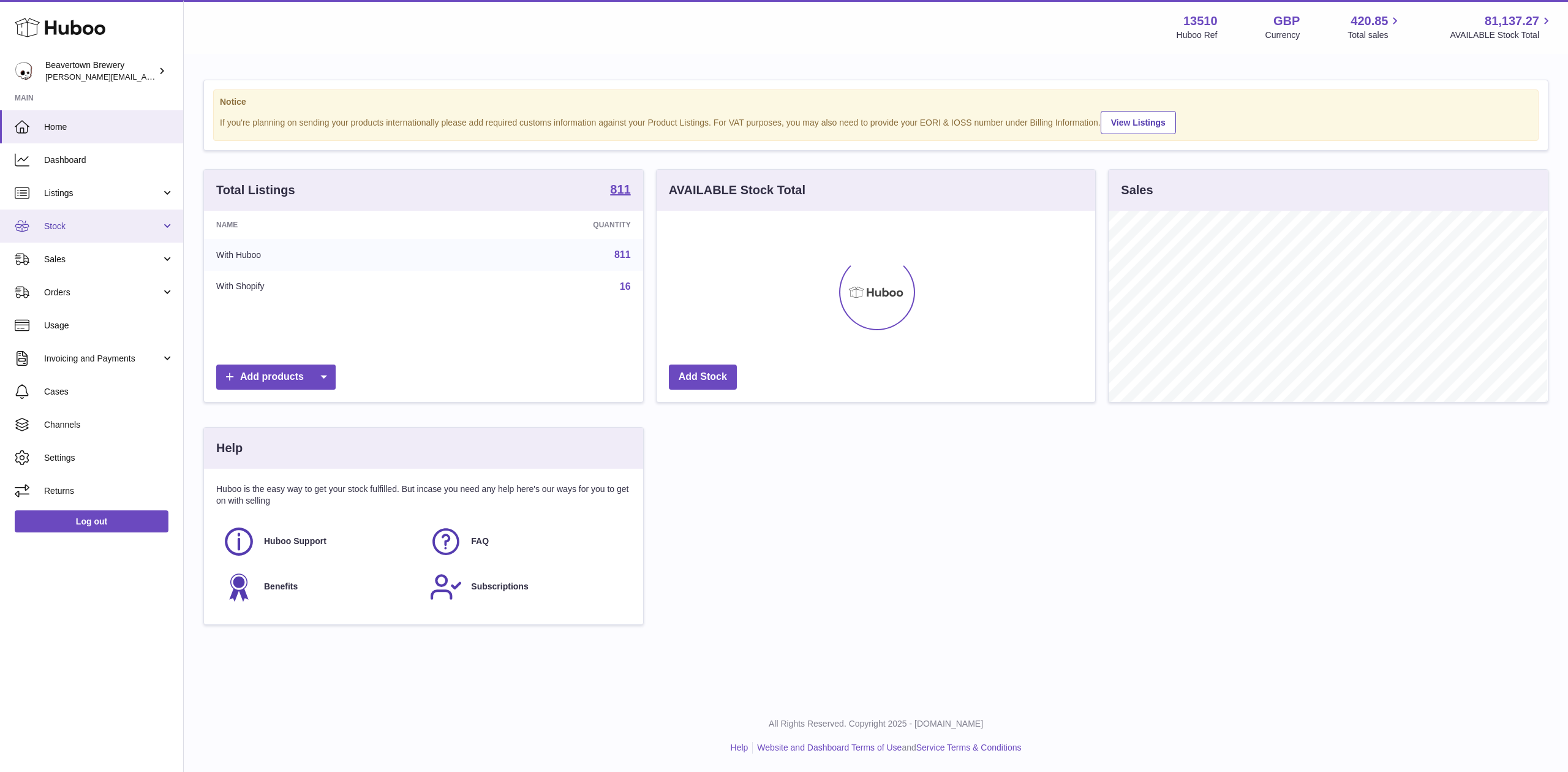
scroll to position [191, 438]
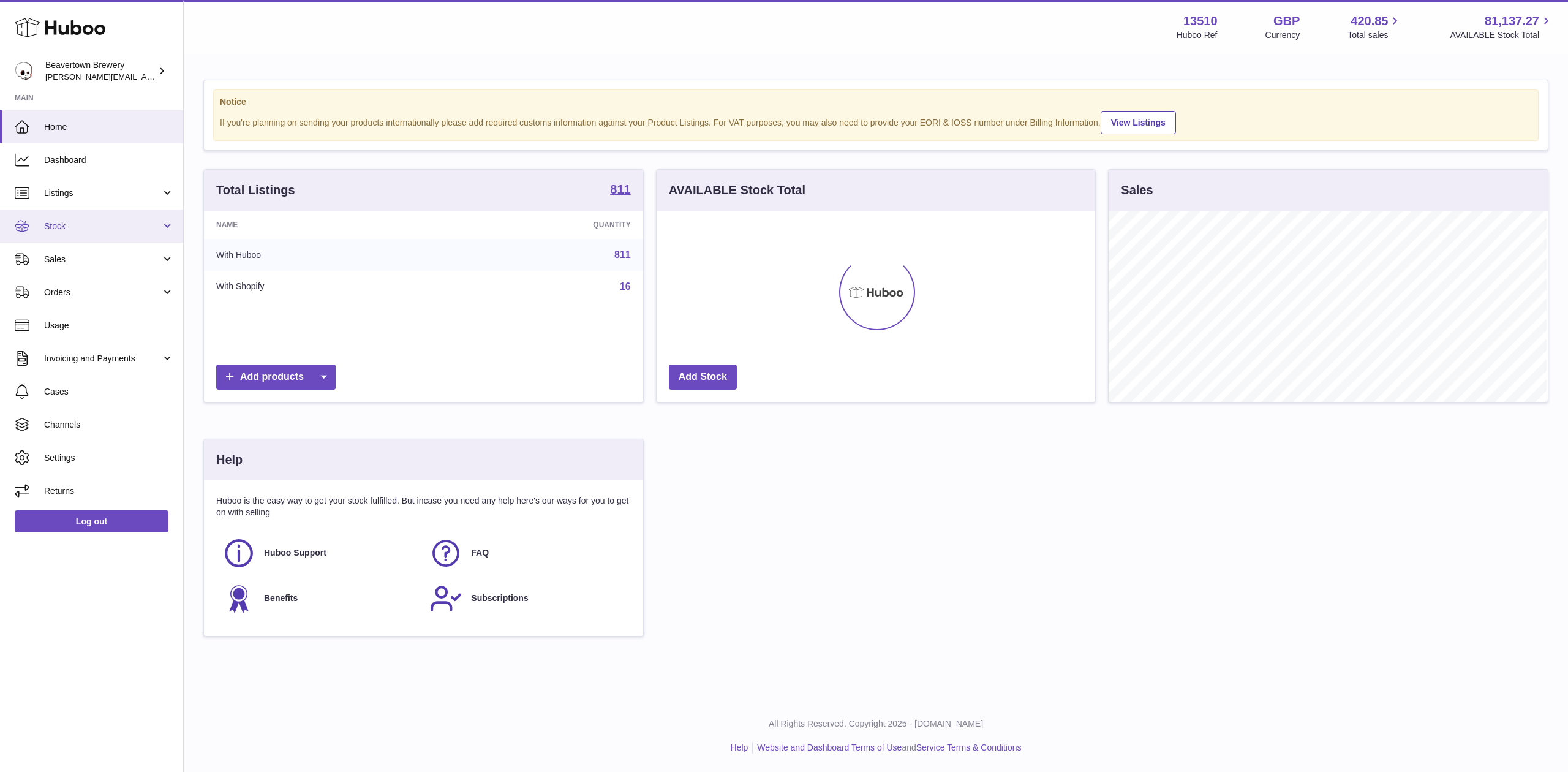
click at [50, 227] on span "Stock" at bounding box center [102, 226] width 117 height 12
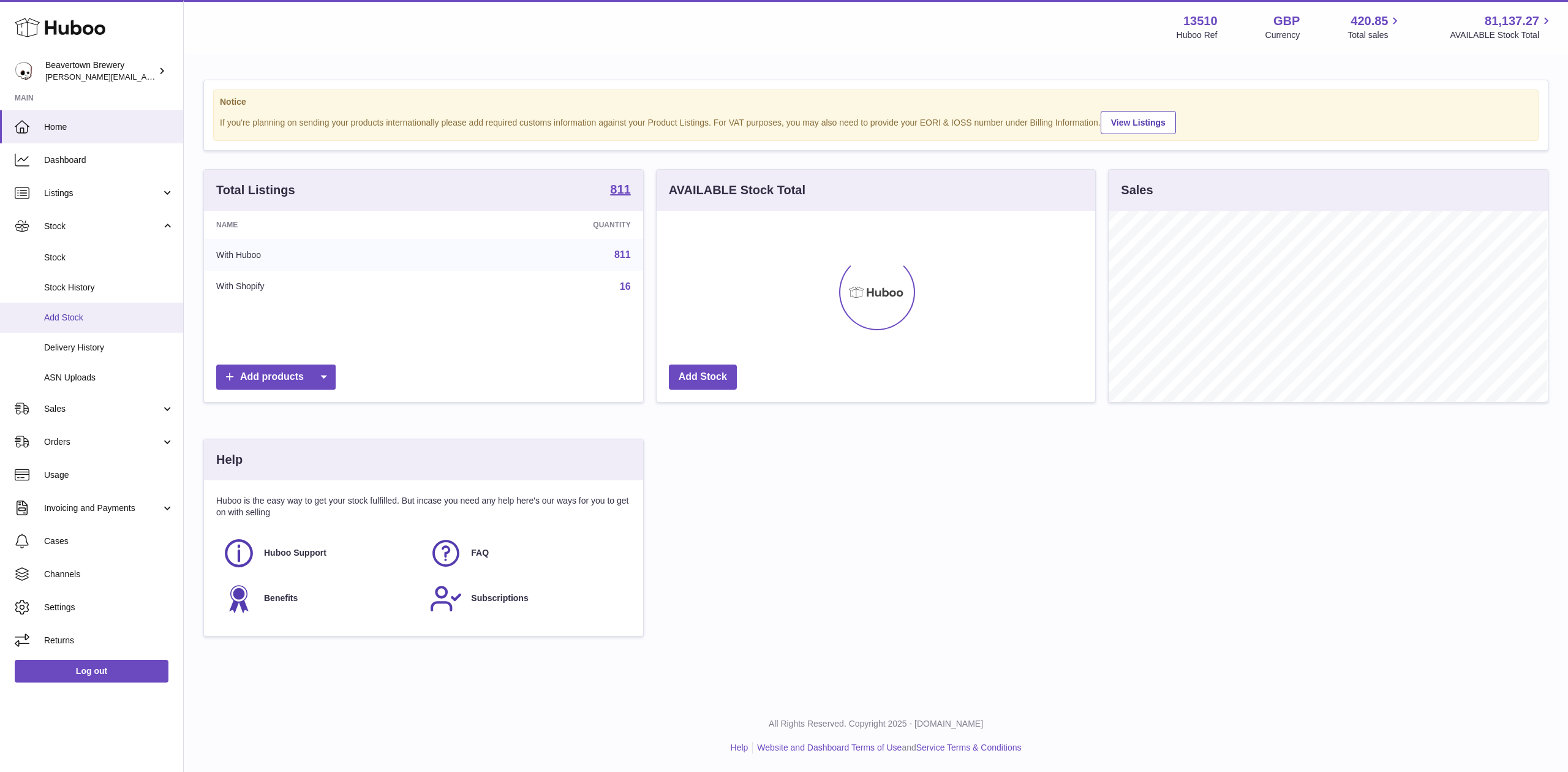
click at [65, 305] on link "Add Stock" at bounding box center [91, 318] width 183 height 30
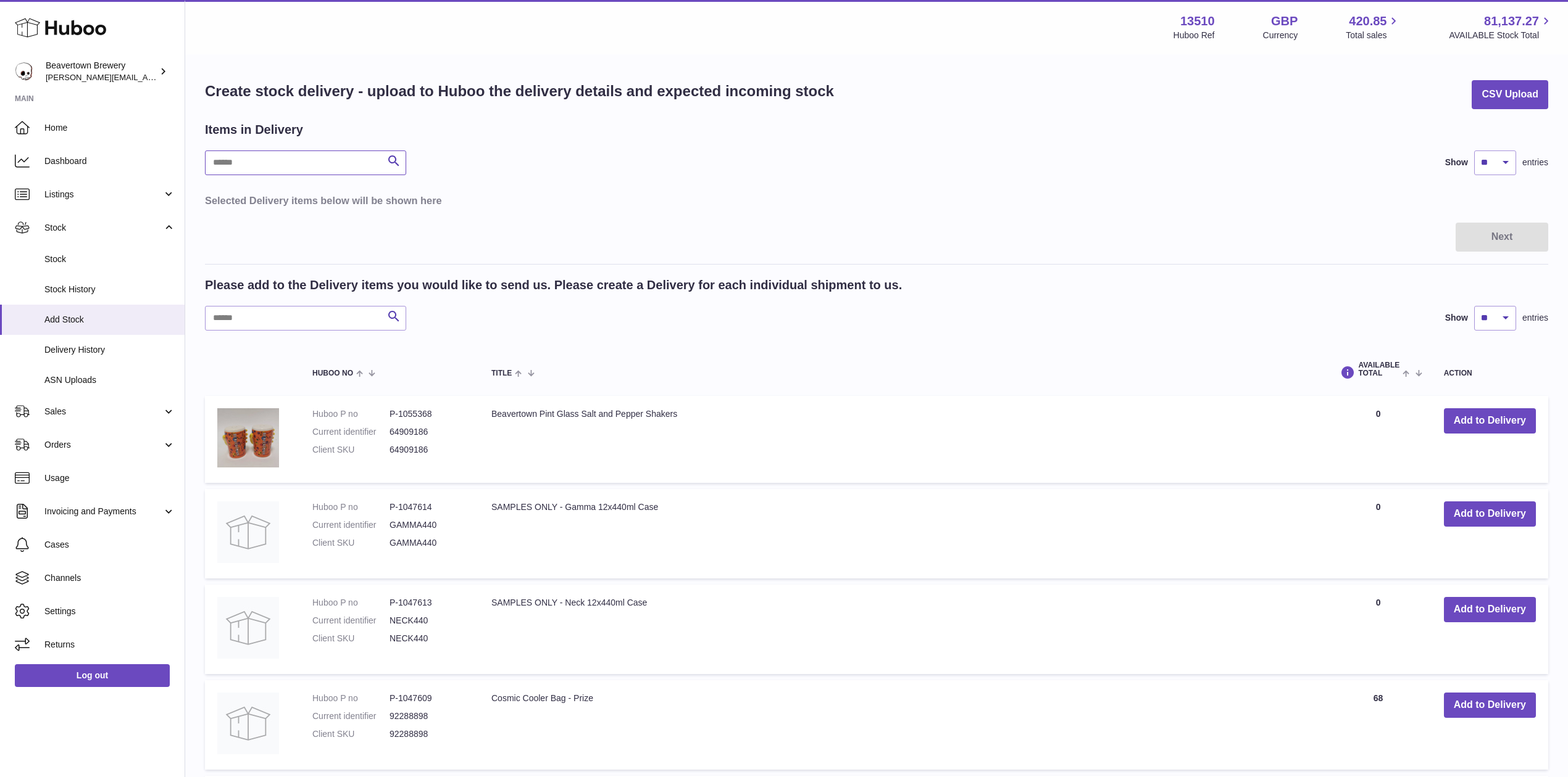
click at [287, 156] on input "text" at bounding box center [306, 163] width 201 height 25
click at [310, 166] on input "text" at bounding box center [306, 163] width 201 height 25
click at [310, 166] on input "**********" at bounding box center [306, 163] width 201 height 25
click at [361, 159] on input "**********" at bounding box center [306, 163] width 201 height 25
type input "**********"
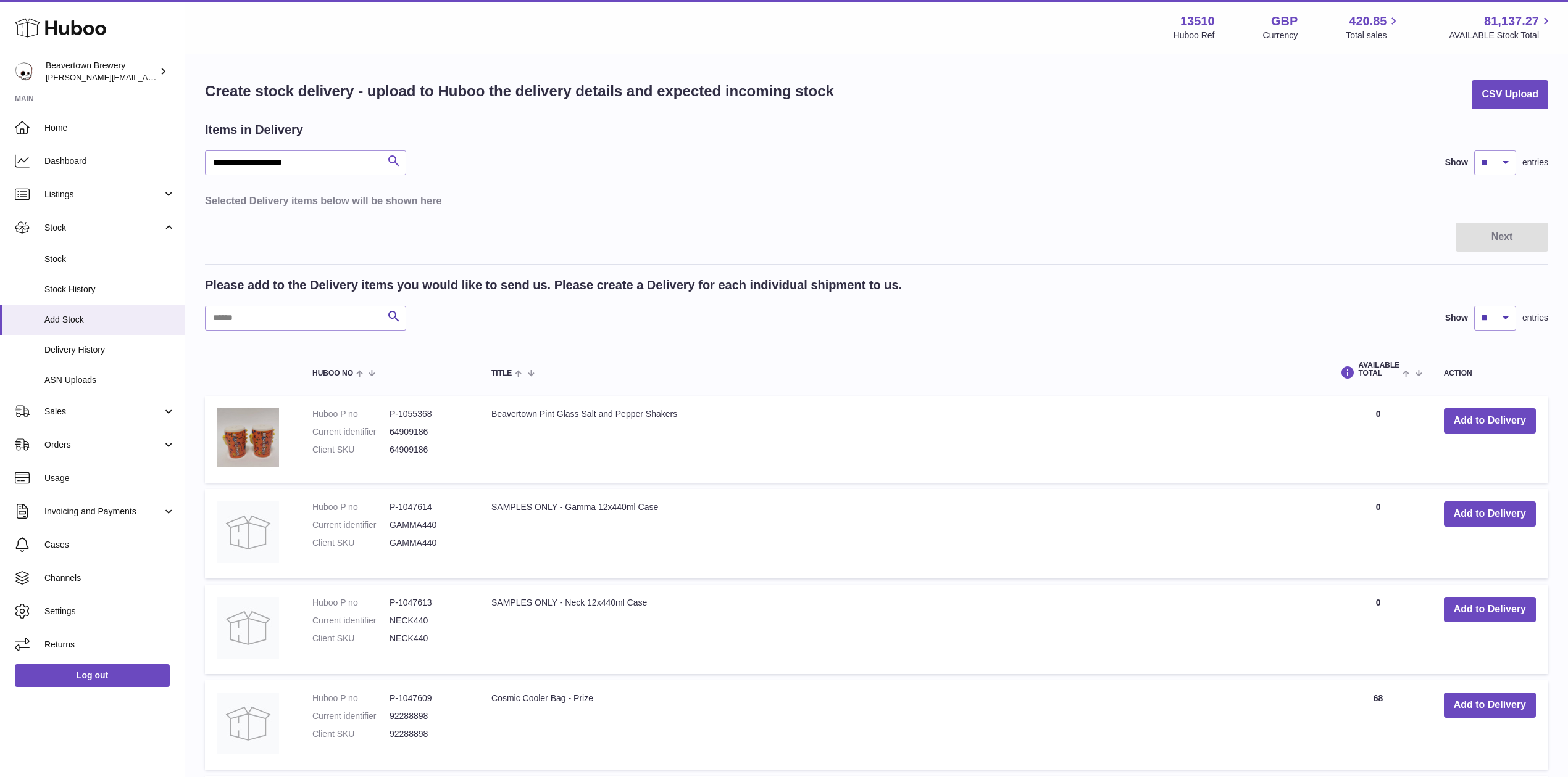
click at [393, 162] on icon "submit" at bounding box center [394, 161] width 15 height 15
drag, startPoint x: 343, startPoint y: 161, endPoint x: 69, endPoint y: 148, distance: 274.3
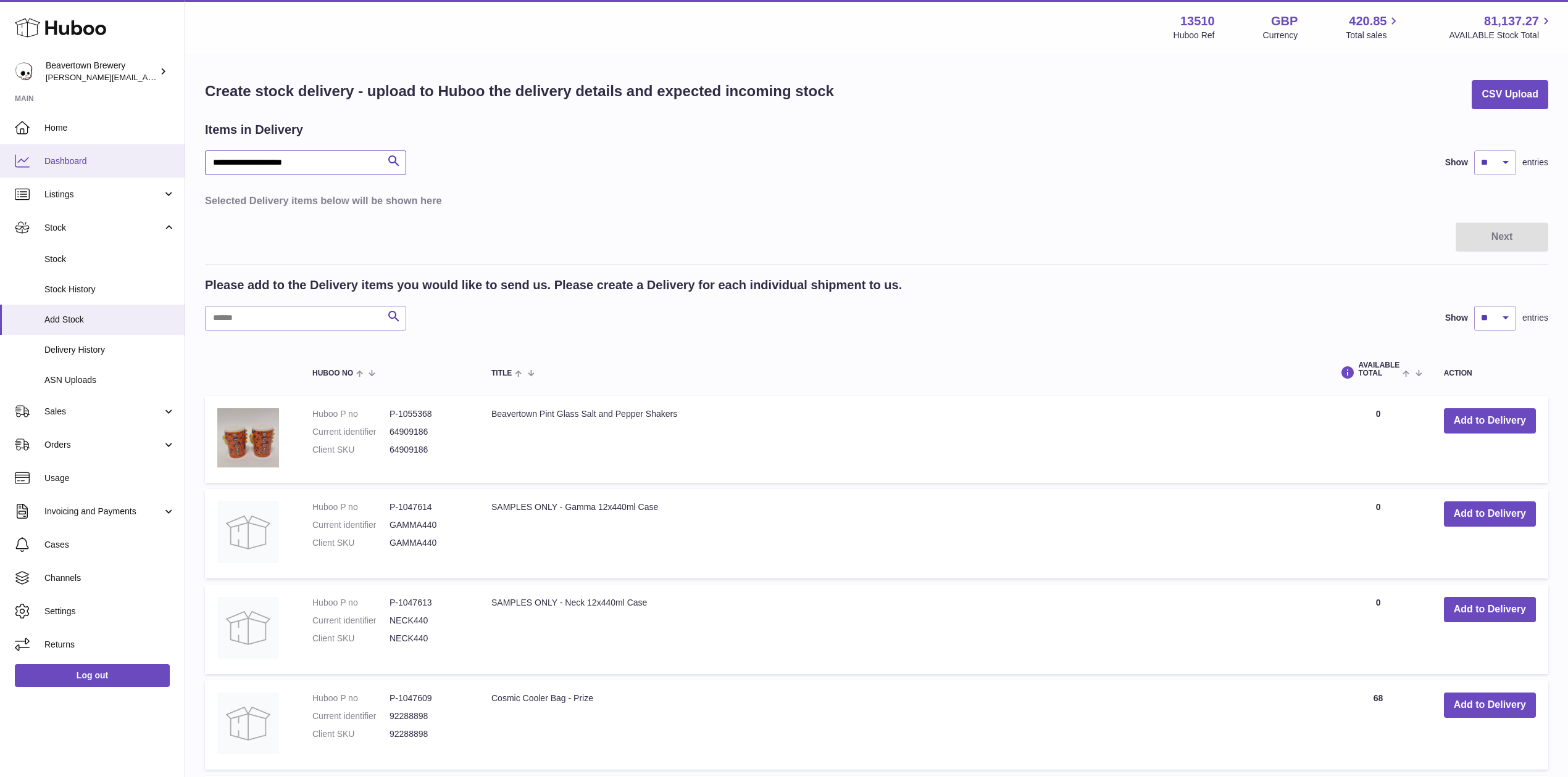
click at [69, 148] on div "**********" at bounding box center [784, 753] width 1568 height 1507
click at [270, 314] on input "text" at bounding box center [306, 319] width 201 height 25
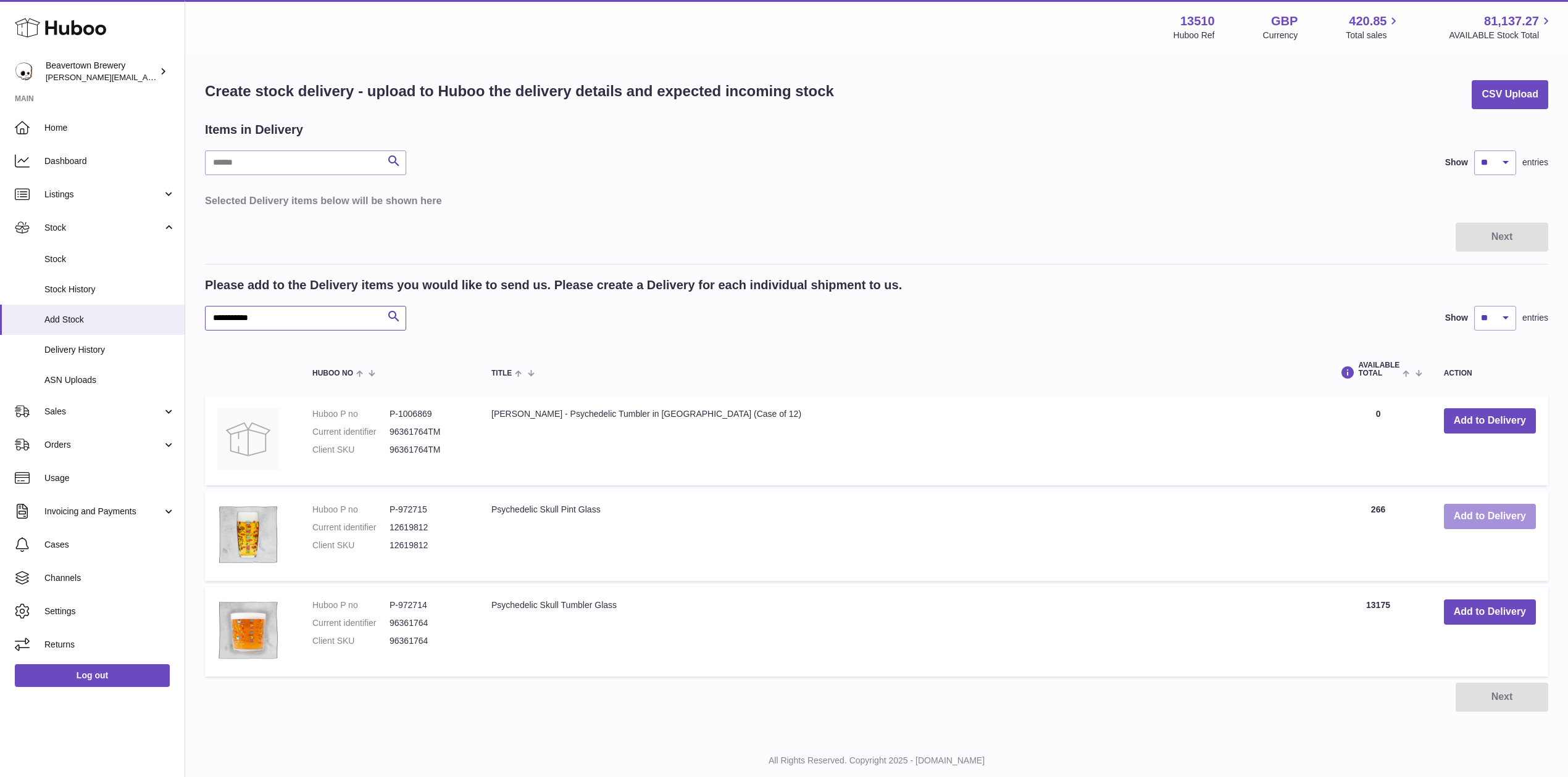
type input "**********"
click at [1463, 510] on button "Add to Delivery" at bounding box center [1490, 516] width 92 height 26
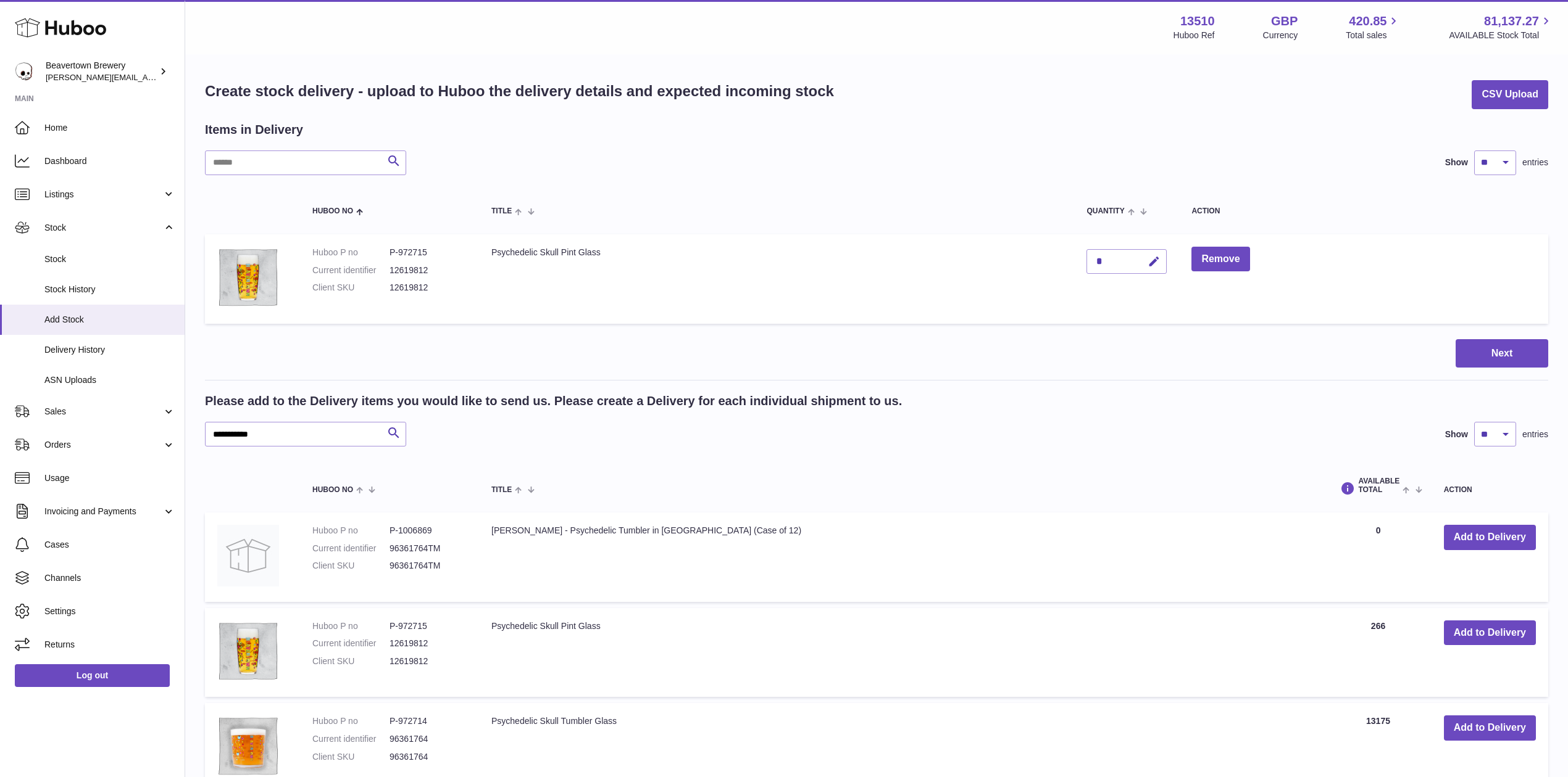
drag, startPoint x: 1124, startPoint y: 239, endPoint x: 1141, endPoint y: 252, distance: 21.4
click at [1130, 242] on td "*" at bounding box center [1126, 279] width 105 height 89
click at [1142, 255] on div "*" at bounding box center [1126, 261] width 80 height 25
click at [1161, 261] on icon "button" at bounding box center [1154, 262] width 13 height 13
click at [1166, 250] on input "***" at bounding box center [1126, 261] width 80 height 25
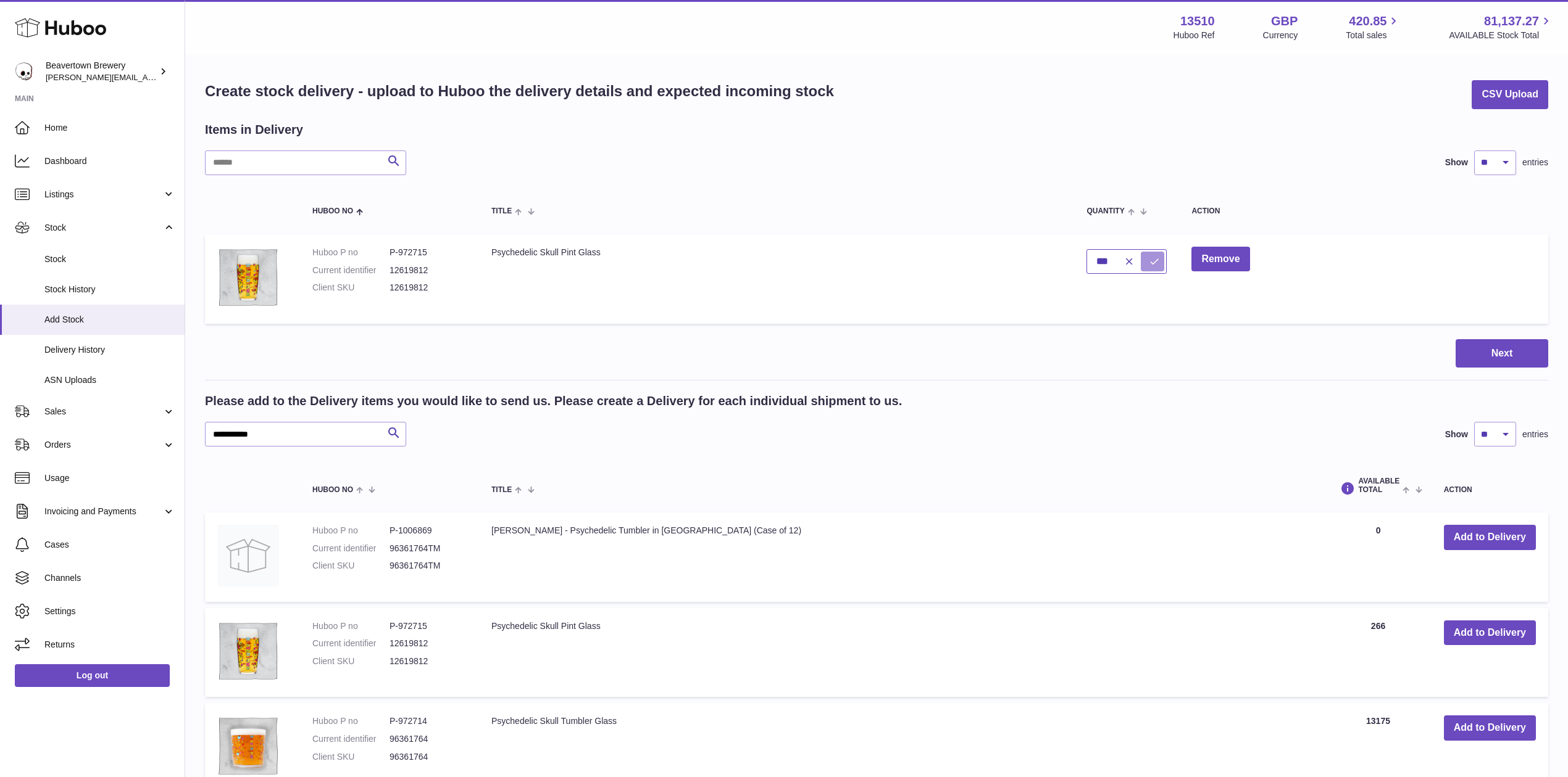
type input "***"
click at [1160, 257] on icon "submit" at bounding box center [1154, 261] width 11 height 11
click at [1477, 359] on button "Next" at bounding box center [1502, 354] width 93 height 29
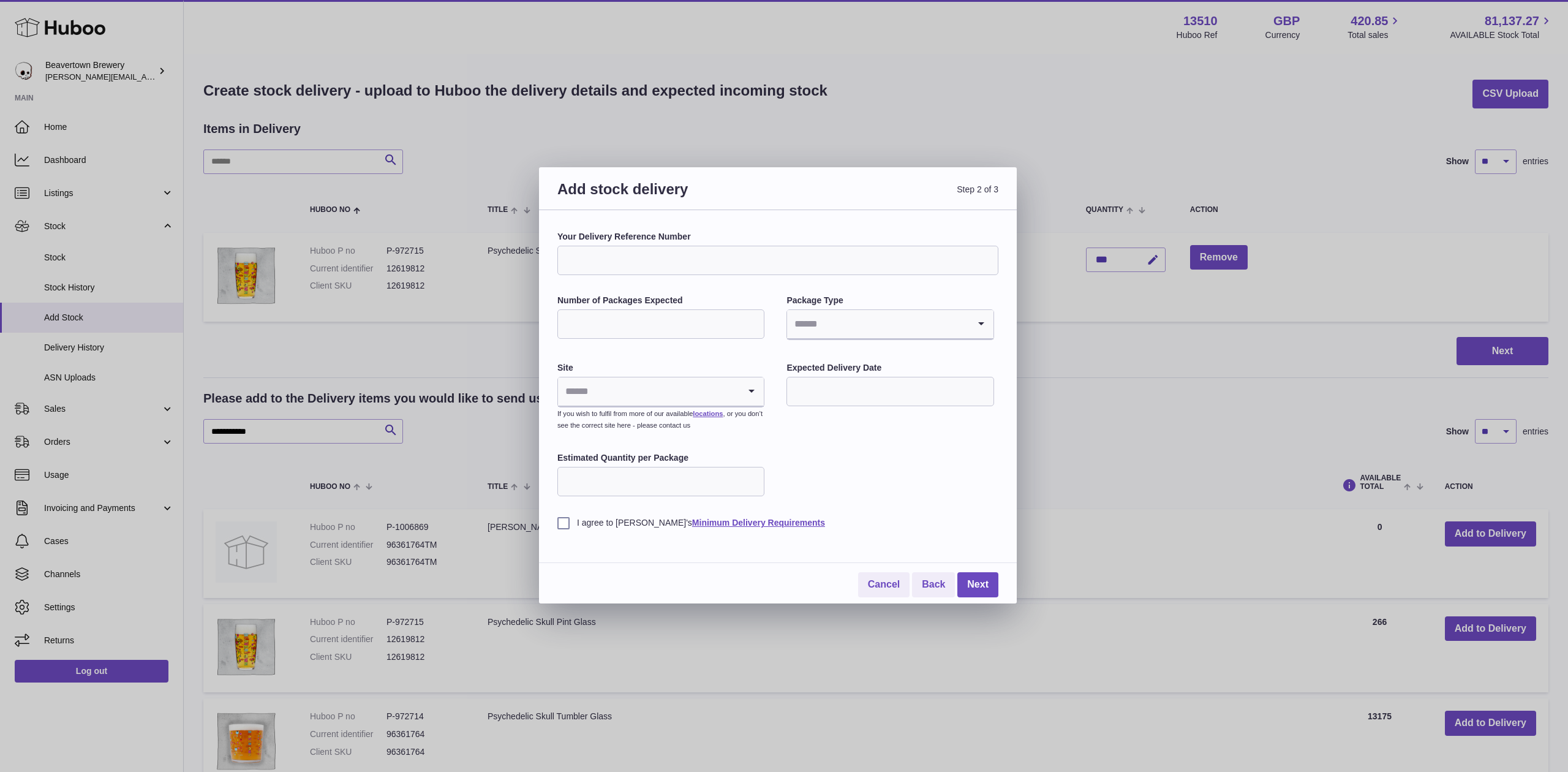
click at [689, 268] on input "Your Delivery Reference Number" at bounding box center [778, 260] width 441 height 29
type input "*"
drag, startPoint x: 672, startPoint y: 256, endPoint x: 523, endPoint y: 240, distance: 149.9
click at [523, 240] on div "Add stock delivery Step 2 of 3 Your Delivery Reference Number ***** Number of P…" at bounding box center [784, 386] width 1568 height 772
type input "**********"
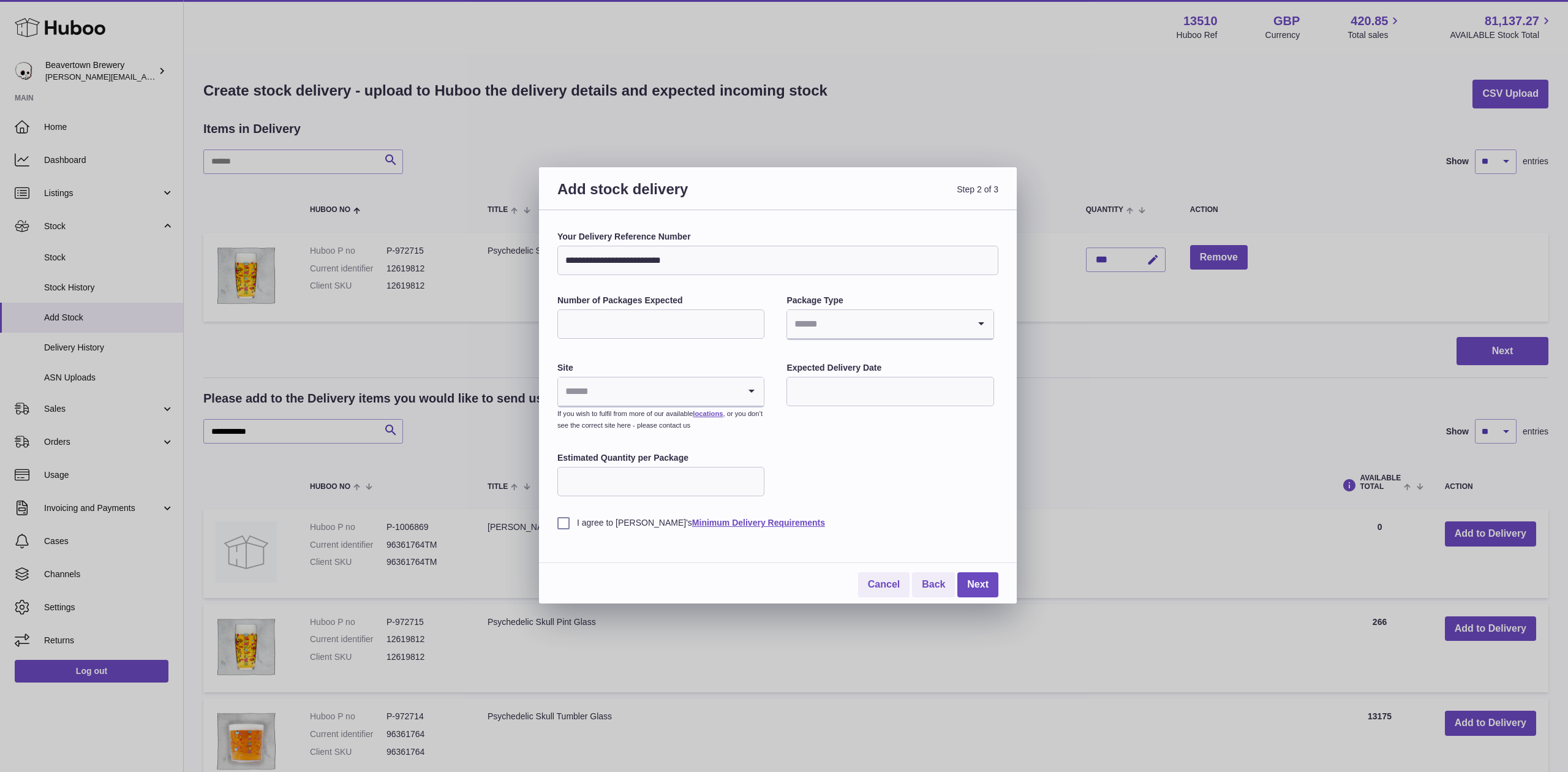
click at [625, 324] on input "Number of Packages Expected" at bounding box center [661, 324] width 207 height 29
type input "*"
click at [905, 328] on input "Search for option" at bounding box center [878, 324] width 181 height 28
click at [890, 382] on li "Pallets" at bounding box center [890, 382] width 205 height 25
click at [712, 393] on input "Search for option" at bounding box center [649, 392] width 181 height 28
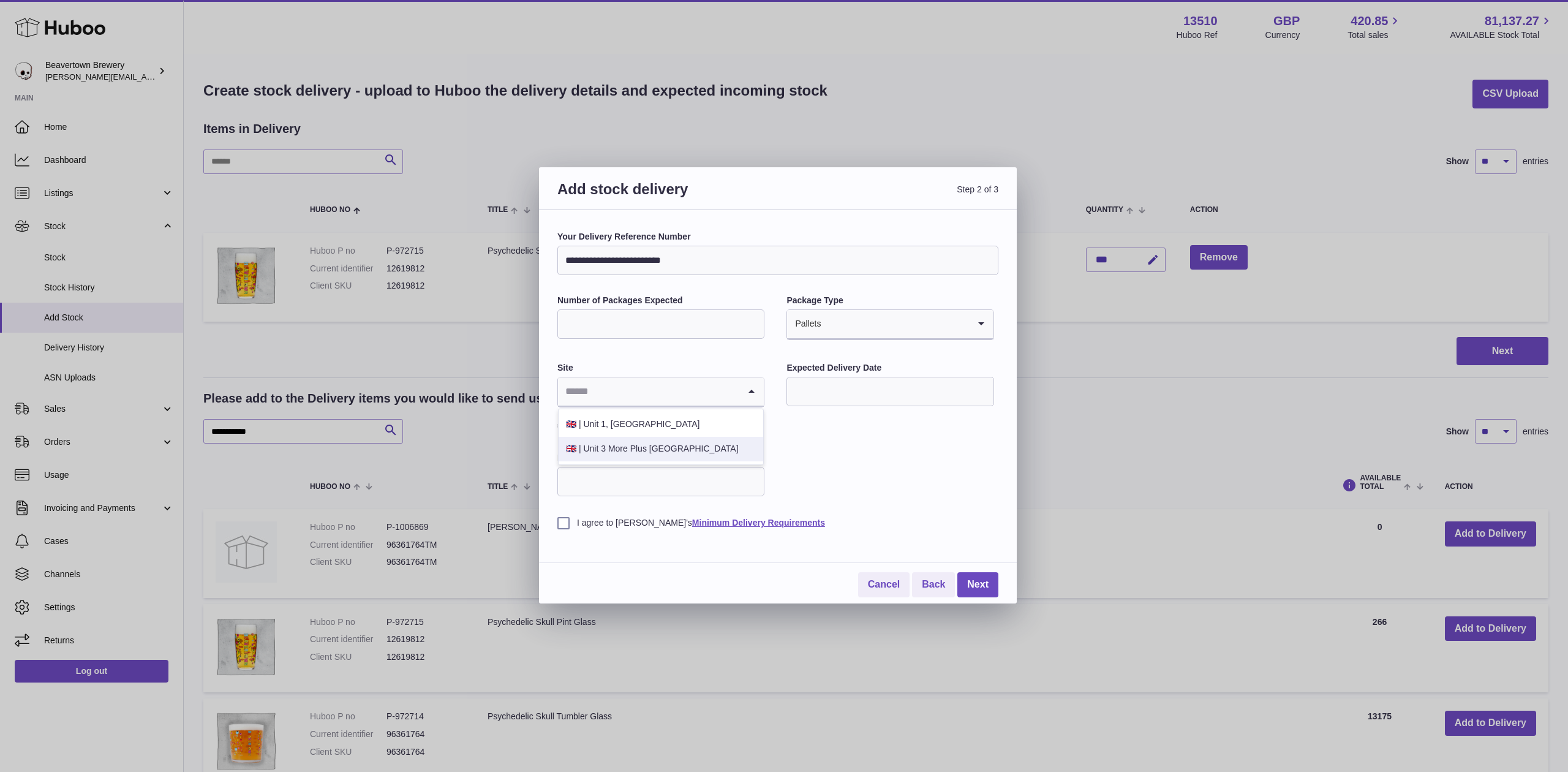
click at [706, 452] on li "🇬🇧 | Unit 3 More Plus Central Park" at bounding box center [661, 450] width 205 height 25
click at [820, 395] on input "text" at bounding box center [890, 392] width 207 height 29
click at [822, 520] on span "16" at bounding box center [831, 518] width 22 height 22
click at [917, 382] on input "**********" at bounding box center [890, 392] width 207 height 29
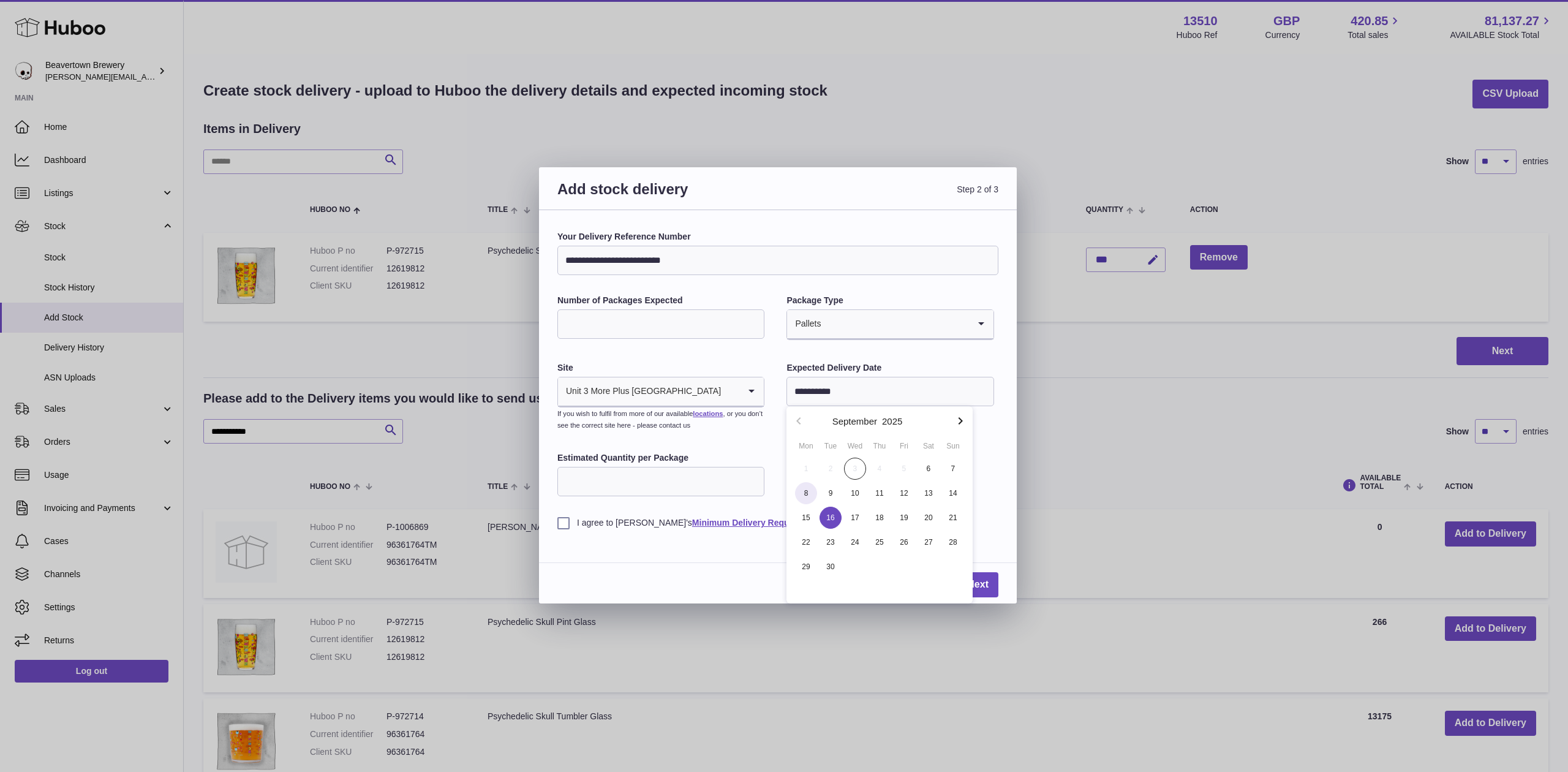
click at [813, 494] on span "8" at bounding box center [806, 493] width 22 height 22
type input "**********"
click at [697, 493] on input "Estimated Quantity per Package" at bounding box center [661, 482] width 207 height 29
click at [648, 477] on input "Estimated Quantity per Package" at bounding box center [661, 482] width 207 height 29
type input "***"
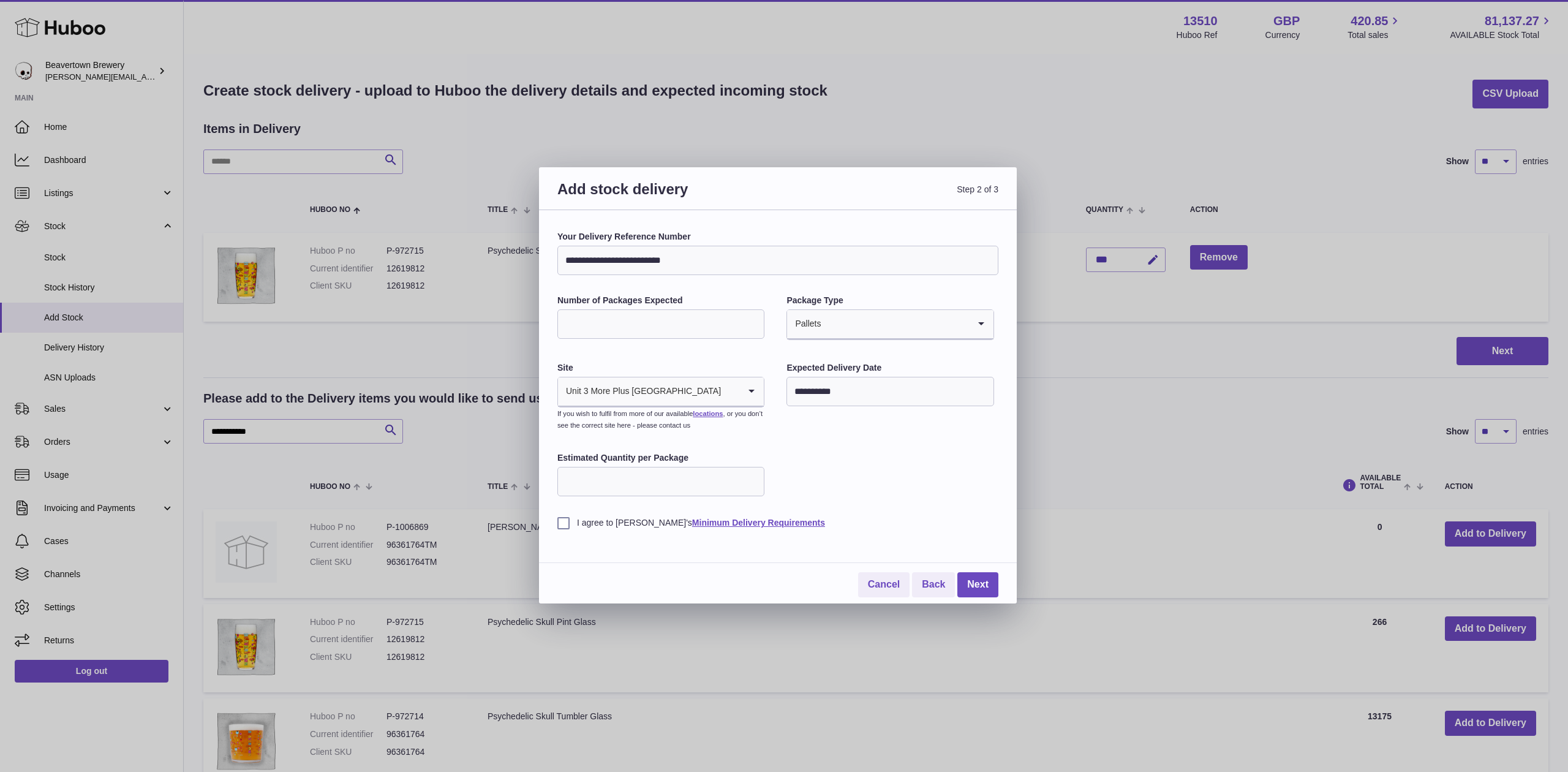
click at [569, 519] on label "I agree to Huboo's Minimum Delivery Requirements" at bounding box center [778, 523] width 441 height 12
click at [991, 596] on link "Next" at bounding box center [978, 585] width 41 height 25
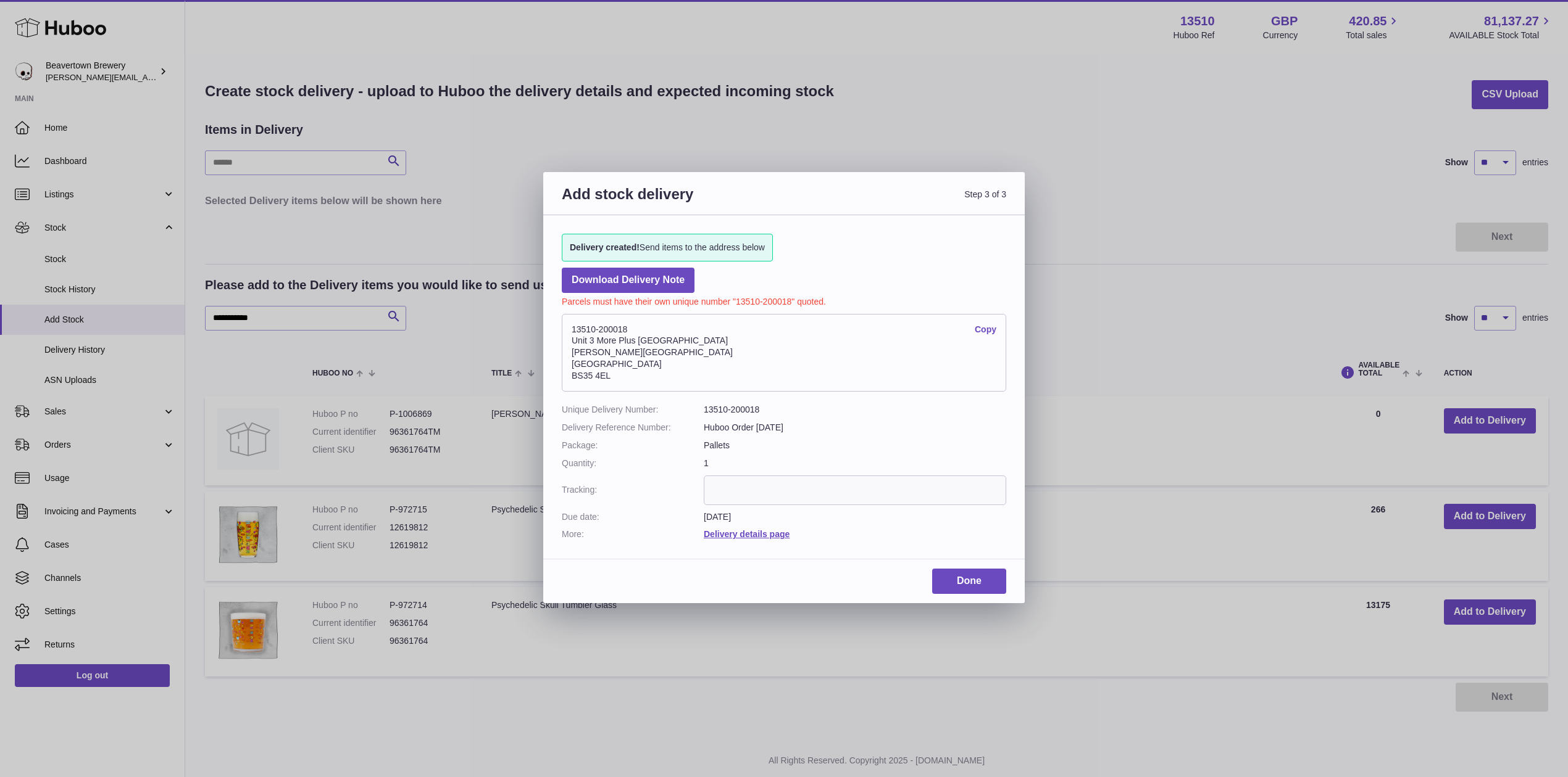
drag, startPoint x: 638, startPoint y: 326, endPoint x: 569, endPoint y: 334, distance: 69.5
click at [569, 334] on address "13510-200018 Copy Unit 3 More Plus Central Park Hudson Avenue Severn Beach BS35…" at bounding box center [784, 353] width 444 height 78
copy address "13510-200018"
click at [956, 590] on link "Done" at bounding box center [969, 581] width 74 height 26
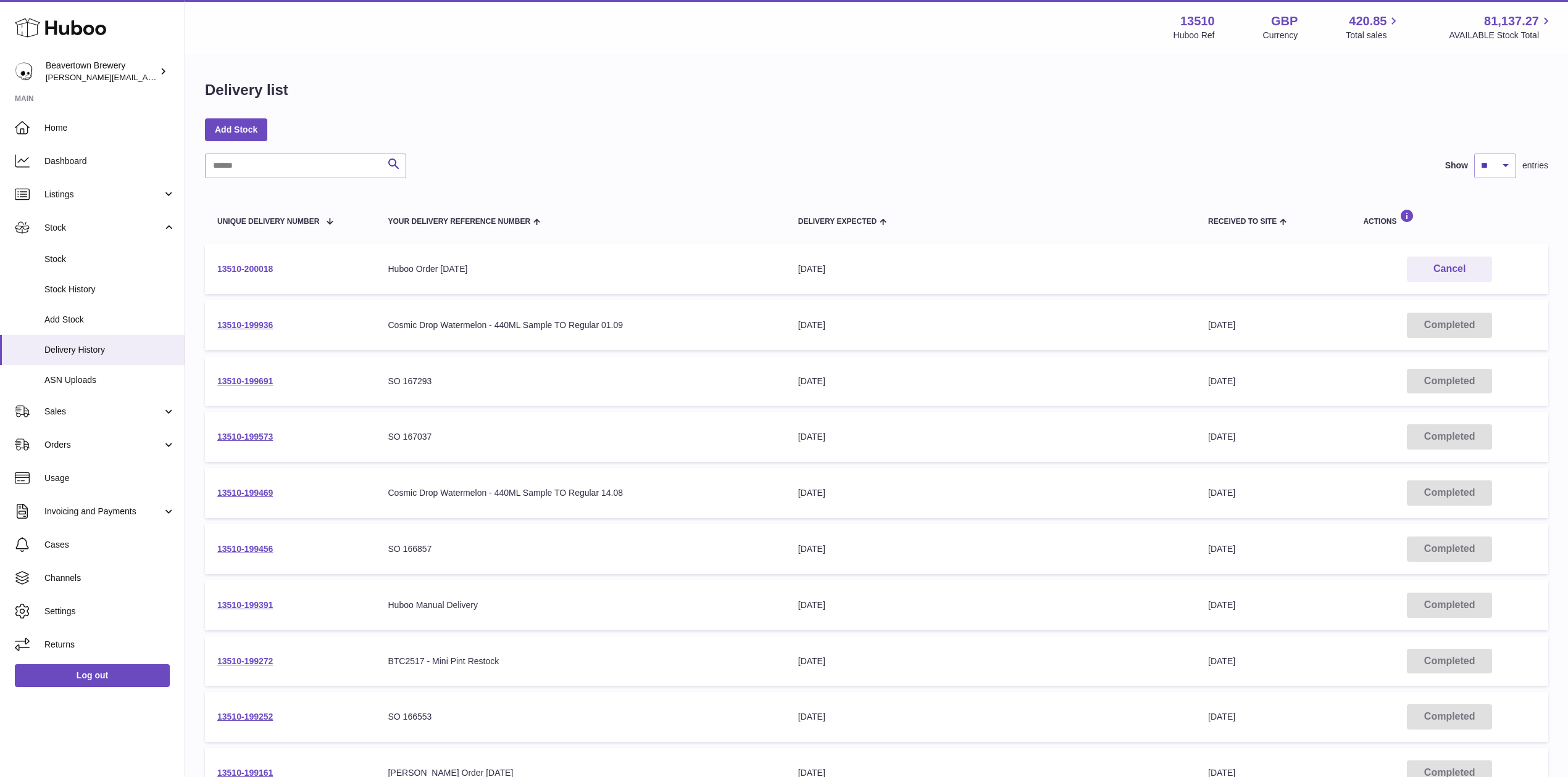
click at [247, 271] on link "13510-200018" at bounding box center [245, 269] width 56 height 10
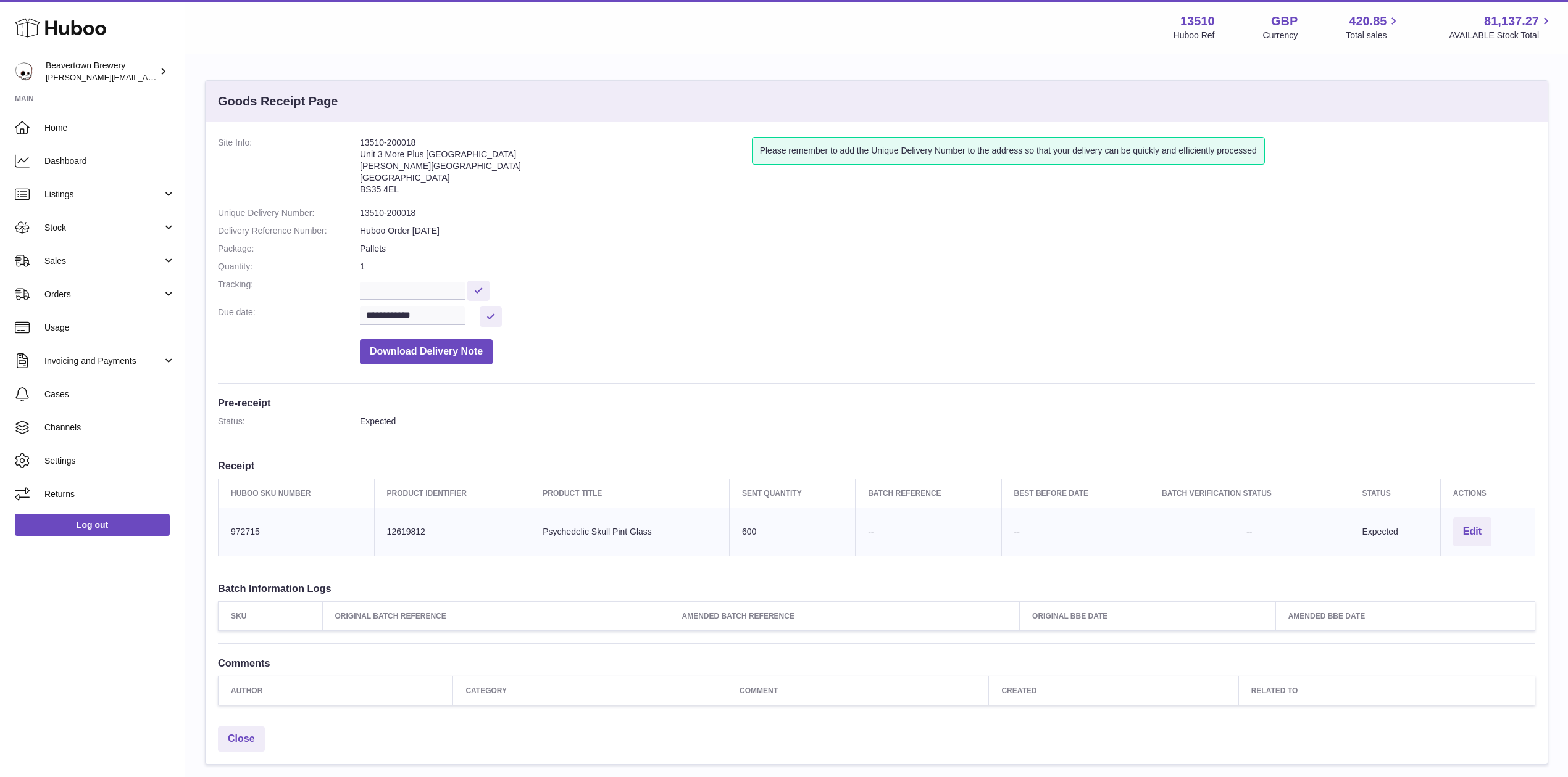
drag, startPoint x: 415, startPoint y: 188, endPoint x: 361, endPoint y: 191, distance: 54.1
click at [361, 191] on address "13510-200018 Unit 3 More Plus [GEOGRAPHIC_DATA][PERSON_NAME][STREET_ADDRESS]" at bounding box center [556, 169] width 392 height 64
copy address "BS35 4EL"
